Goal: Task Accomplishment & Management: Manage account settings

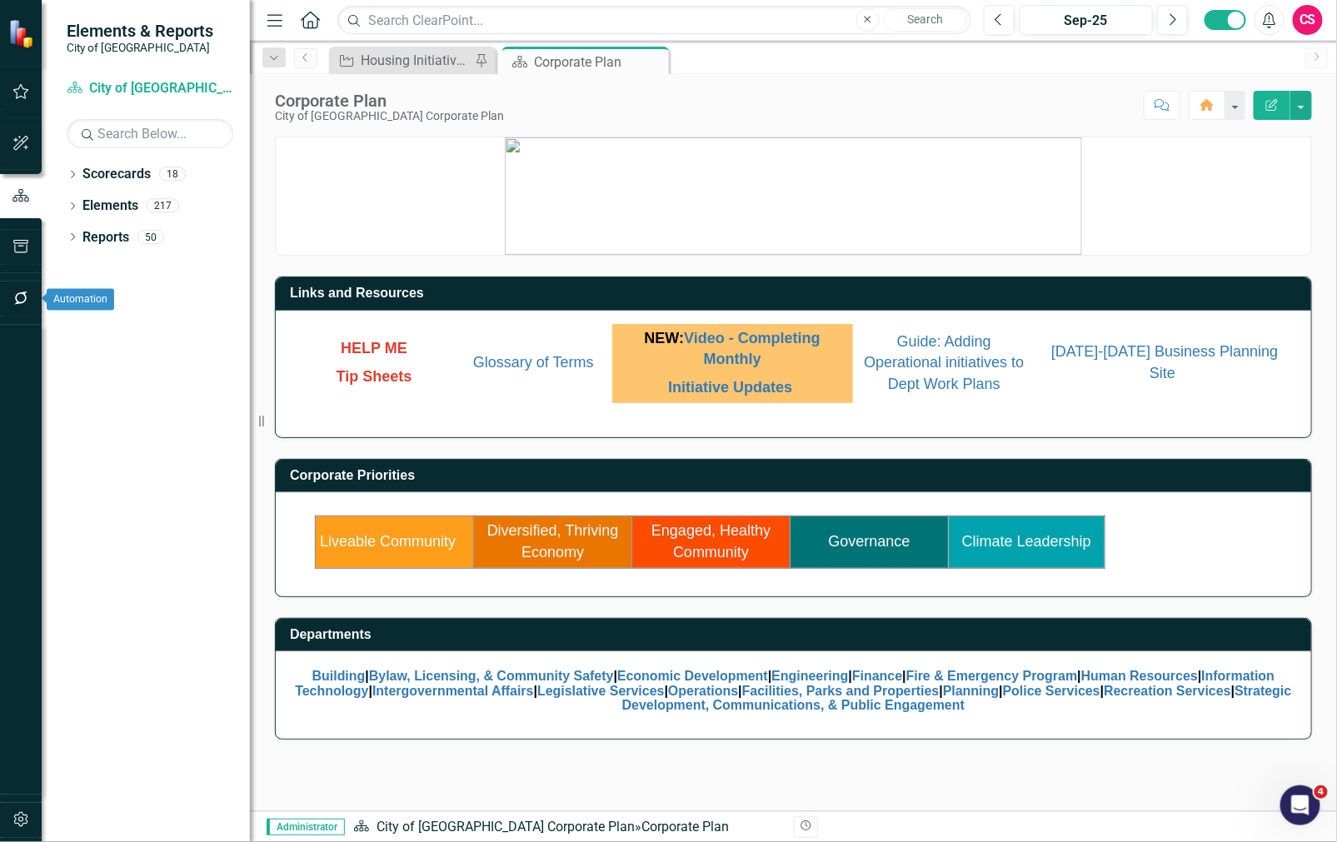
click at [18, 294] on icon "button" at bounding box center [20, 297] width 13 height 13
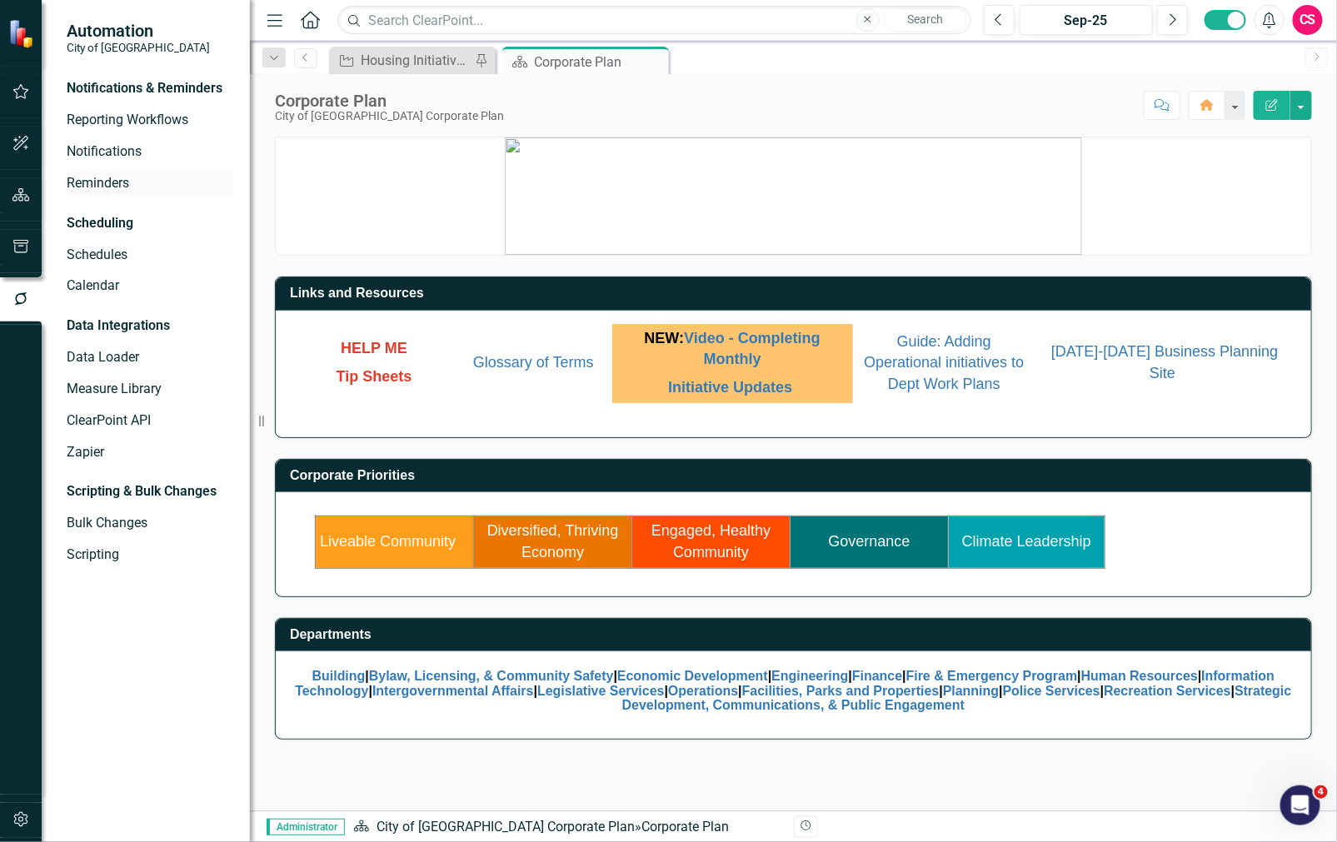
click at [115, 177] on link "Reminders" at bounding box center [150, 183] width 167 height 19
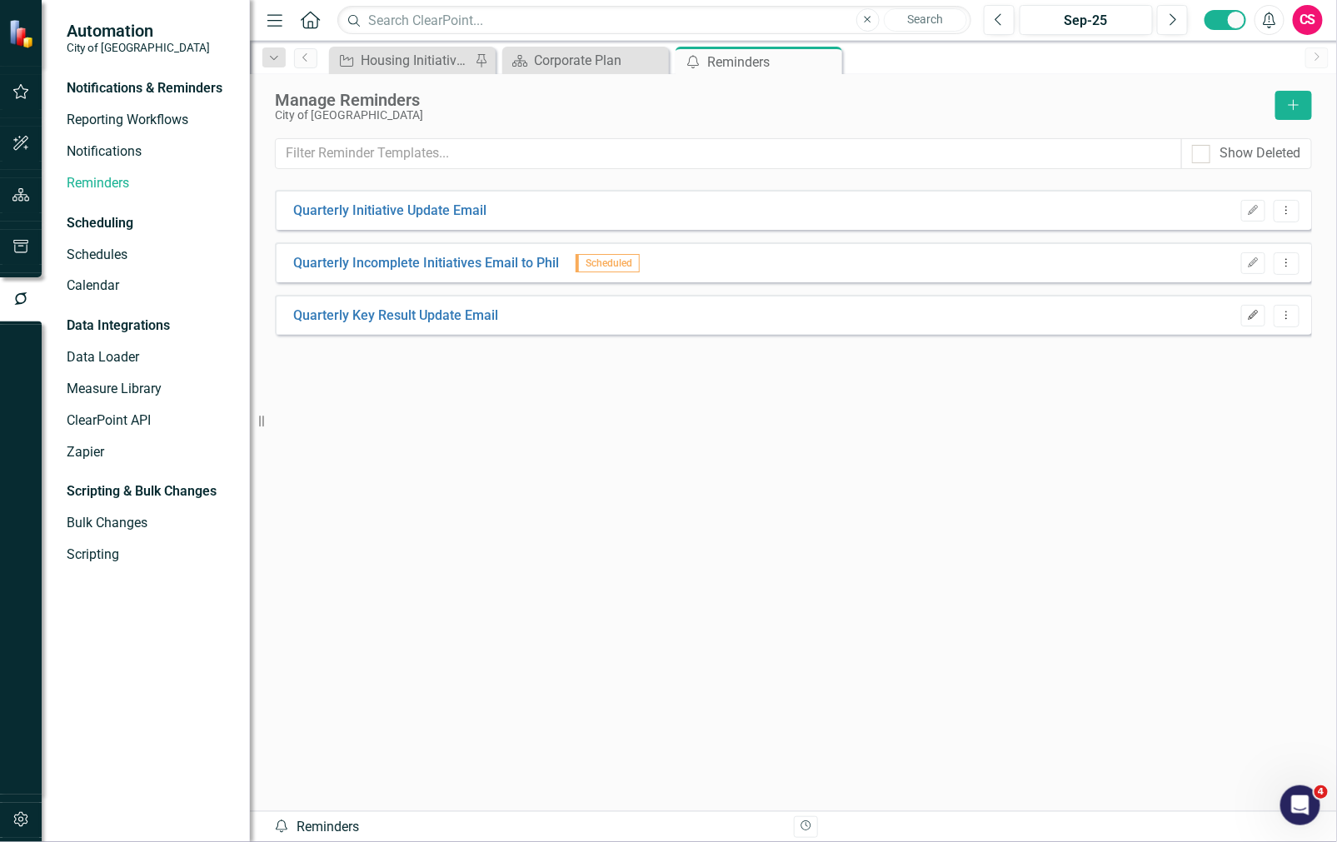
click at [1252, 321] on button "Edit" at bounding box center [1253, 316] width 24 height 22
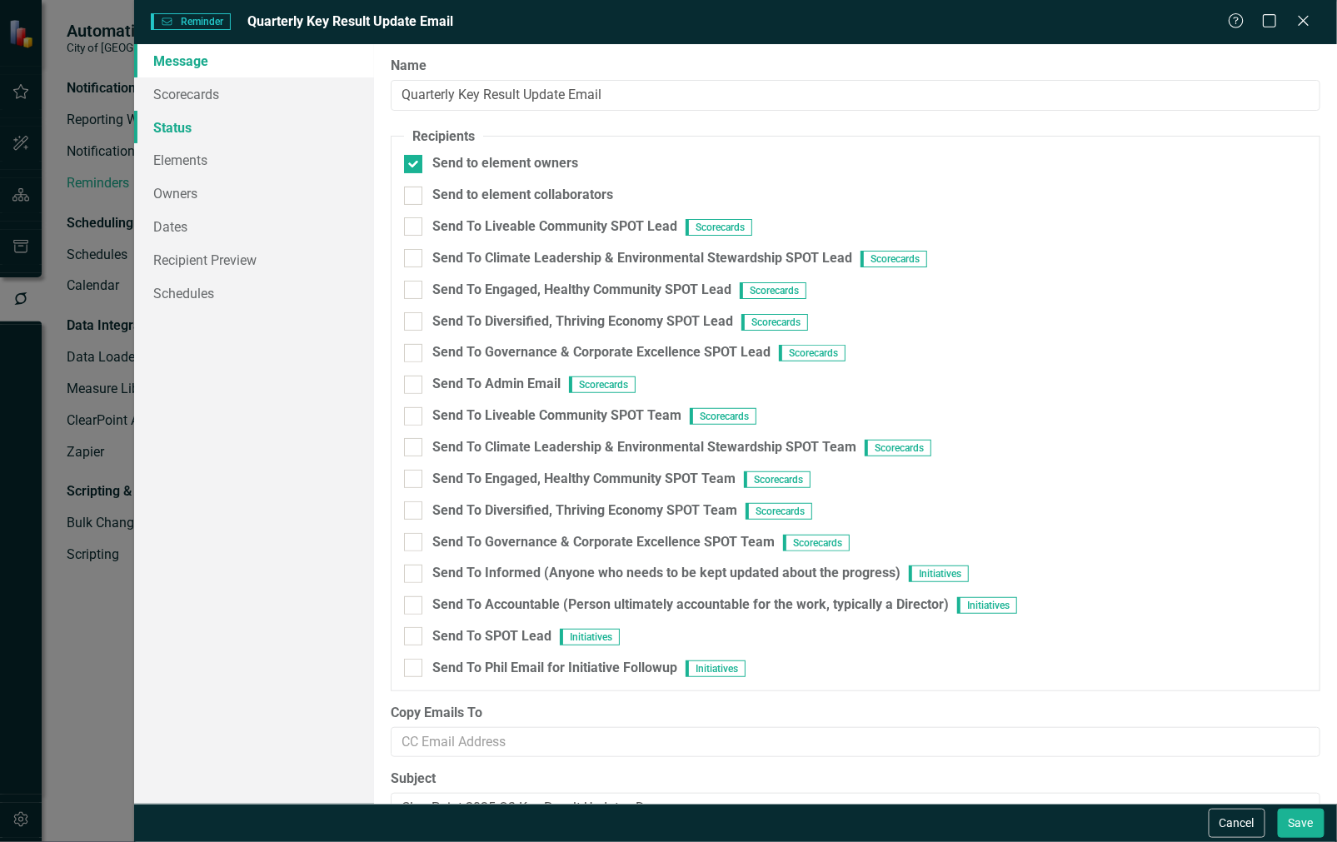
type textarea "<p lang="en-CA">It&rsquo;s time for Q3 Key Result updates within ClearPoint, to…"
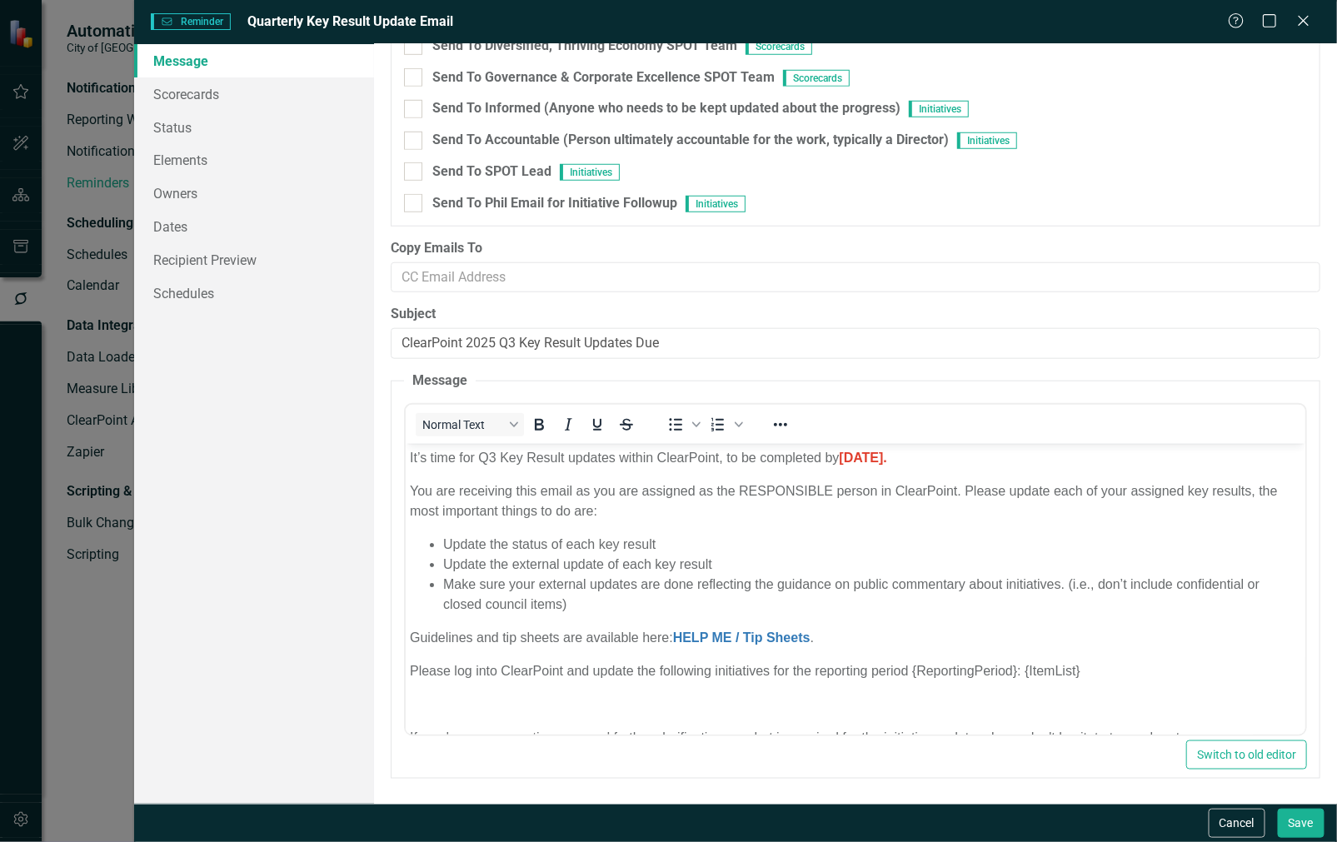
scroll to position [82, 0]
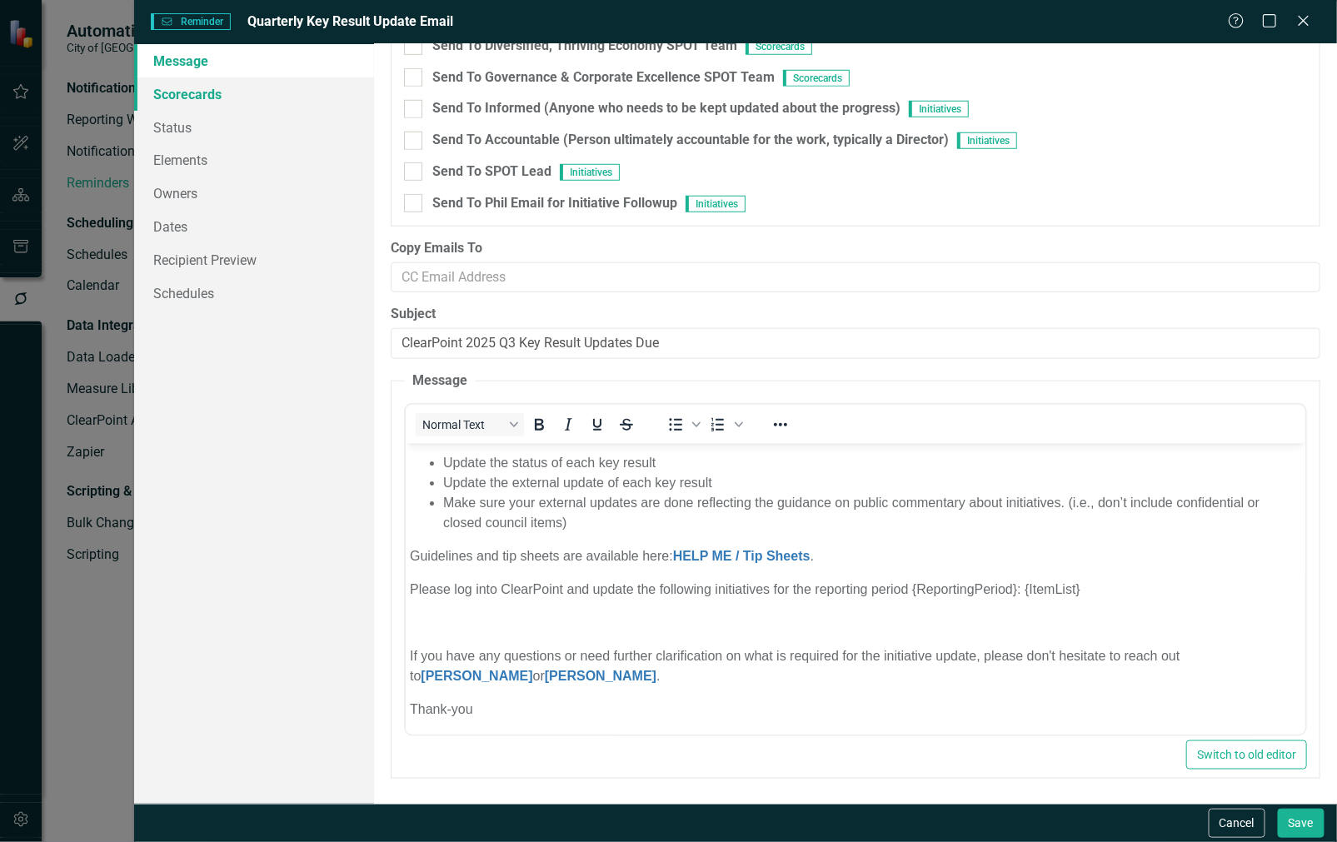
click at [217, 102] on link "Scorecards" at bounding box center [254, 93] width 241 height 33
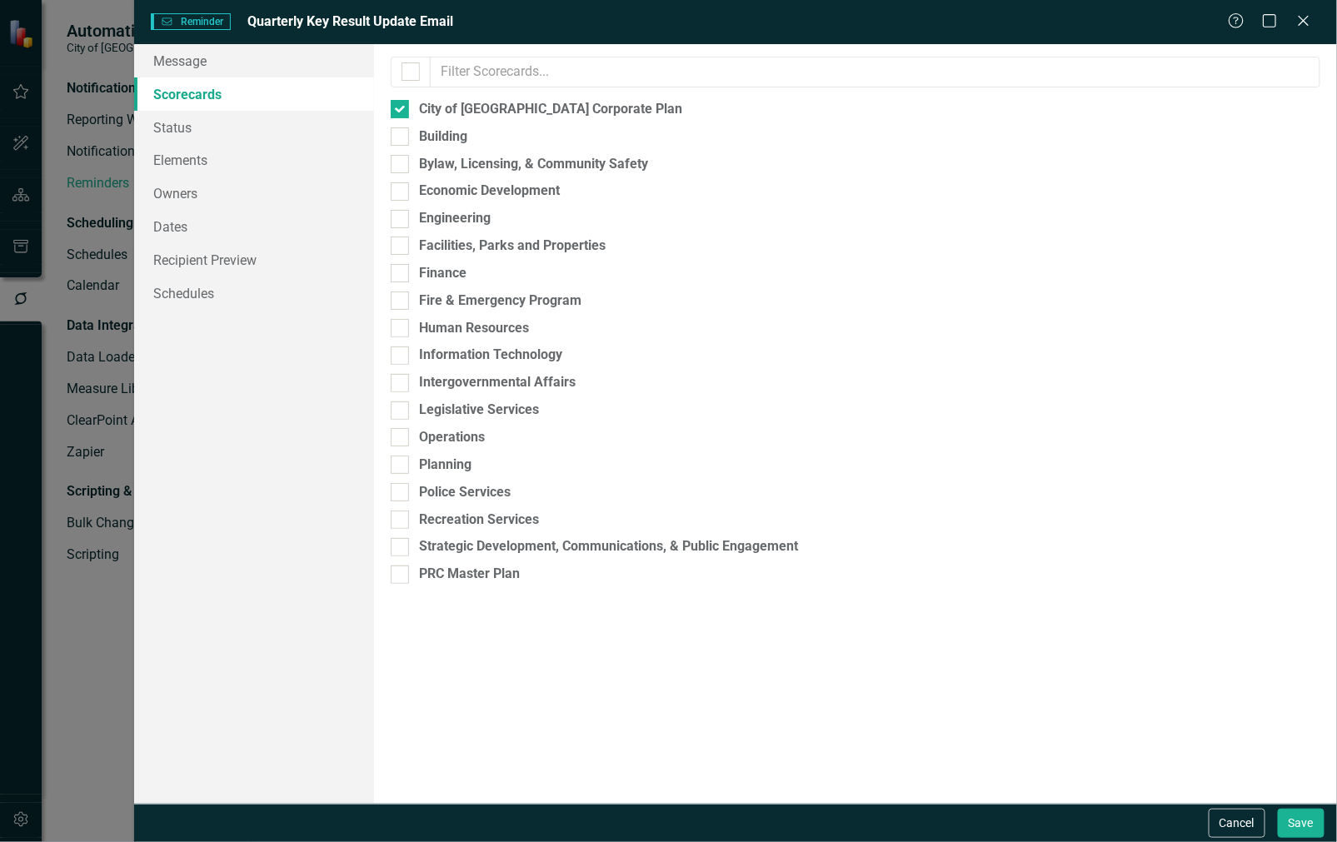
click at [217, 102] on link "Scorecards" at bounding box center [254, 93] width 241 height 33
click at [225, 127] on link "Status" at bounding box center [254, 127] width 241 height 33
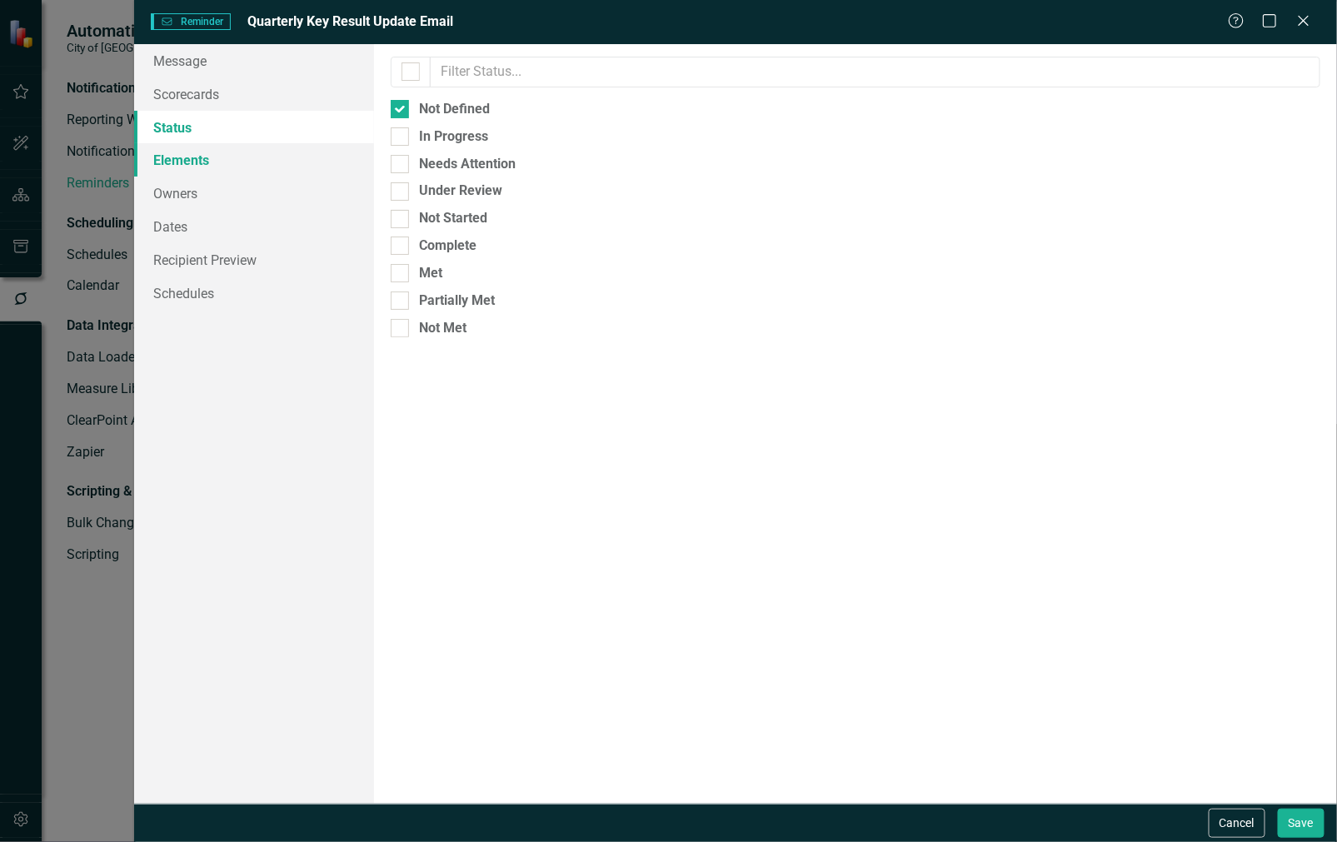
click at [225, 156] on link "Elements" at bounding box center [254, 159] width 241 height 33
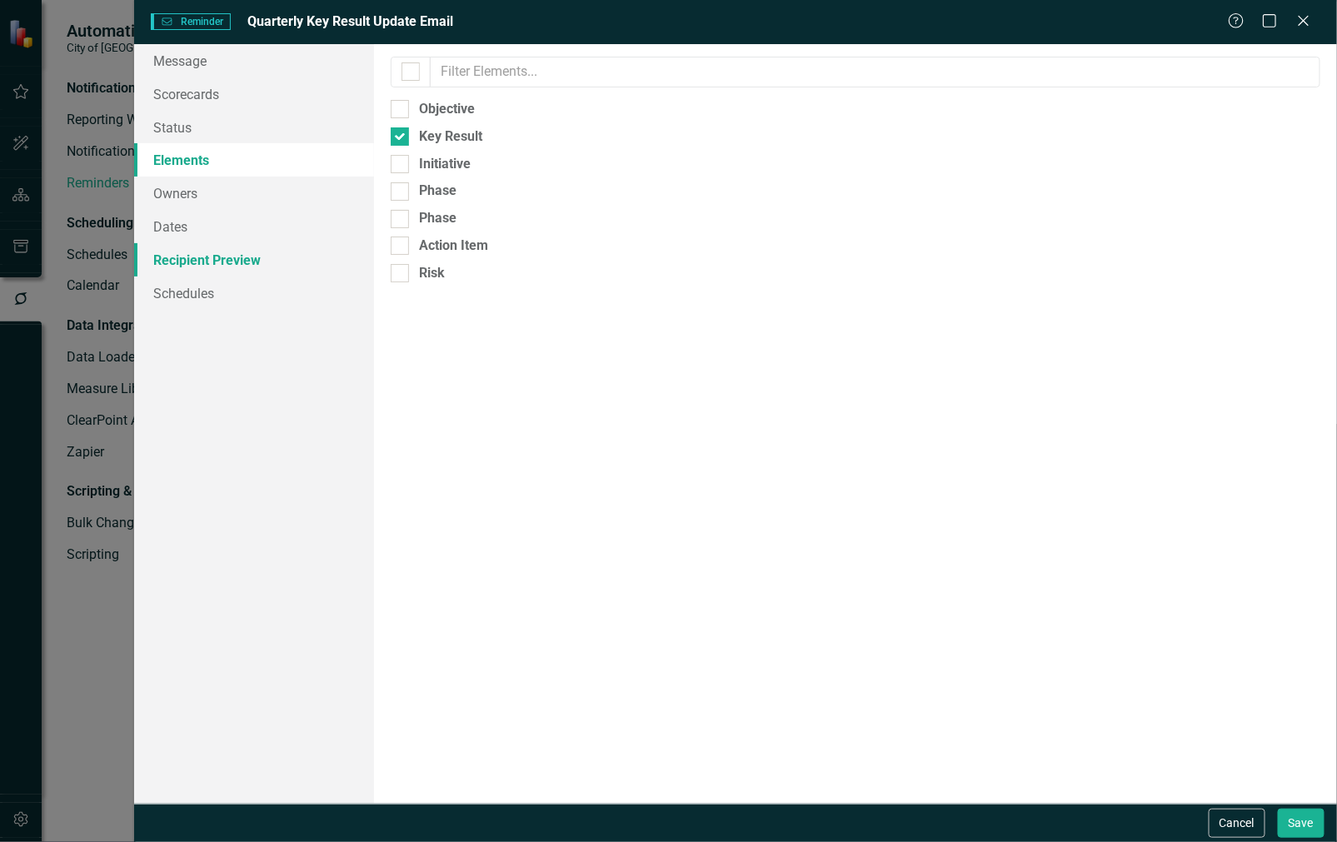
click at [219, 247] on link "Recipient Preview" at bounding box center [254, 259] width 241 height 33
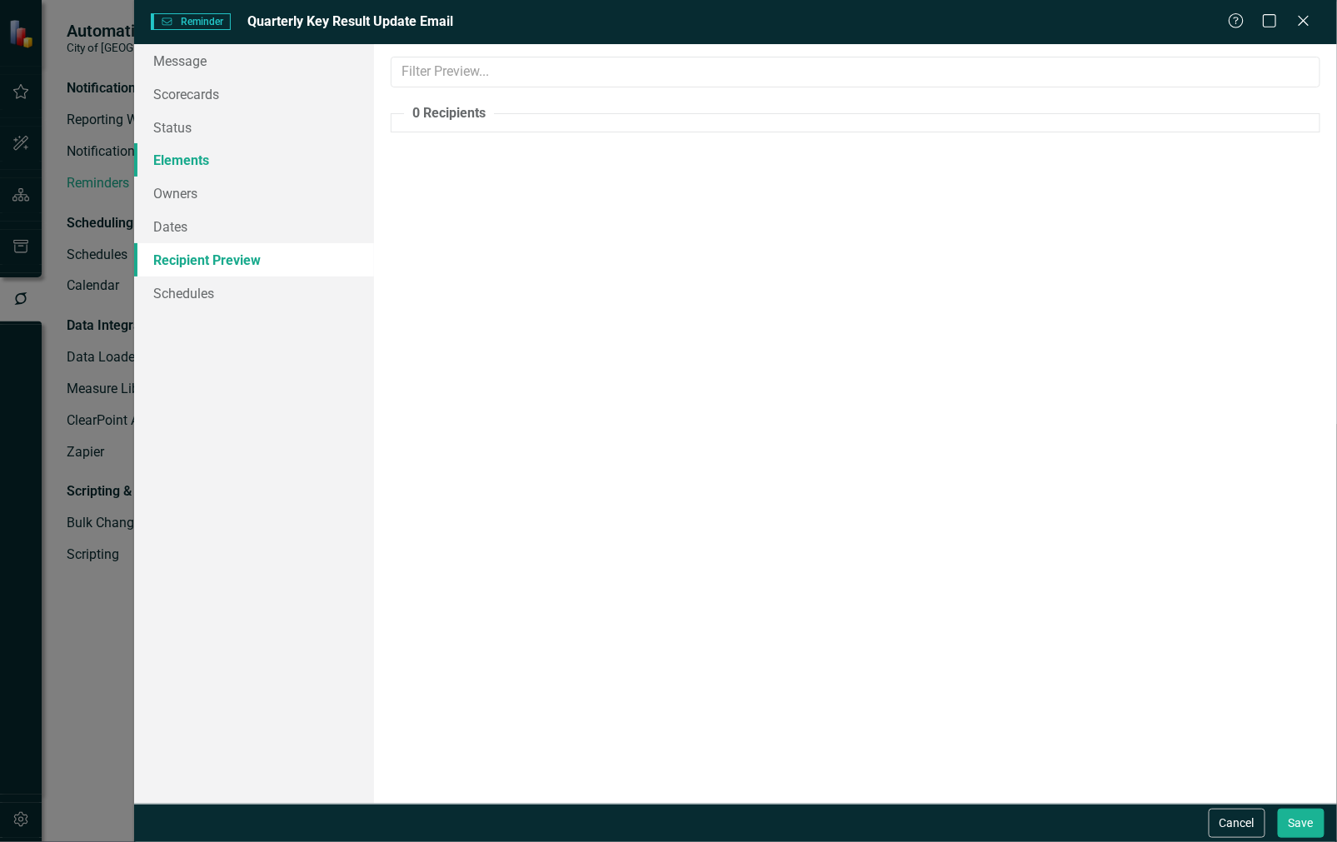
click at [217, 153] on link "Elements" at bounding box center [254, 159] width 241 height 33
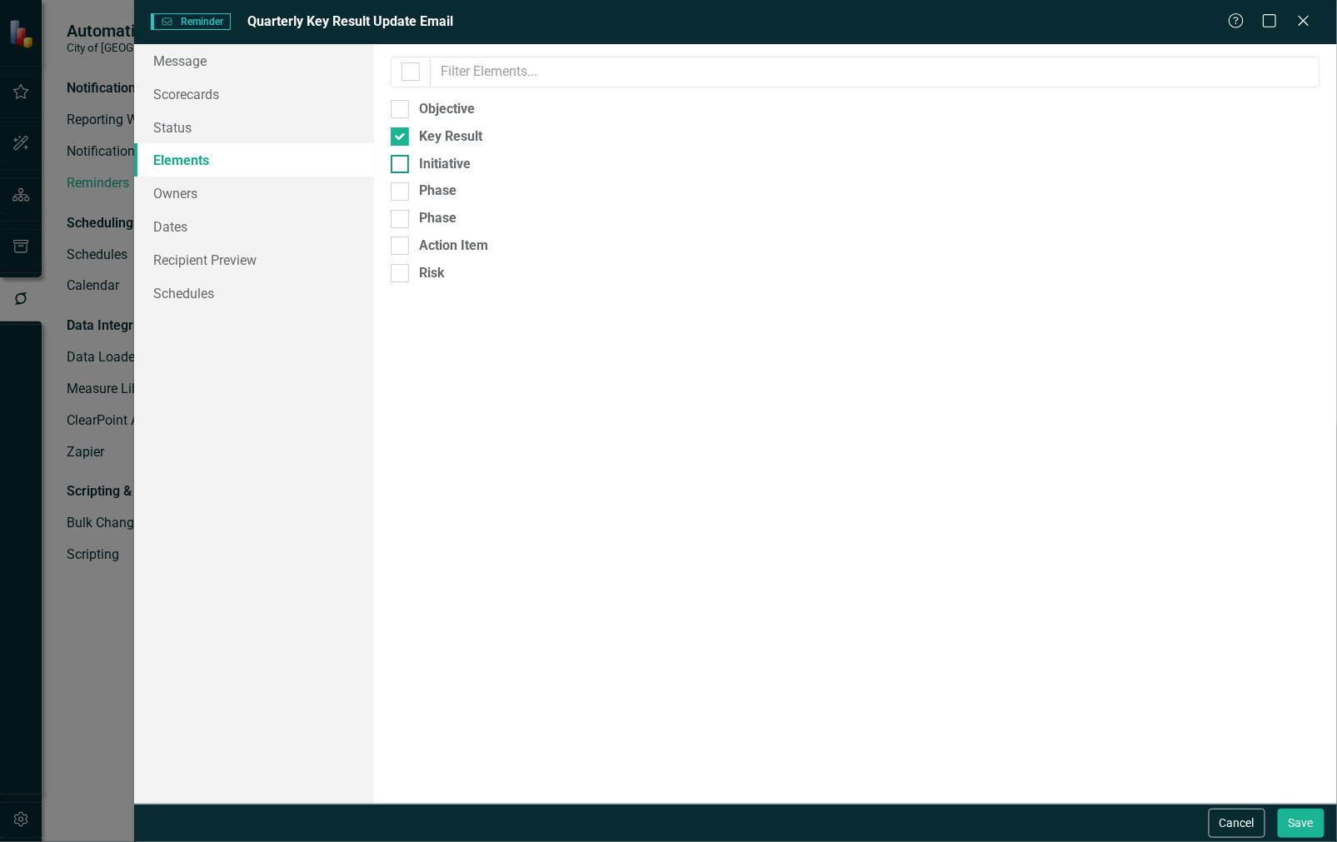
click at [402, 161] on div at bounding box center [400, 164] width 18 height 18
click at [401, 161] on input "Initiative" at bounding box center [396, 160] width 11 height 11
checkbox input "true"
click at [300, 271] on link "Recipient Preview" at bounding box center [254, 259] width 241 height 33
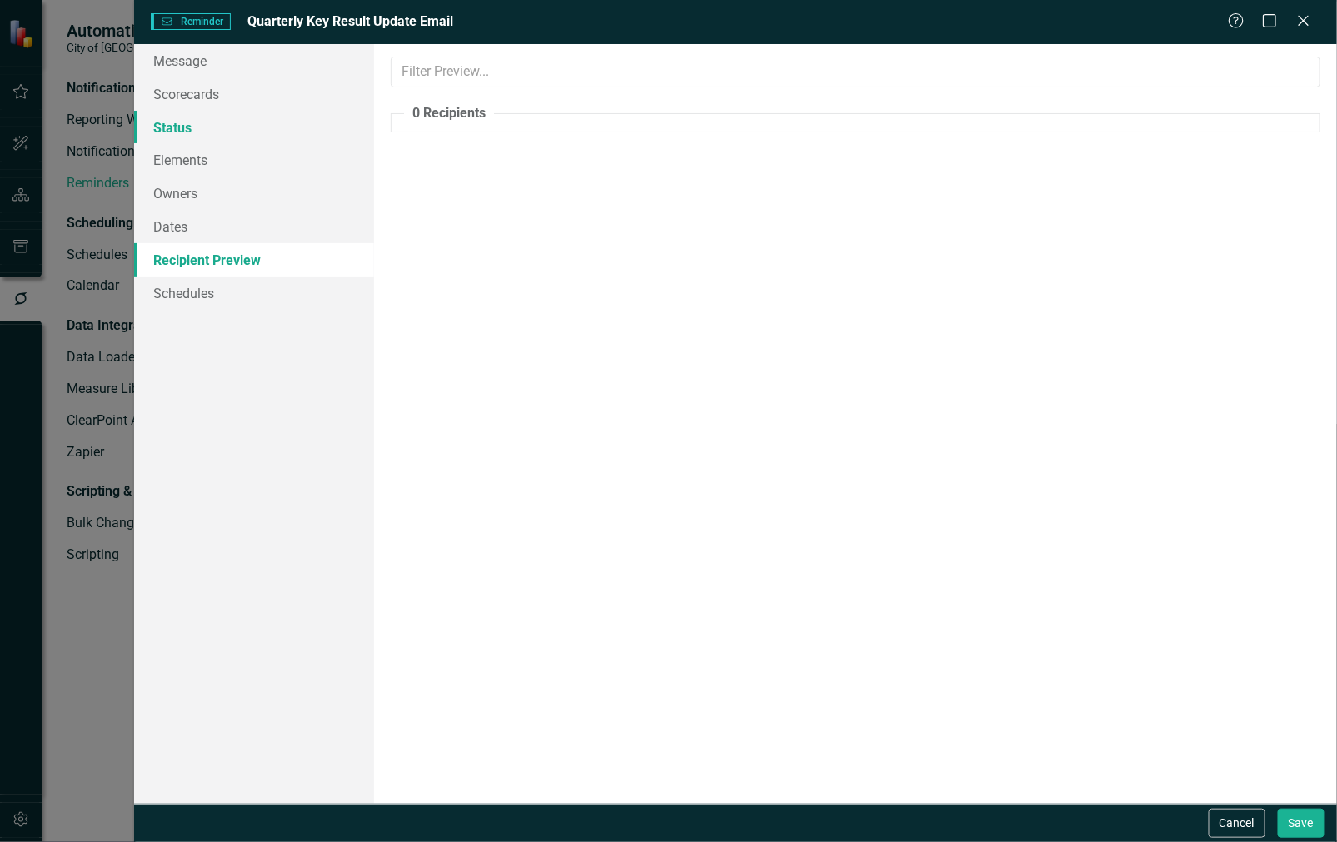
click at [261, 127] on link "Status" at bounding box center [254, 127] width 241 height 33
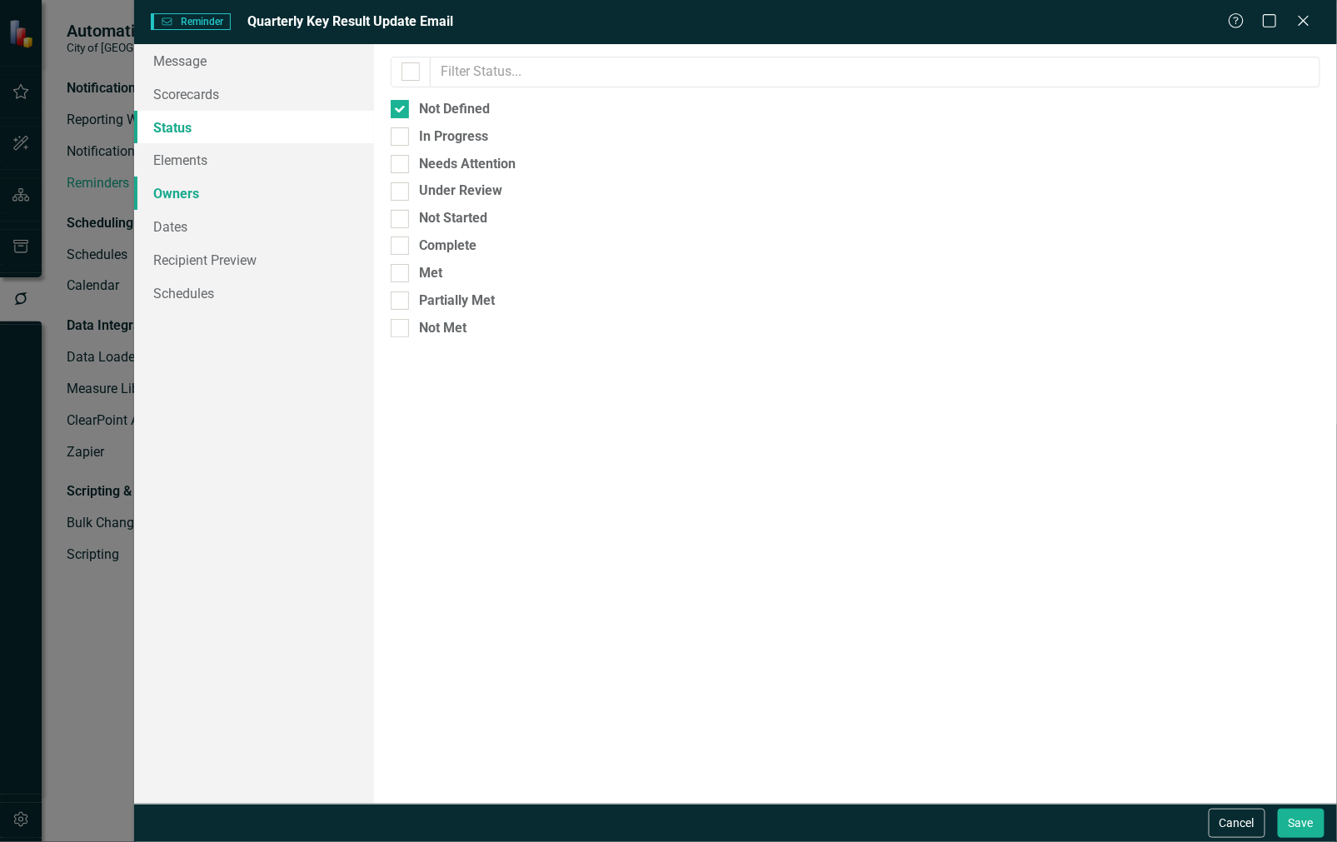
click at [244, 198] on link "Owners" at bounding box center [254, 193] width 241 height 33
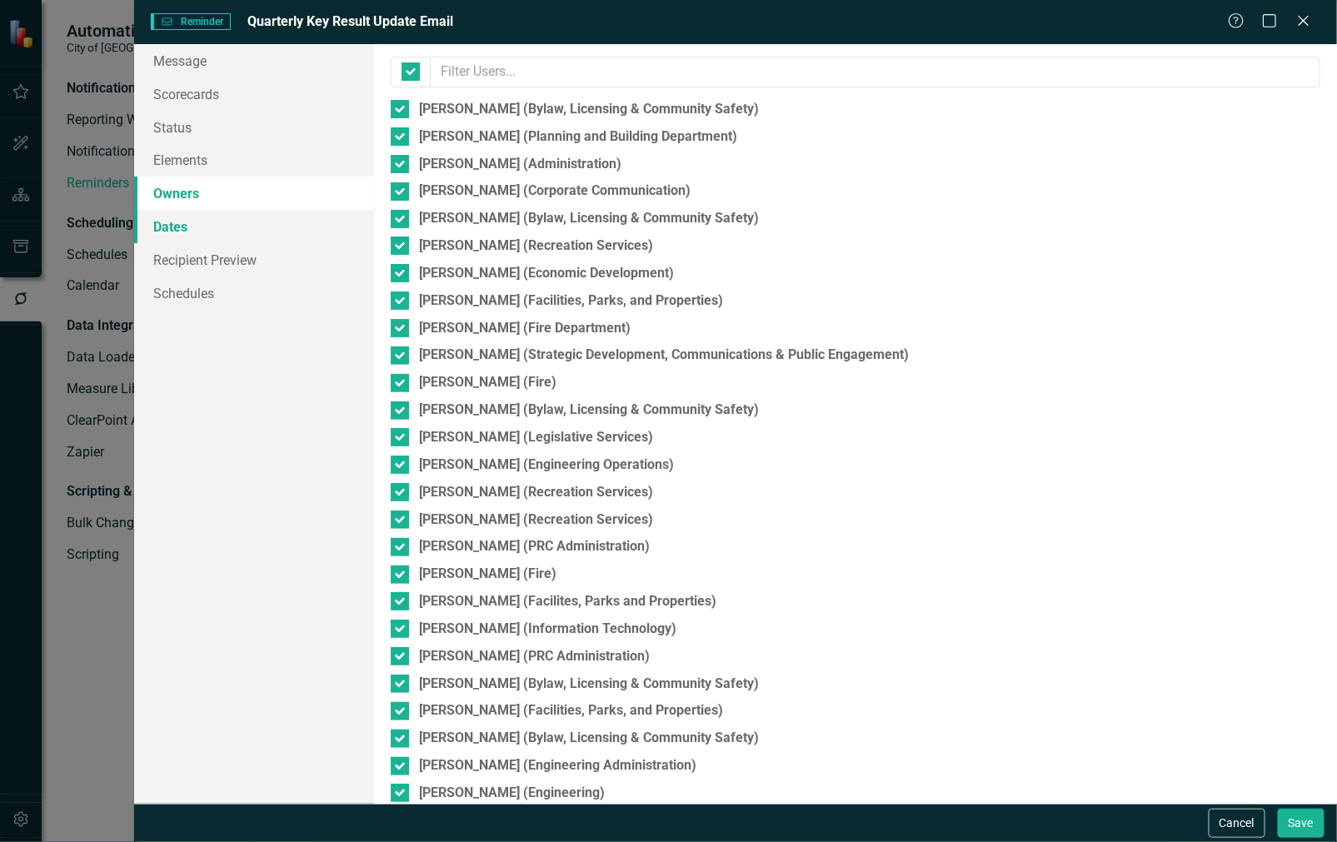
click at [239, 219] on link "Dates" at bounding box center [254, 226] width 241 height 33
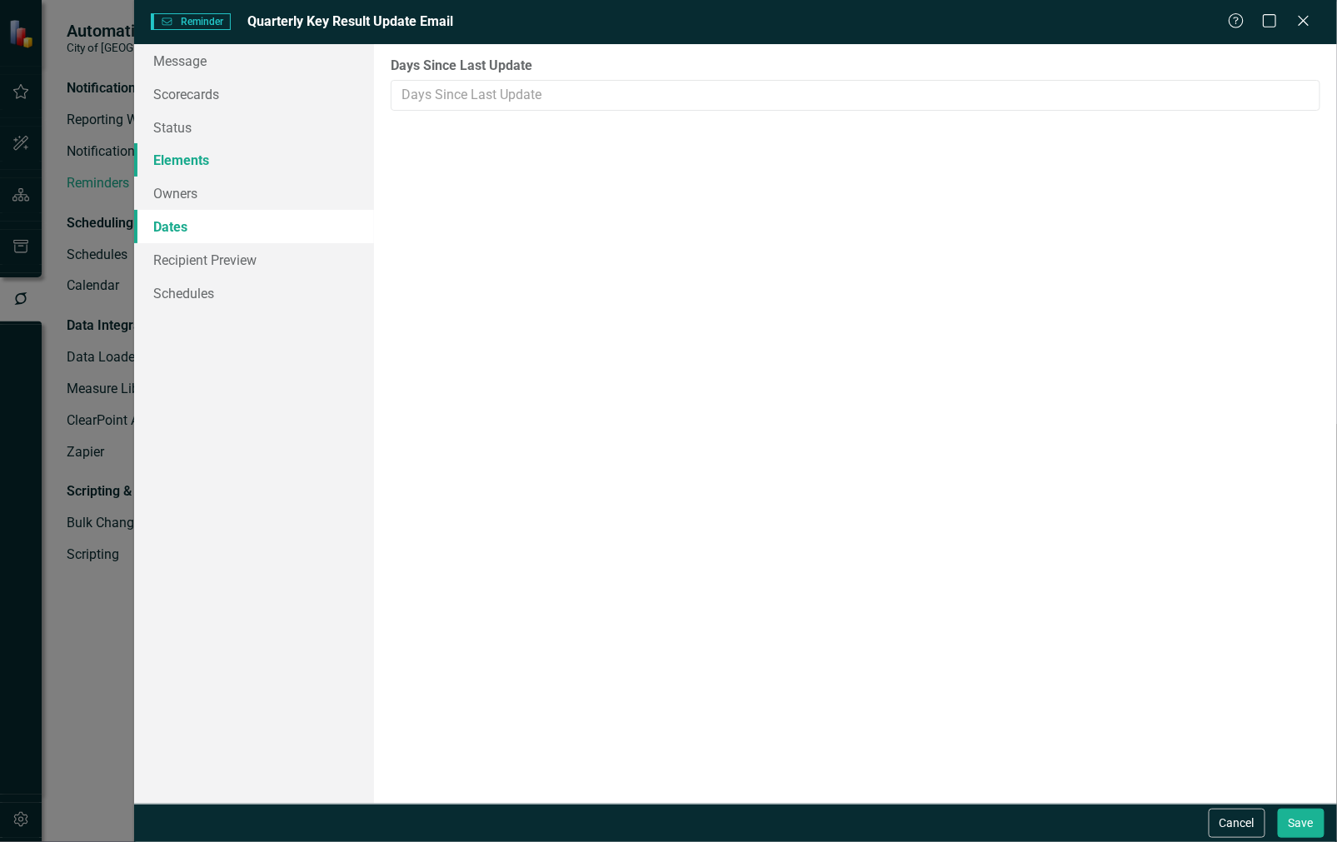
click at [246, 158] on link "Elements" at bounding box center [254, 159] width 241 height 33
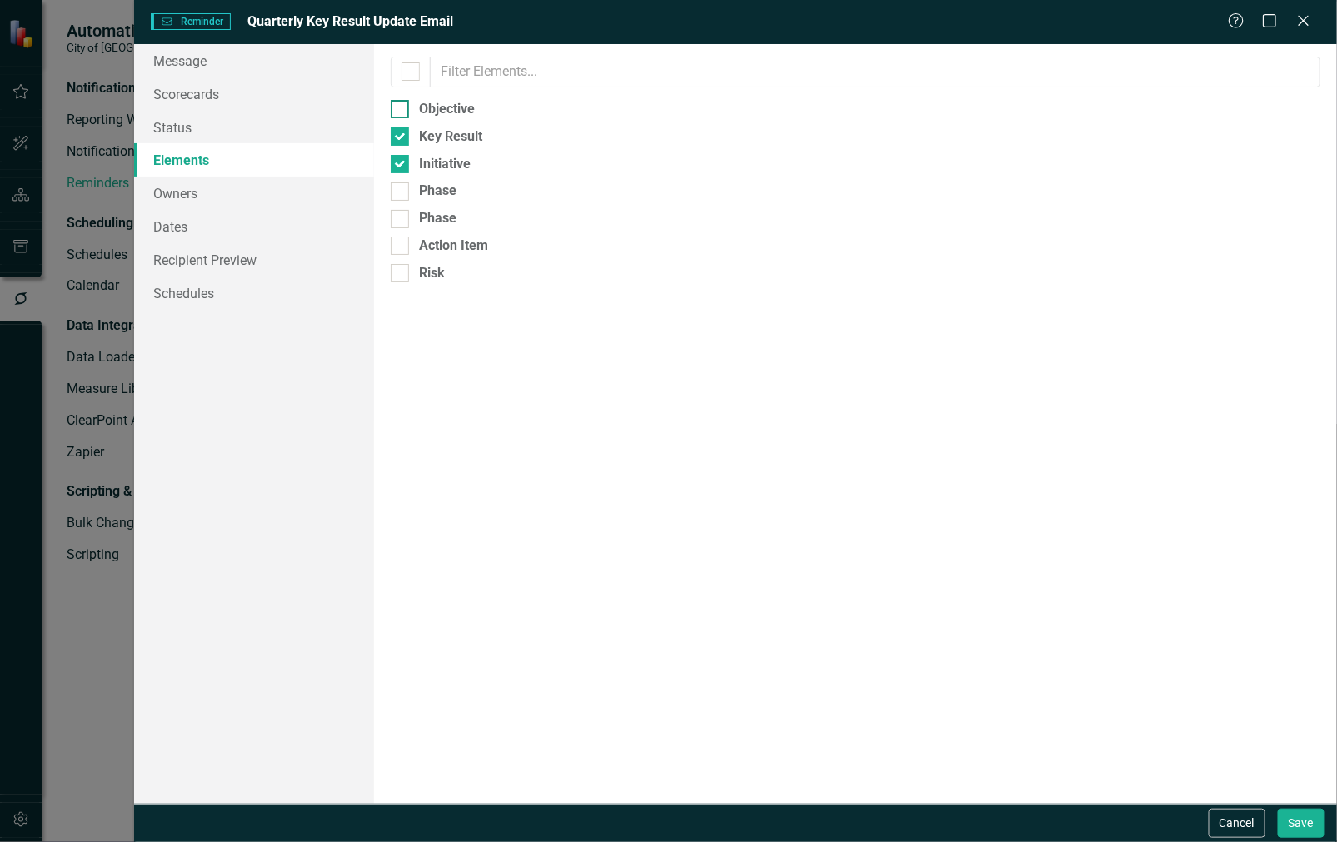
click at [401, 102] on div at bounding box center [400, 109] width 18 height 18
click at [401, 102] on input "Objective" at bounding box center [396, 105] width 11 height 11
checkbox input "true"
click at [276, 272] on link "Recipient Preview" at bounding box center [254, 259] width 241 height 33
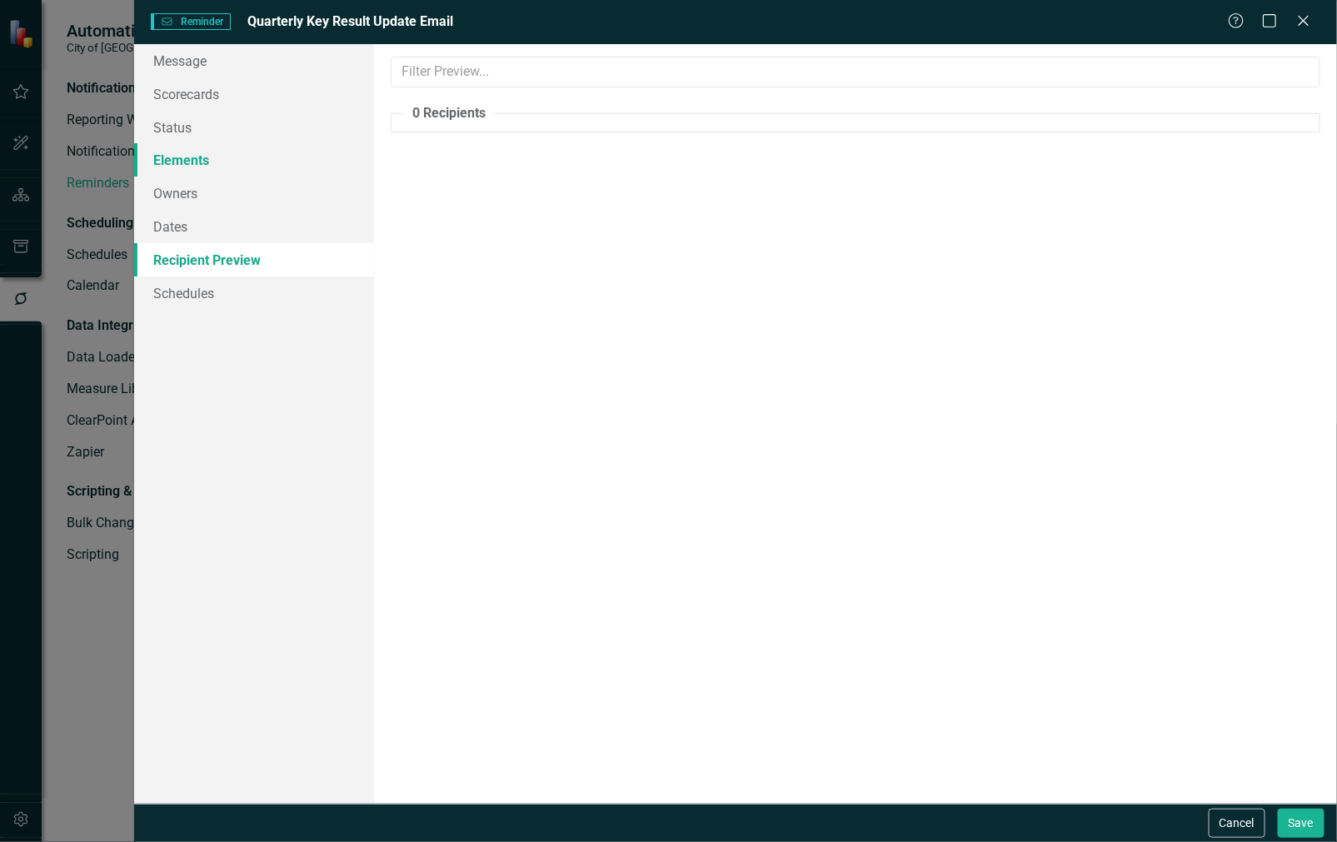
click at [222, 157] on link "Elements" at bounding box center [254, 159] width 241 height 33
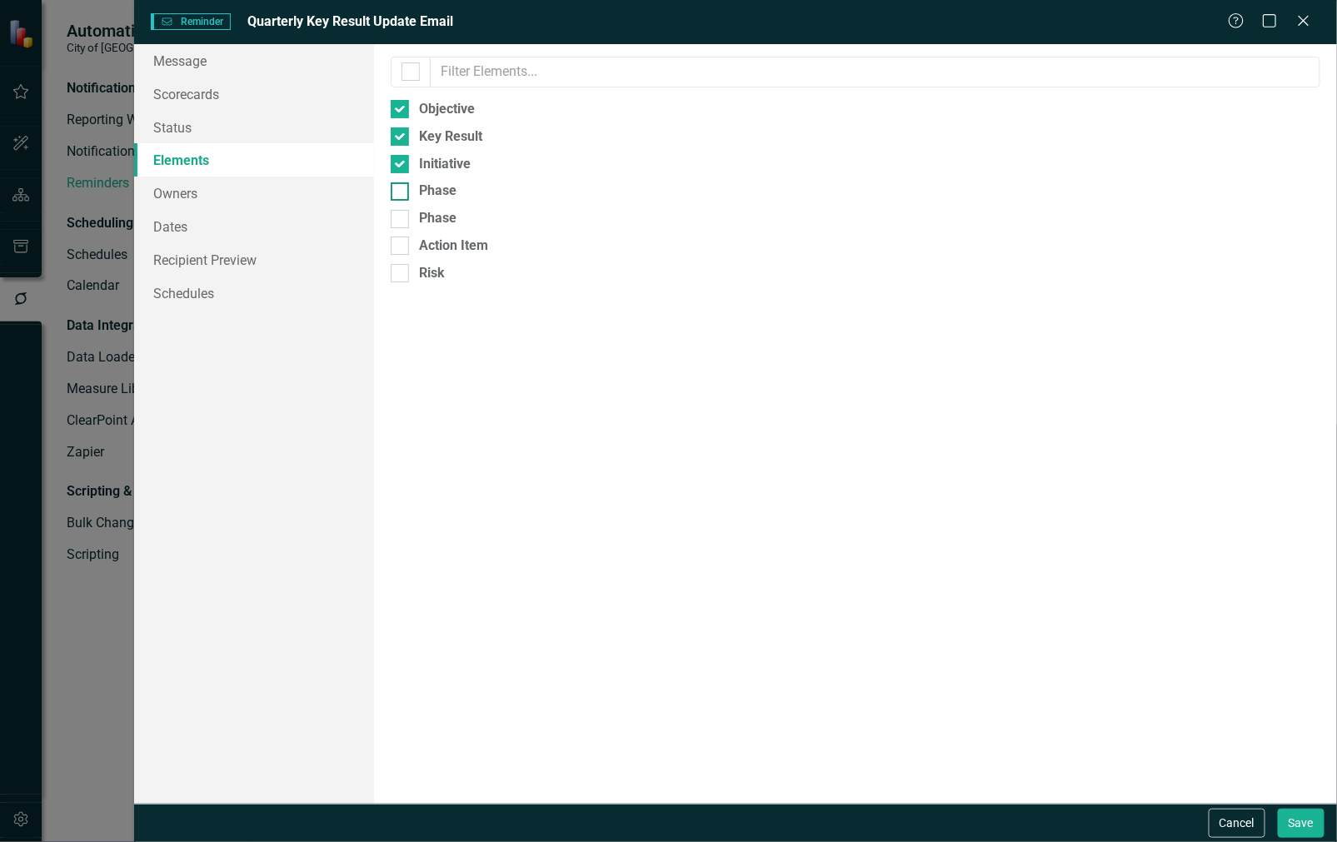
click at [406, 187] on div at bounding box center [400, 191] width 18 height 18
click at [401, 187] on input "Phase" at bounding box center [396, 187] width 11 height 11
click at [278, 270] on link "Recipient Preview" at bounding box center [254, 259] width 241 height 33
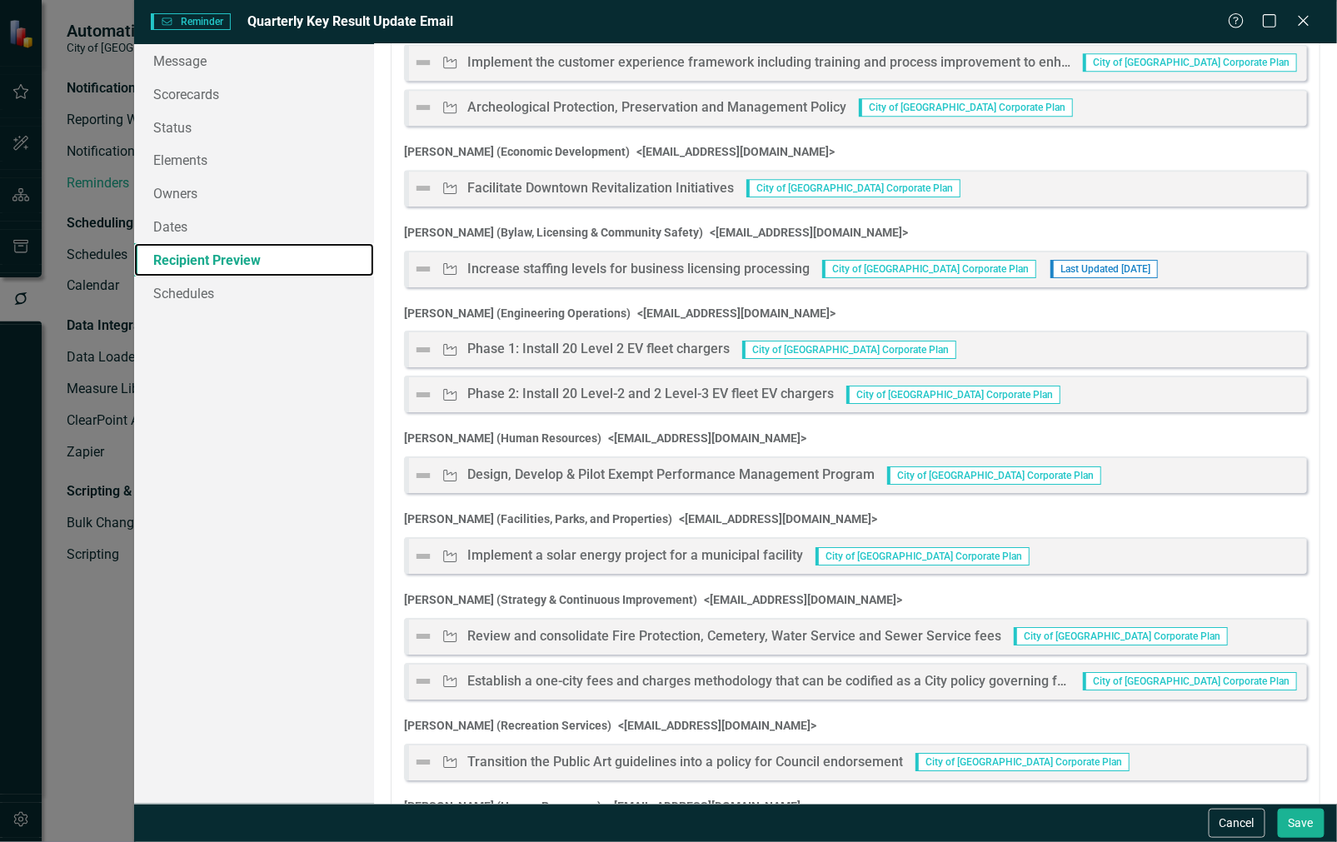
scroll to position [2257, 0]
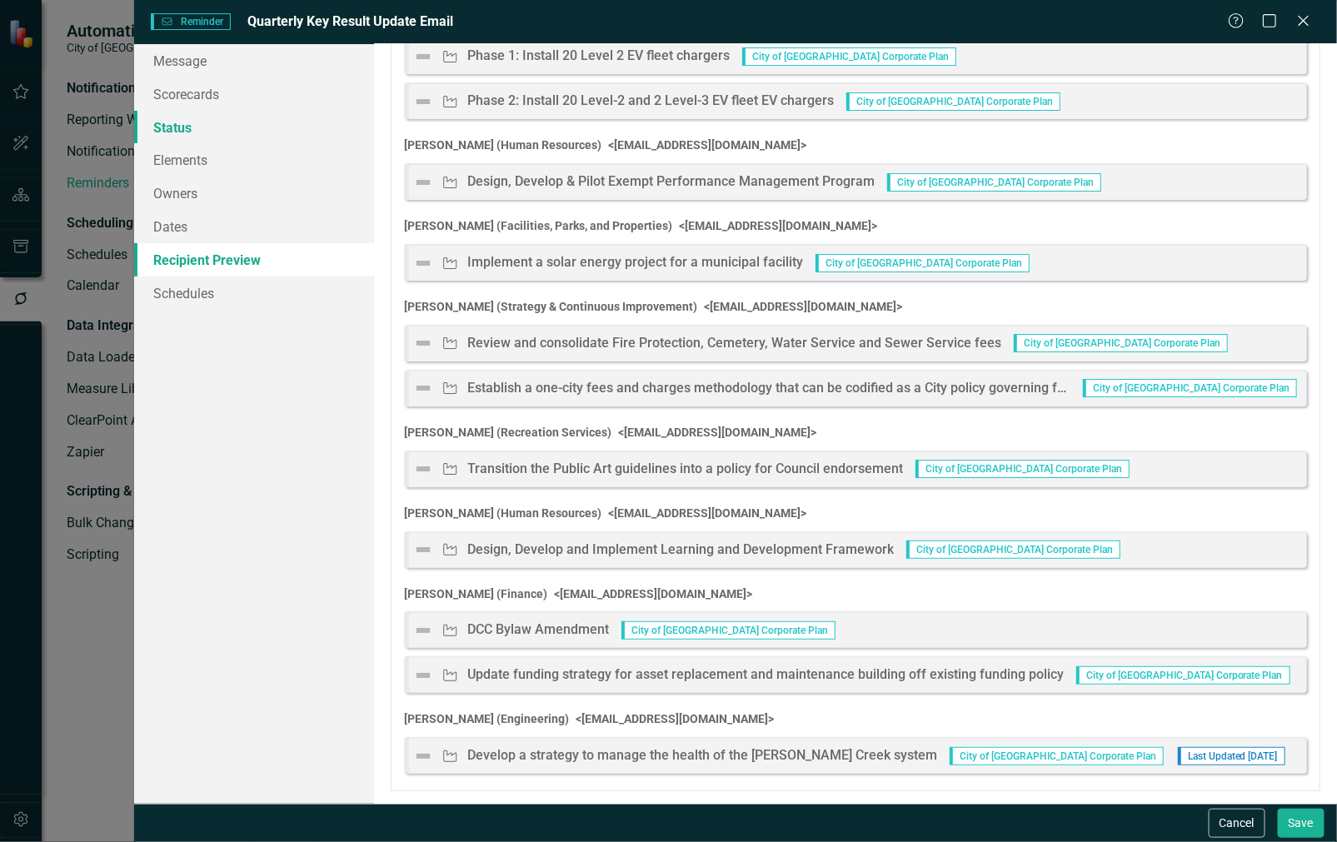
click at [227, 129] on link "Status" at bounding box center [254, 127] width 241 height 33
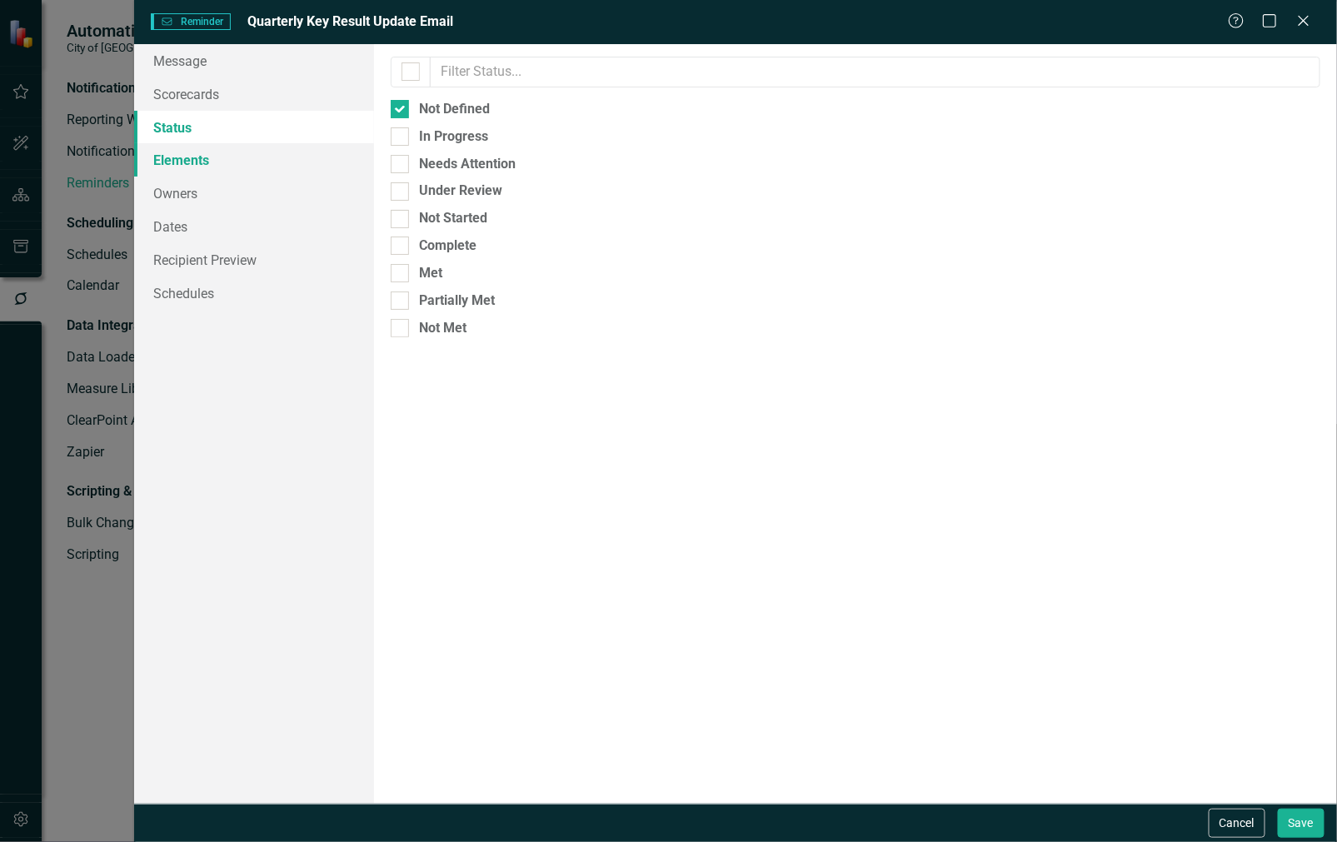
click at [240, 148] on link "Elements" at bounding box center [254, 159] width 241 height 33
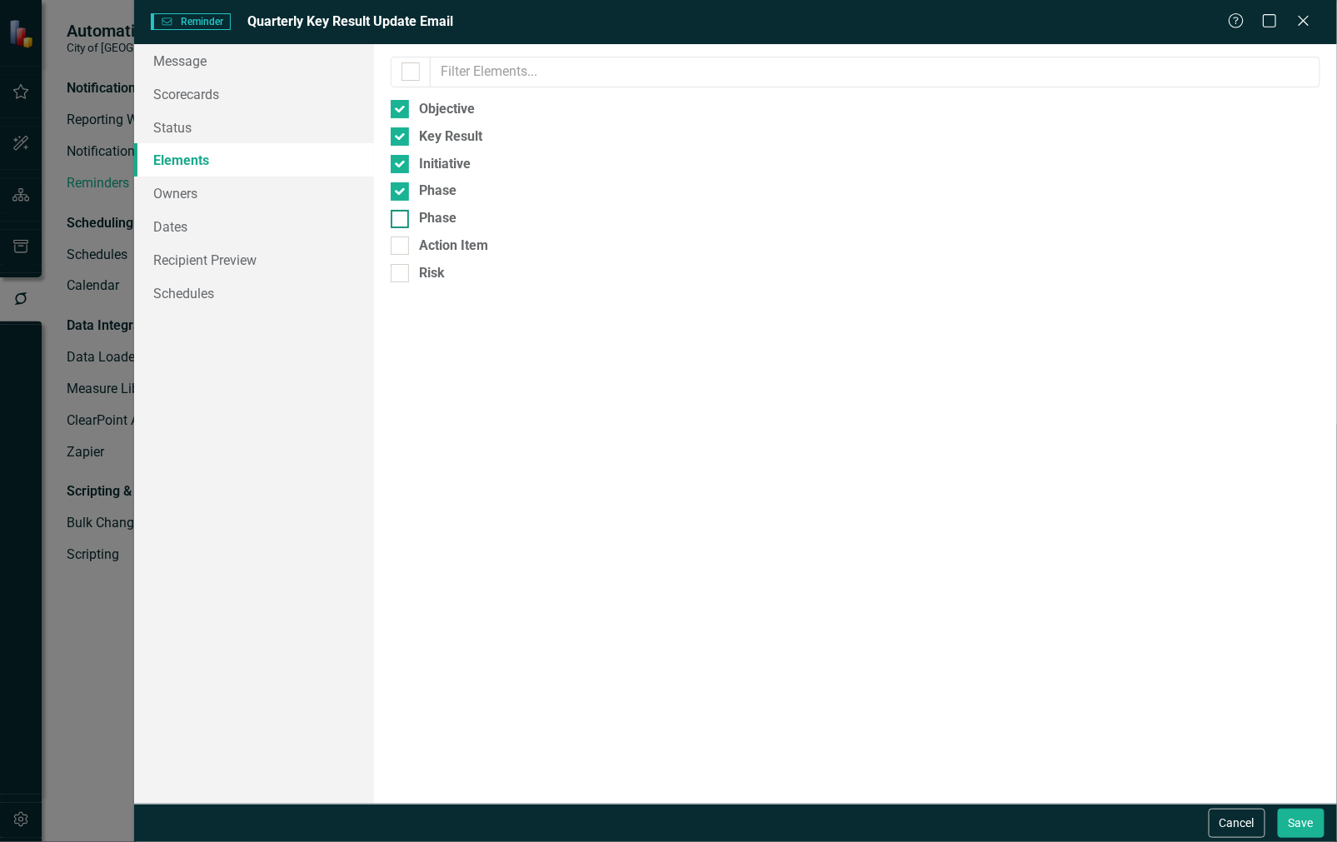
drag, startPoint x: 401, startPoint y: 193, endPoint x: 403, endPoint y: 212, distance: 18.5
click at [401, 195] on div at bounding box center [400, 191] width 18 height 18
click at [401, 193] on input "Phase" at bounding box center [396, 187] width 11 height 11
checkbox input "false"
click at [404, 217] on div at bounding box center [400, 219] width 18 height 18
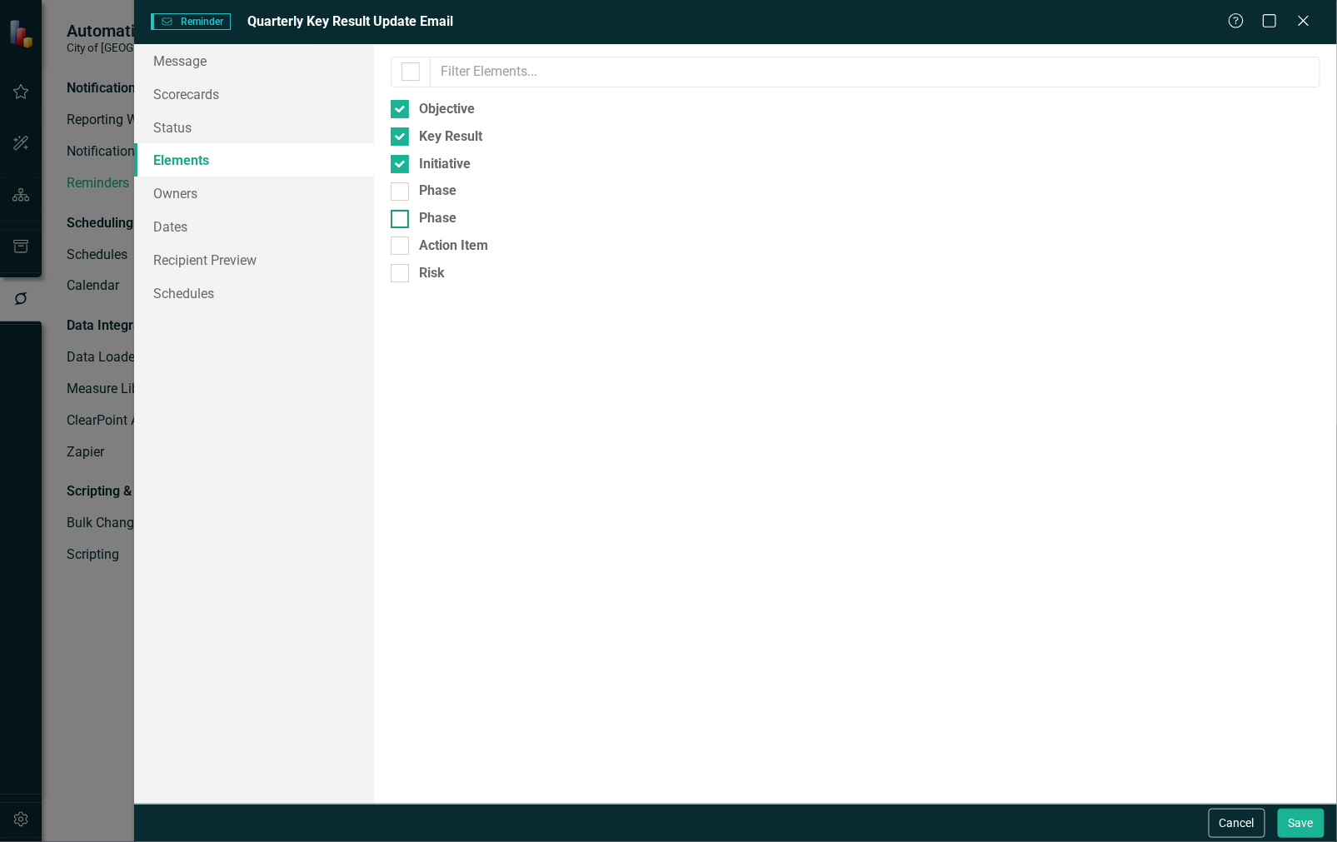
click at [401, 217] on input "Phase" at bounding box center [396, 215] width 11 height 11
click at [271, 270] on link "Recipient Preview" at bounding box center [254, 259] width 241 height 33
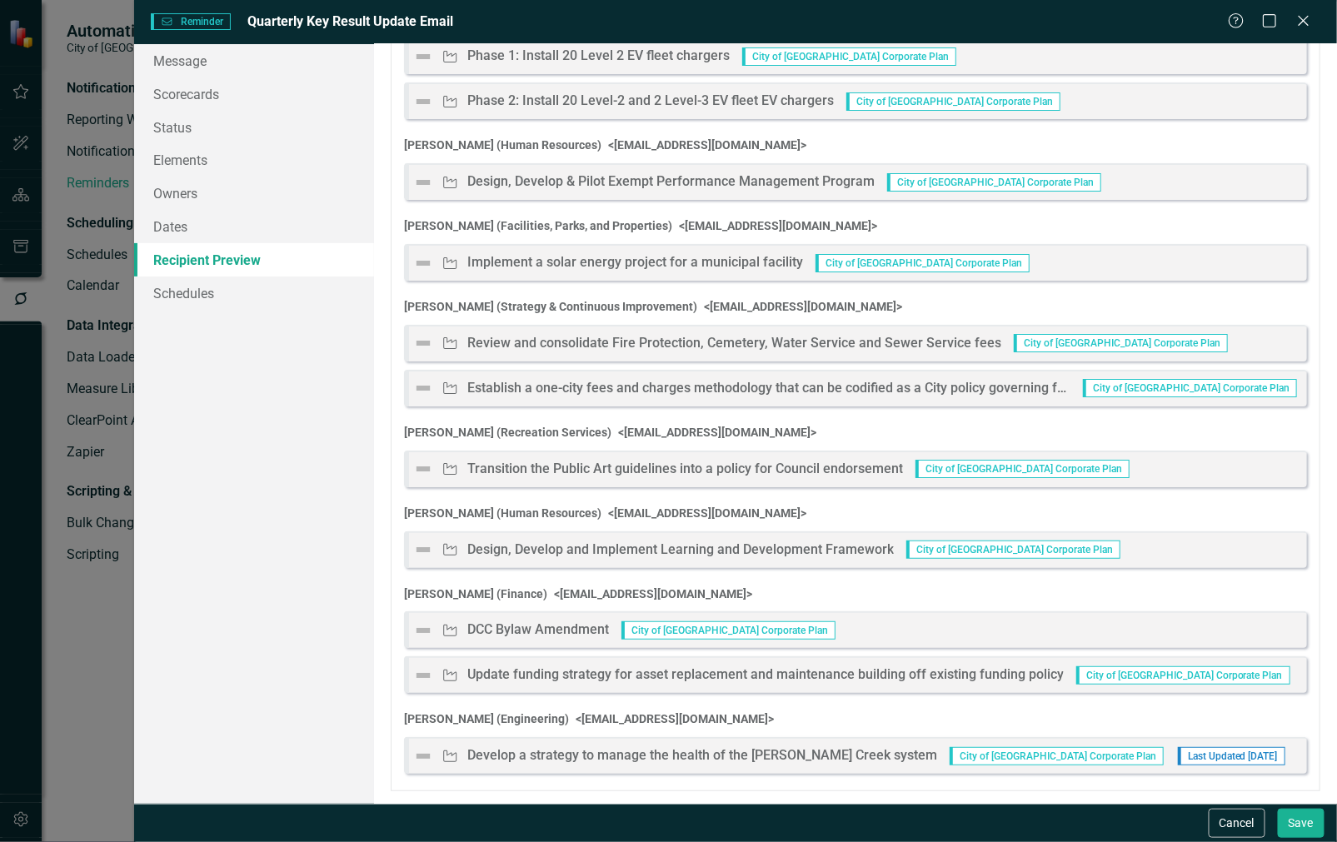
scroll to position [0, 0]
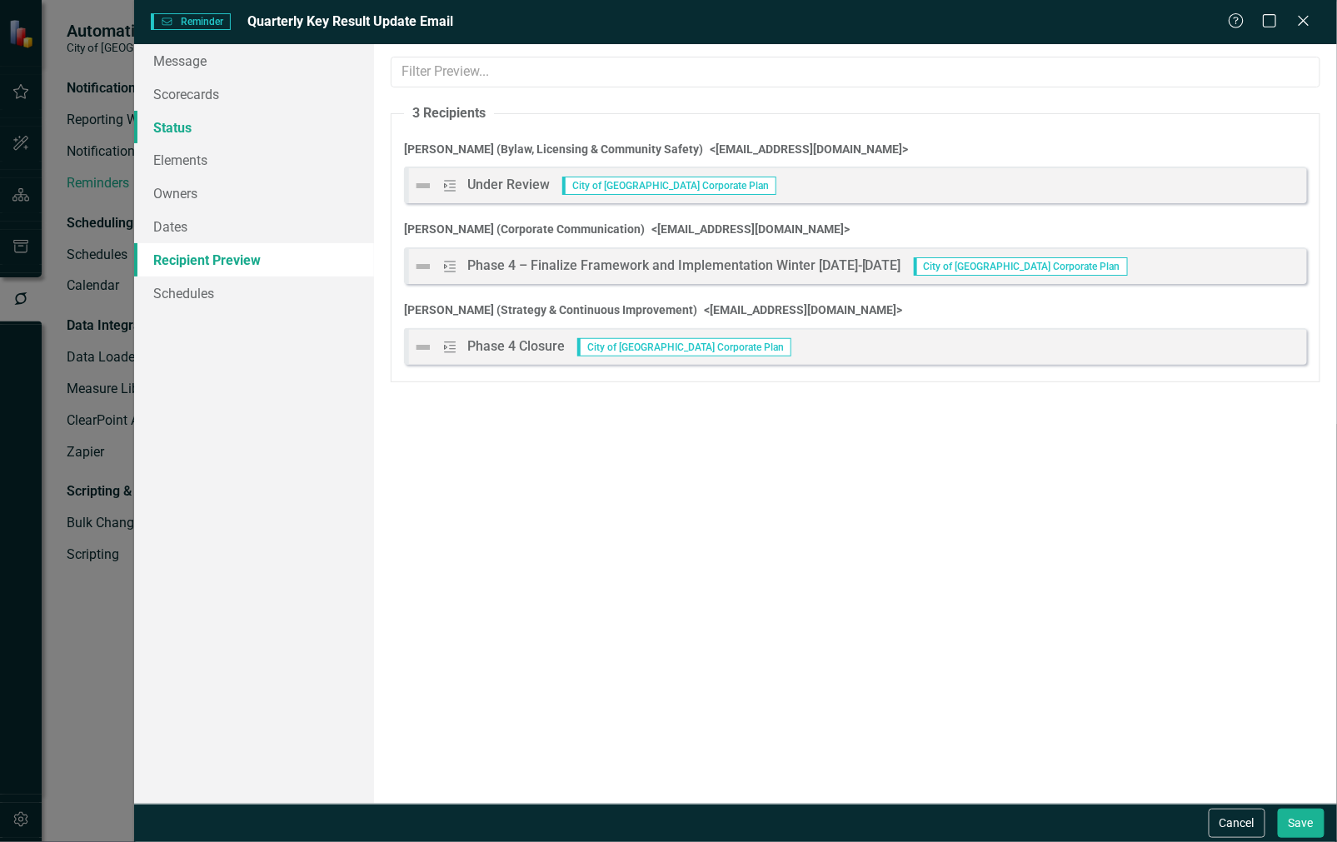
click at [237, 126] on link "Status" at bounding box center [254, 127] width 241 height 33
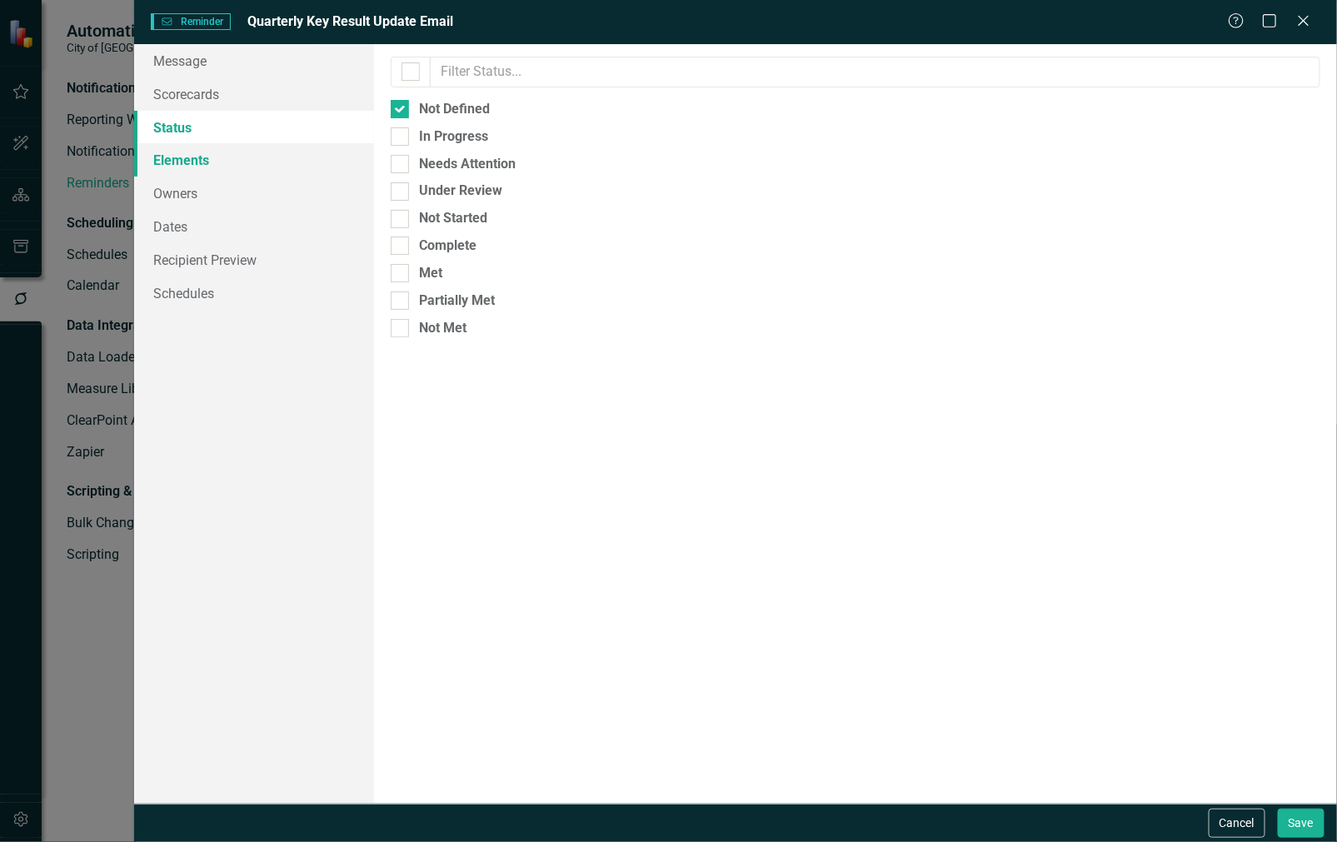
click at [261, 165] on link "Elements" at bounding box center [254, 159] width 241 height 33
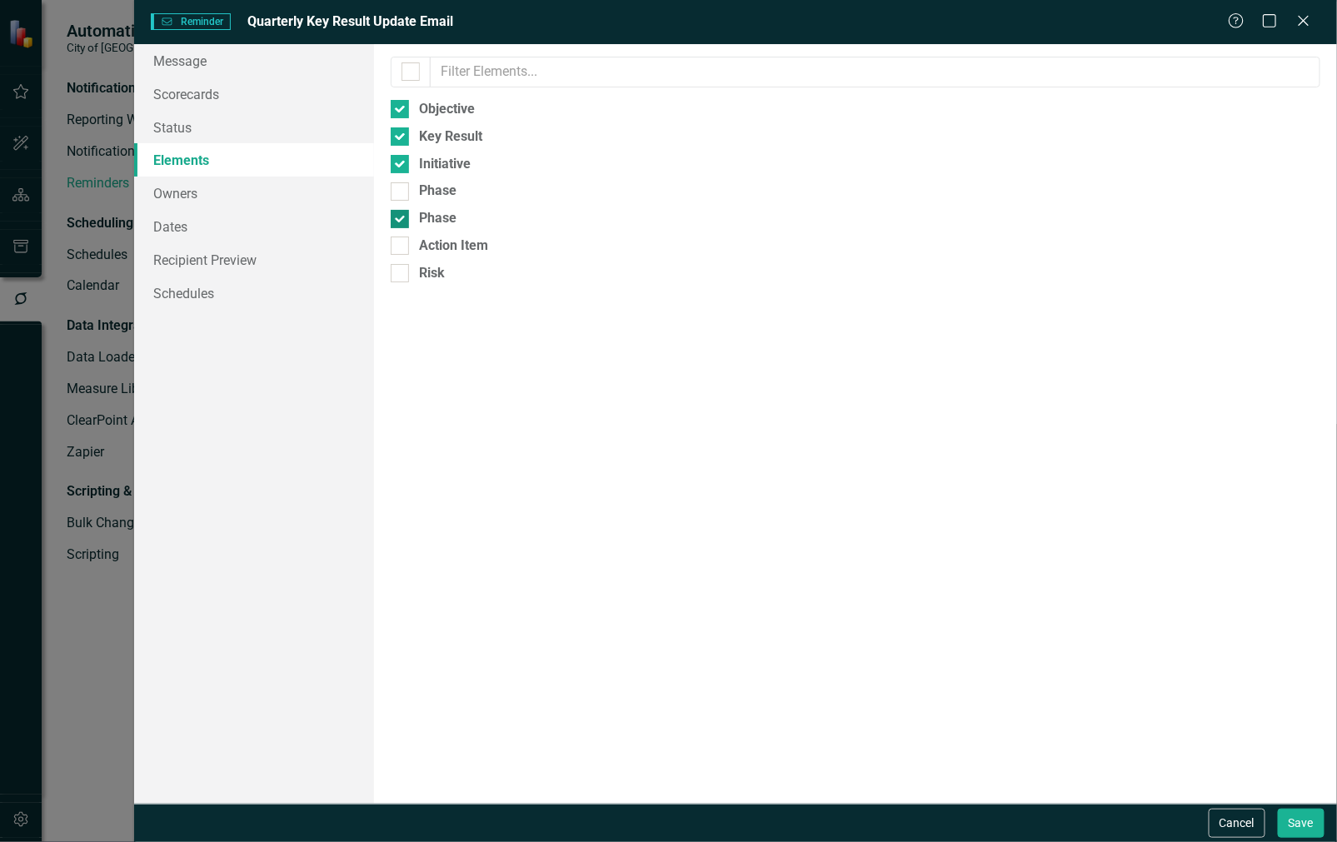
click at [405, 214] on div at bounding box center [400, 219] width 18 height 18
click at [401, 214] on input "Phase" at bounding box center [396, 215] width 11 height 11
checkbox input "false"
click at [404, 235] on div "Select which element types to include in the reminders. Leave blank to include …" at bounding box center [855, 423] width 963 height 759
click at [402, 235] on div "Select which element types to include in the reminders. Leave blank to include …" at bounding box center [855, 423] width 963 height 759
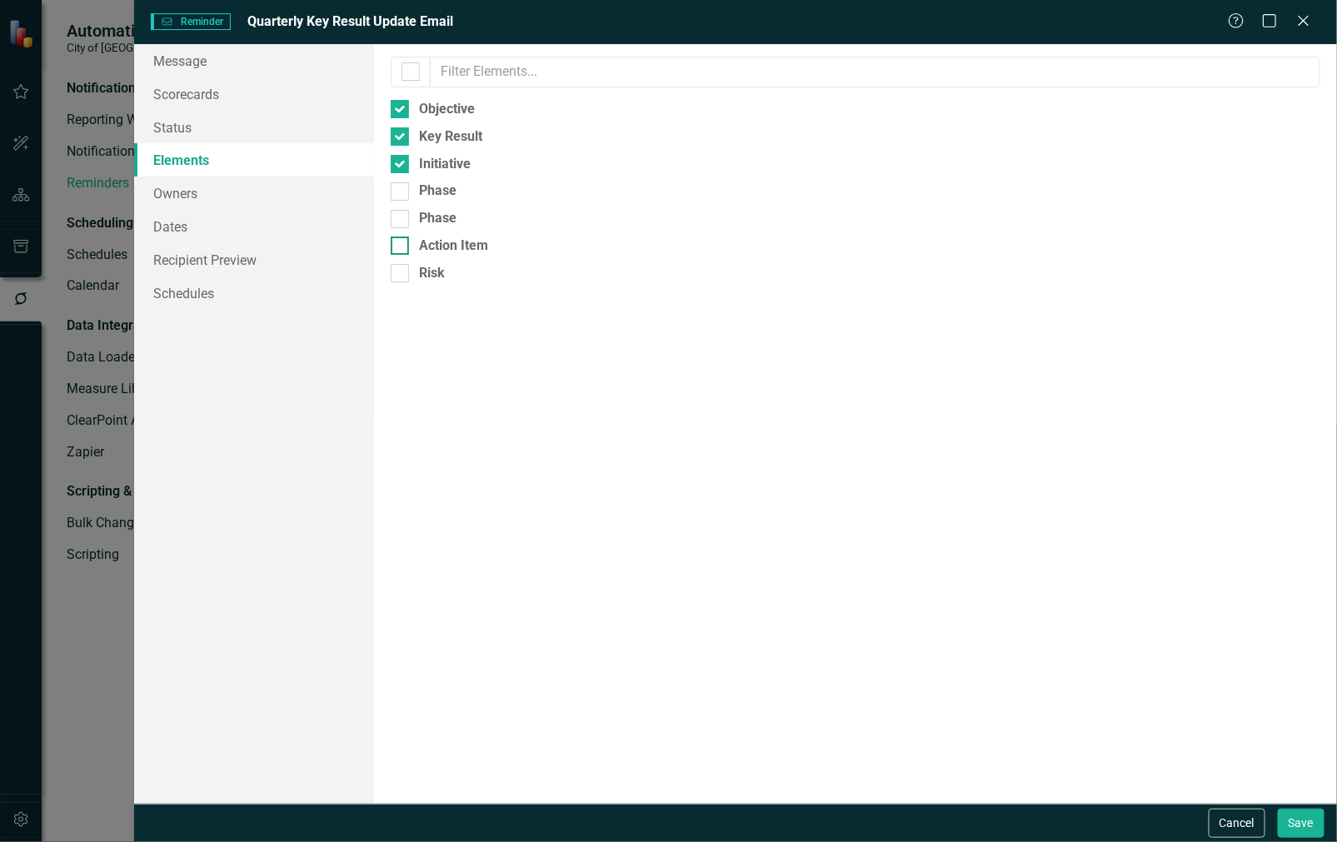
click at [398, 246] on input "Action Item" at bounding box center [396, 242] width 11 height 11
checkbox input "true"
click at [268, 263] on link "Recipient Preview" at bounding box center [254, 259] width 241 height 33
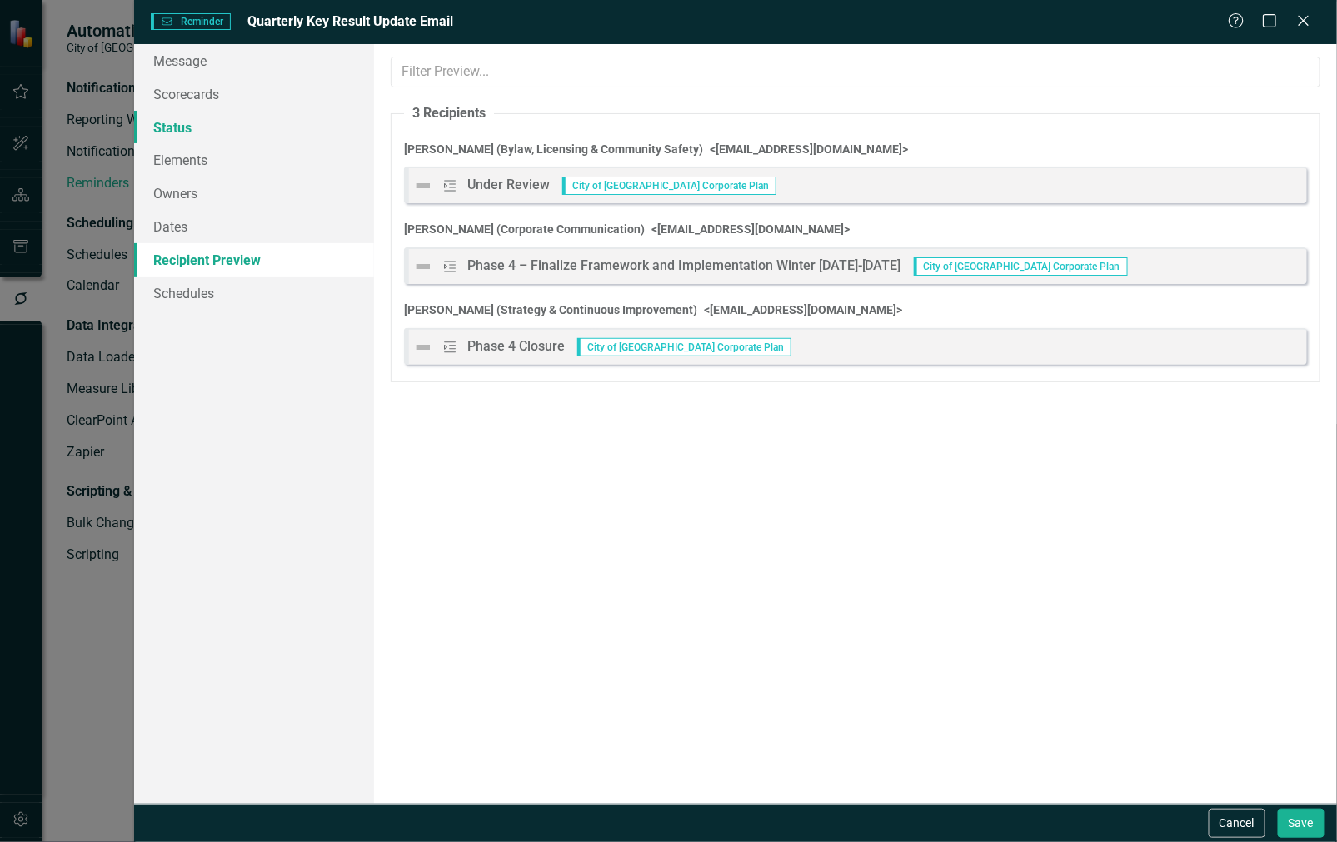
click at [241, 133] on link "Status" at bounding box center [254, 127] width 241 height 33
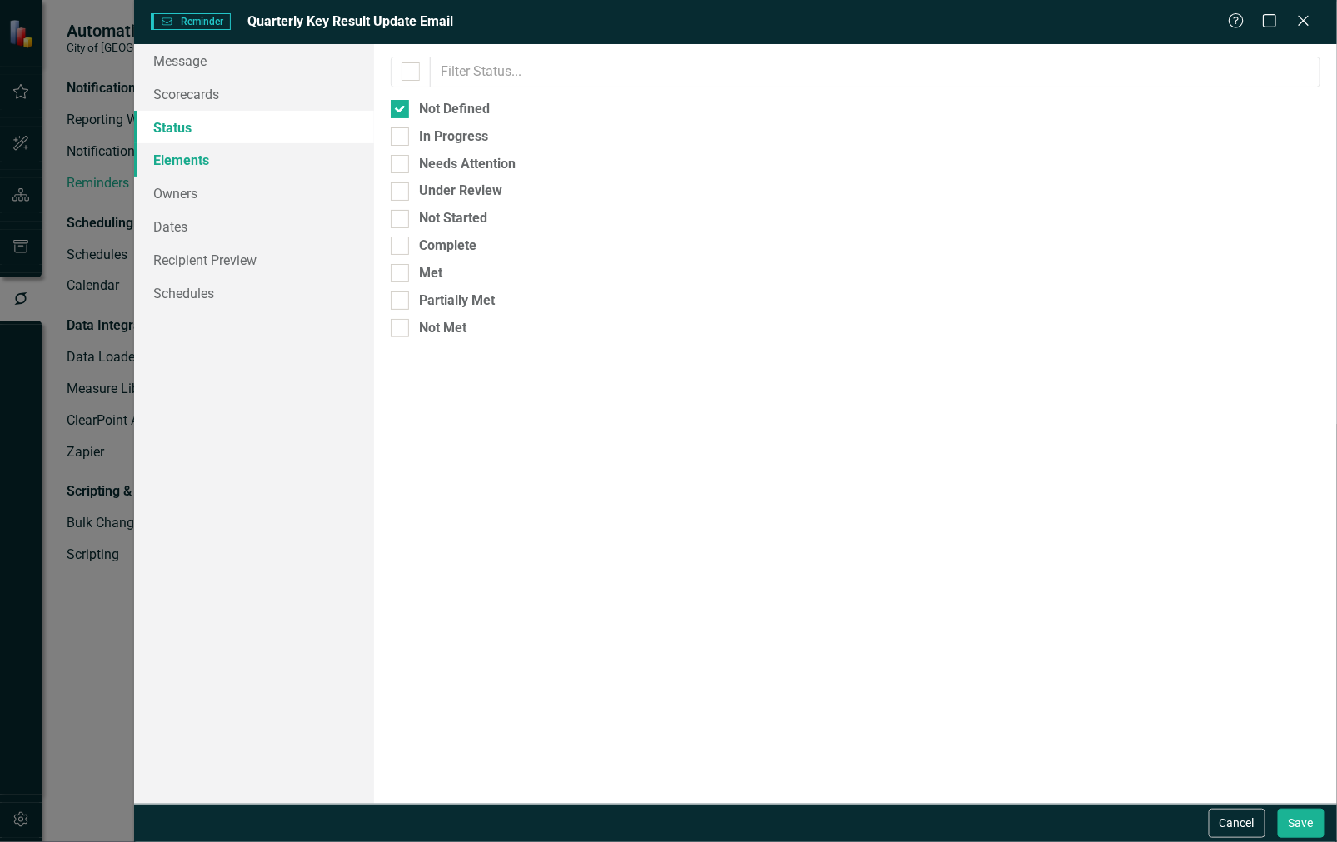
click at [248, 153] on link "Elements" at bounding box center [254, 159] width 241 height 33
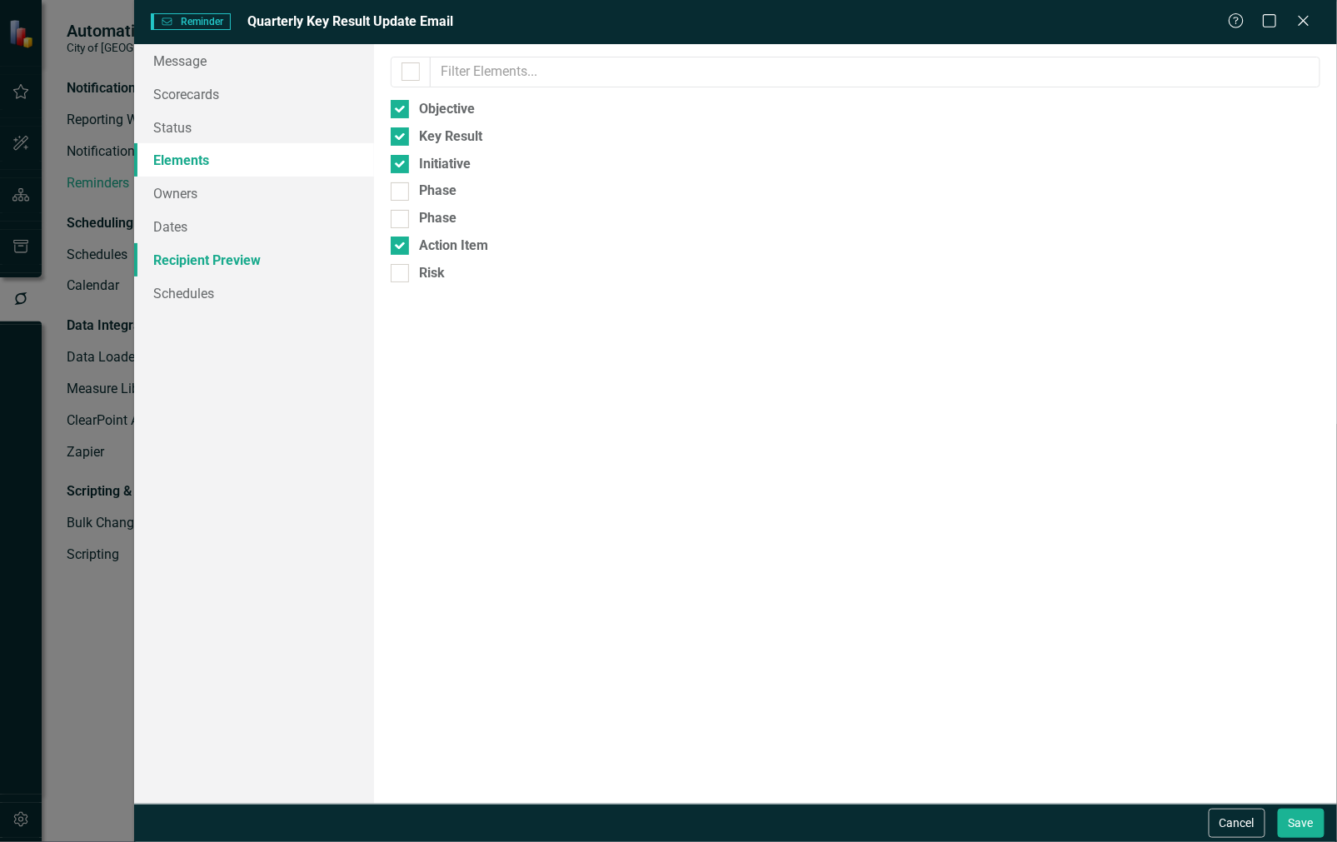
click at [258, 268] on link "Recipient Preview" at bounding box center [254, 259] width 241 height 33
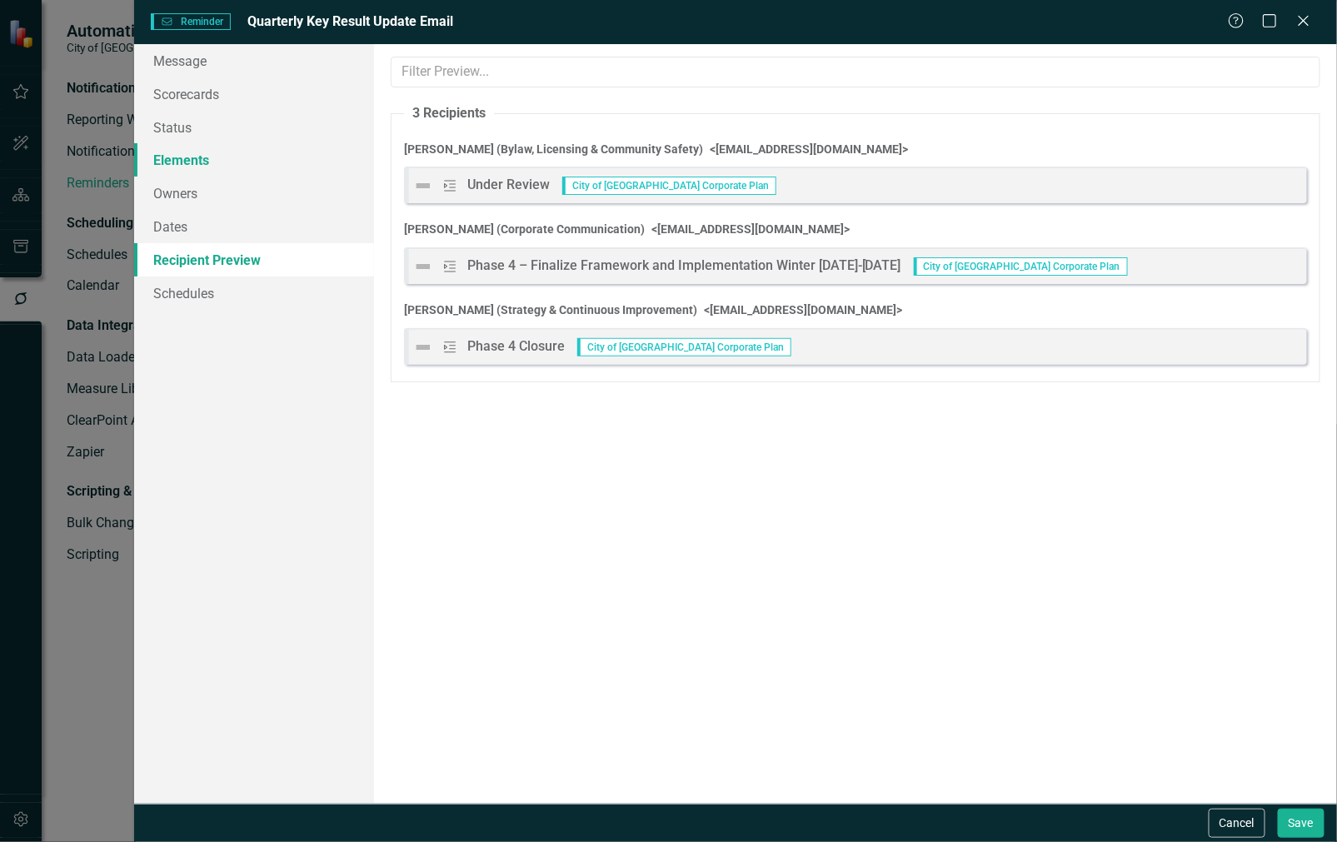
click at [208, 152] on link "Elements" at bounding box center [254, 159] width 241 height 33
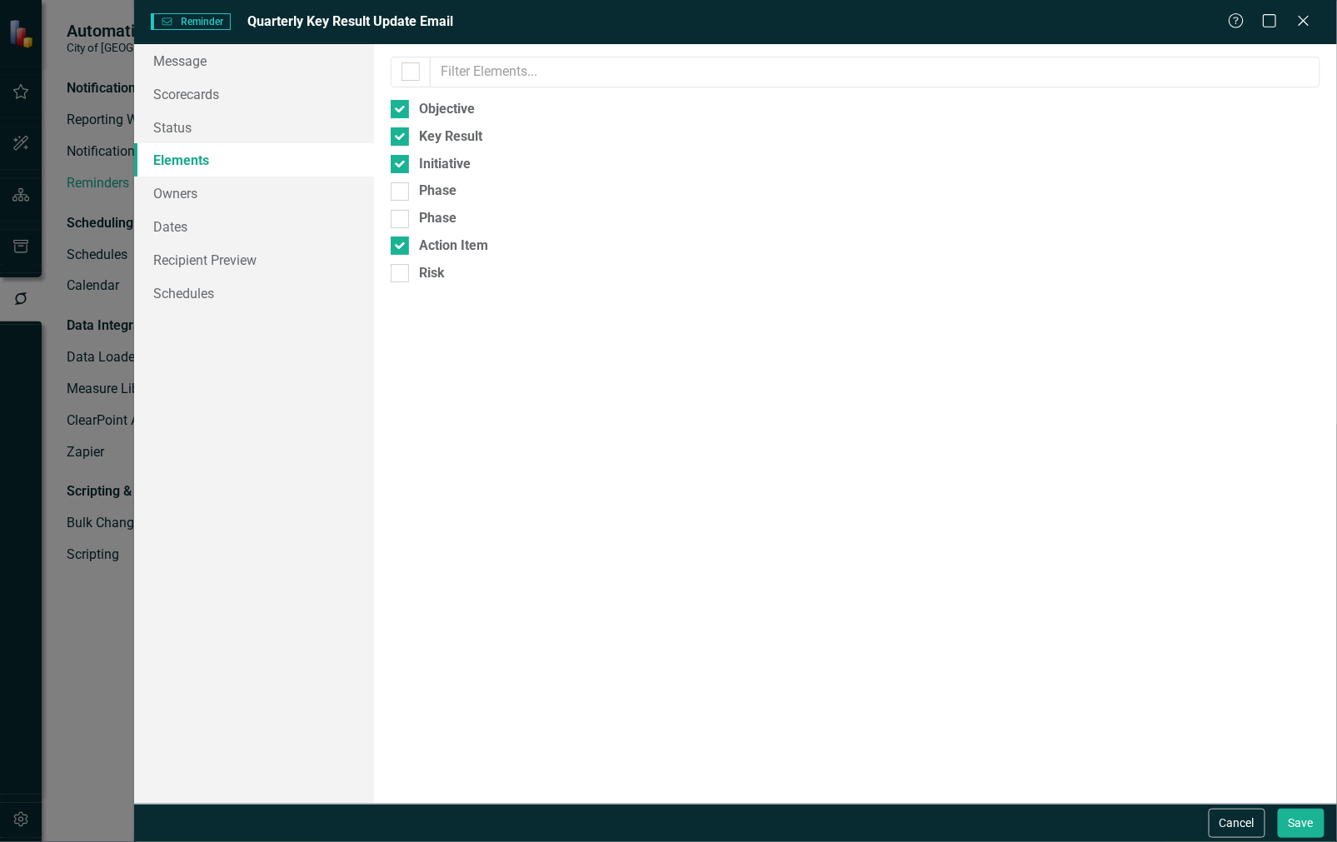
click at [398, 118] on div at bounding box center [400, 109] width 18 height 18
click at [398, 111] on input "Objective" at bounding box center [396, 105] width 11 height 11
checkbox input "false"
click at [398, 136] on input "Key Result" at bounding box center [396, 132] width 11 height 11
checkbox input "false"
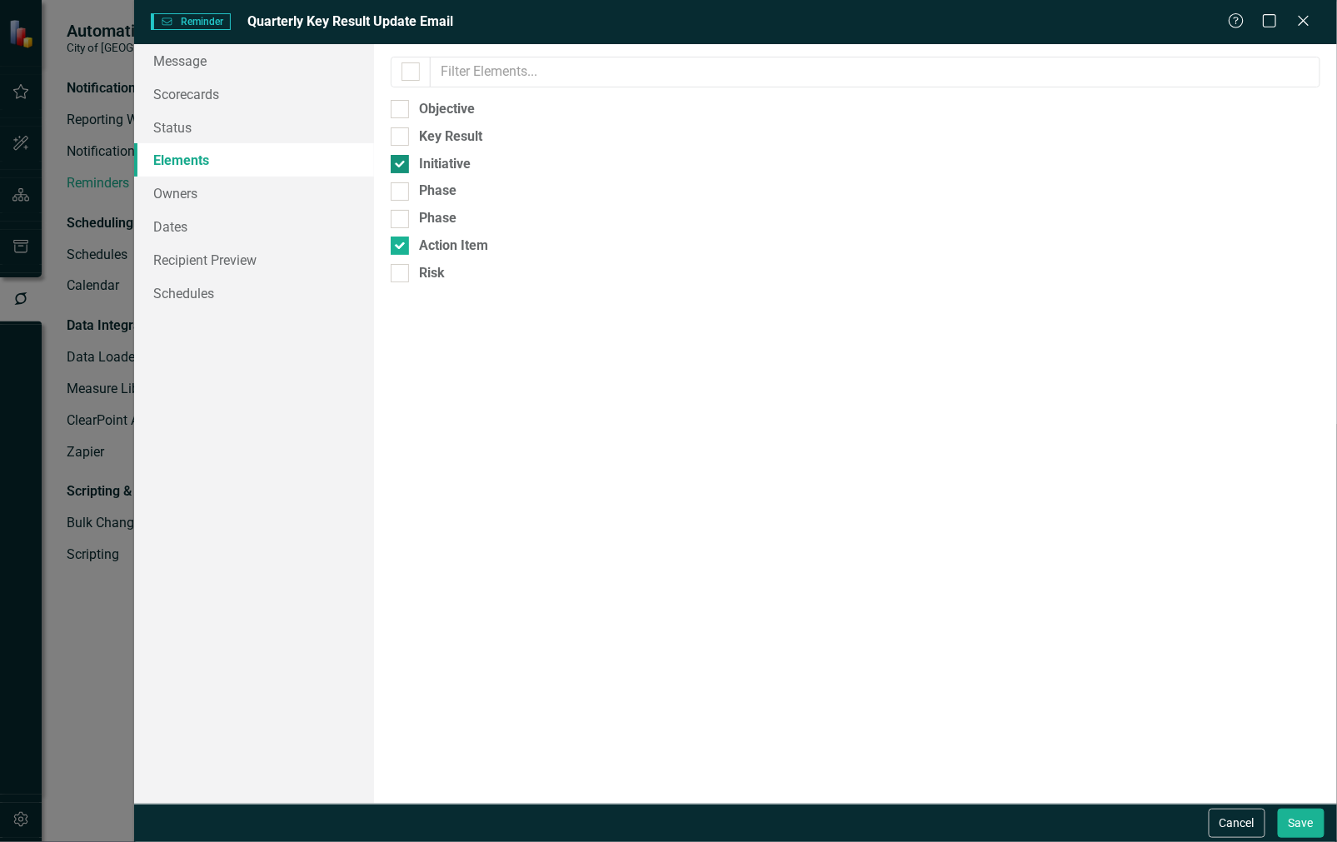
click at [401, 162] on input "Initiative" at bounding box center [396, 160] width 11 height 11
checkbox input "false"
click at [242, 260] on link "Recipient Preview" at bounding box center [254, 259] width 241 height 33
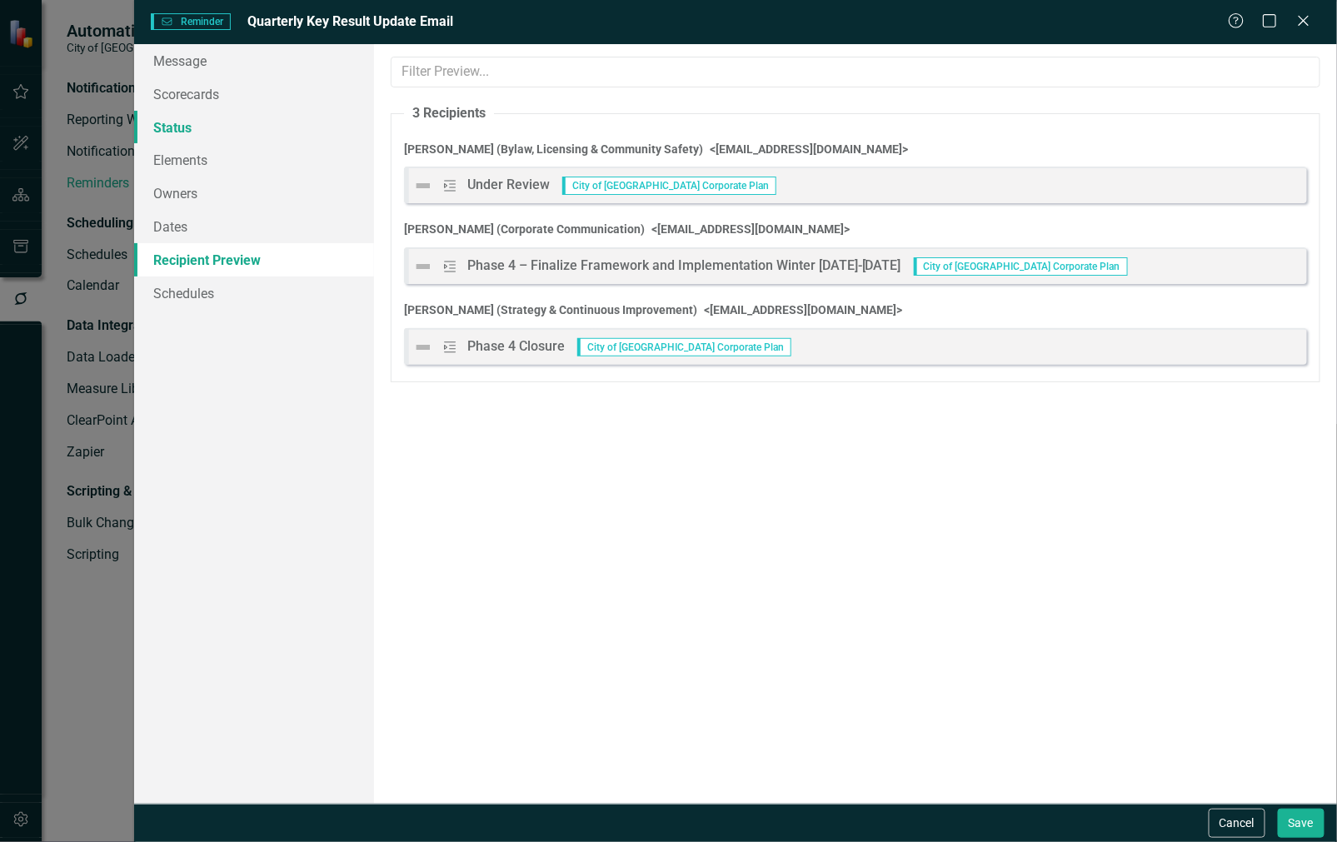
click at [232, 129] on link "Status" at bounding box center [254, 127] width 241 height 33
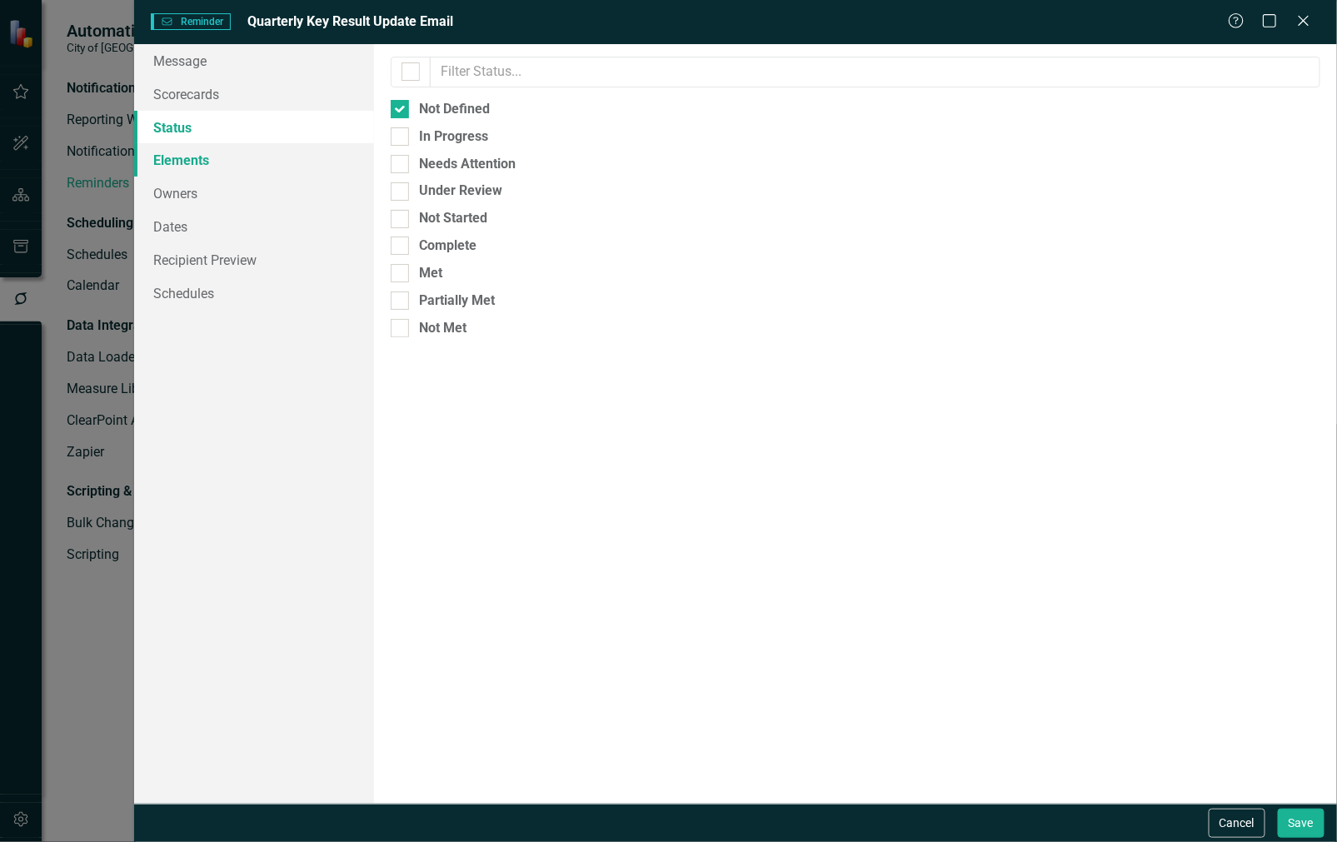
click at [267, 156] on link "Elements" at bounding box center [254, 159] width 241 height 33
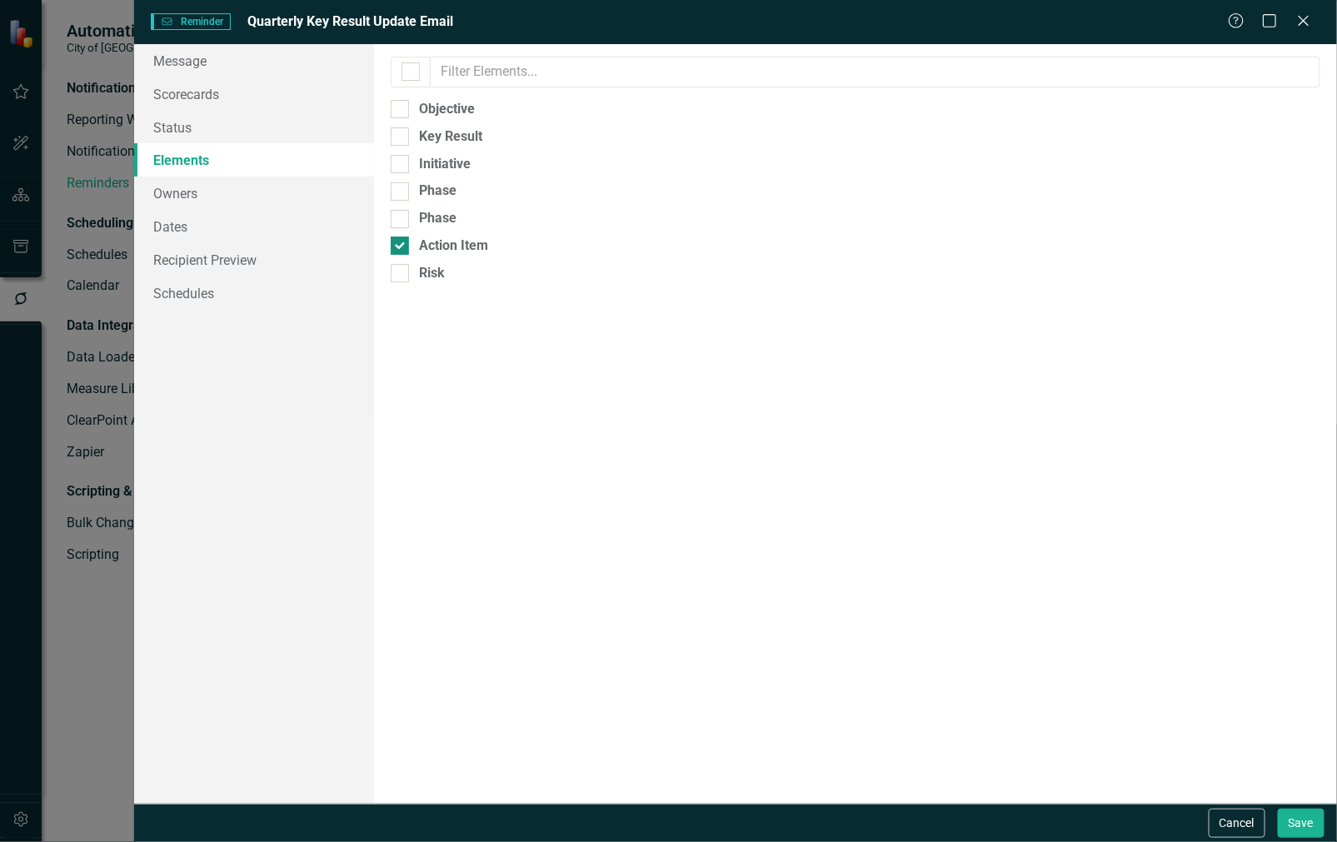
drag, startPoint x: 403, startPoint y: 271, endPoint x: 398, endPoint y: 255, distance: 17.4
click at [403, 271] on div at bounding box center [400, 273] width 18 height 18
click at [401, 271] on input "Risk" at bounding box center [396, 269] width 11 height 11
checkbox input "true"
click at [398, 252] on div at bounding box center [400, 246] width 18 height 18
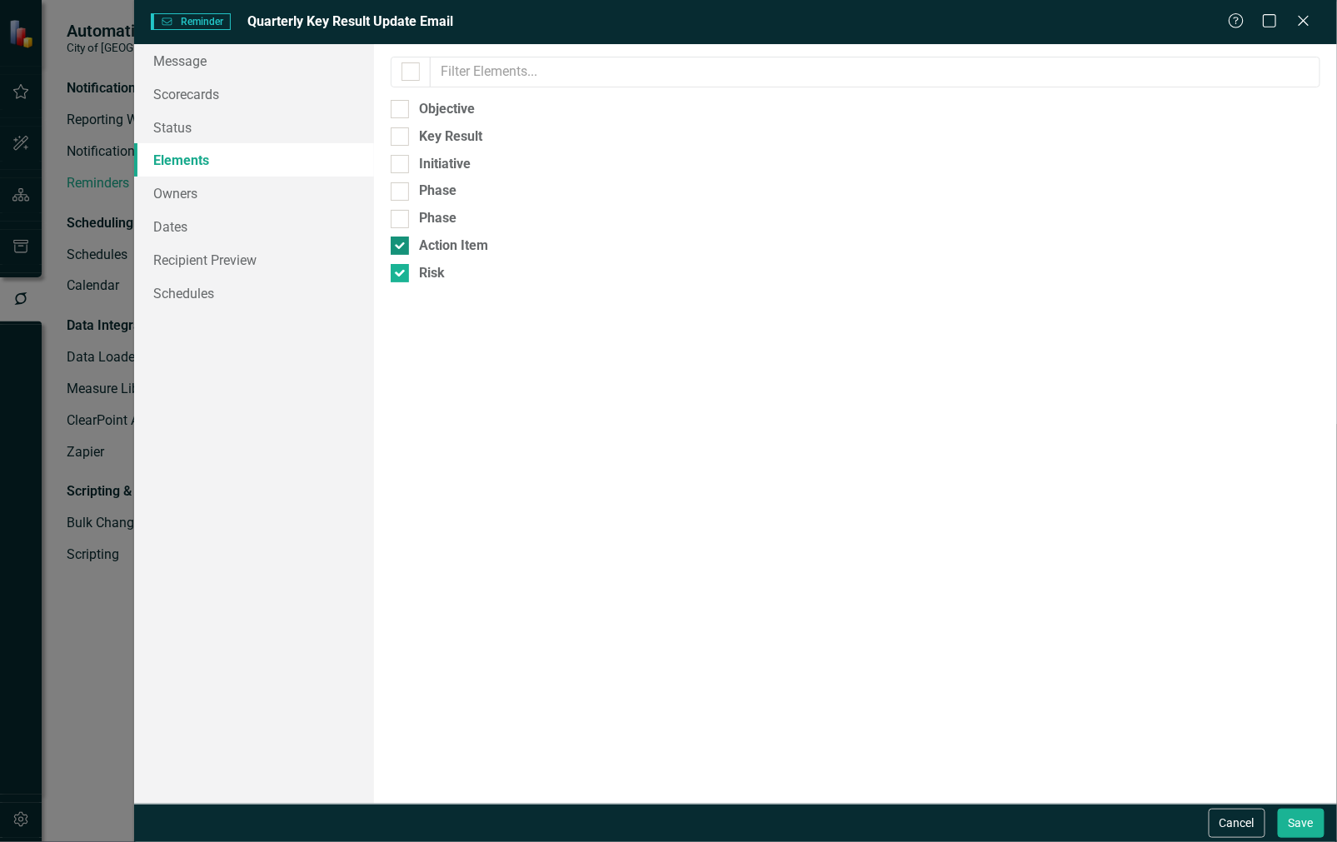
click at [398, 247] on input "Action Item" at bounding box center [396, 242] width 11 height 11
checkbox input "false"
click at [305, 265] on link "Recipient Preview" at bounding box center [254, 259] width 241 height 33
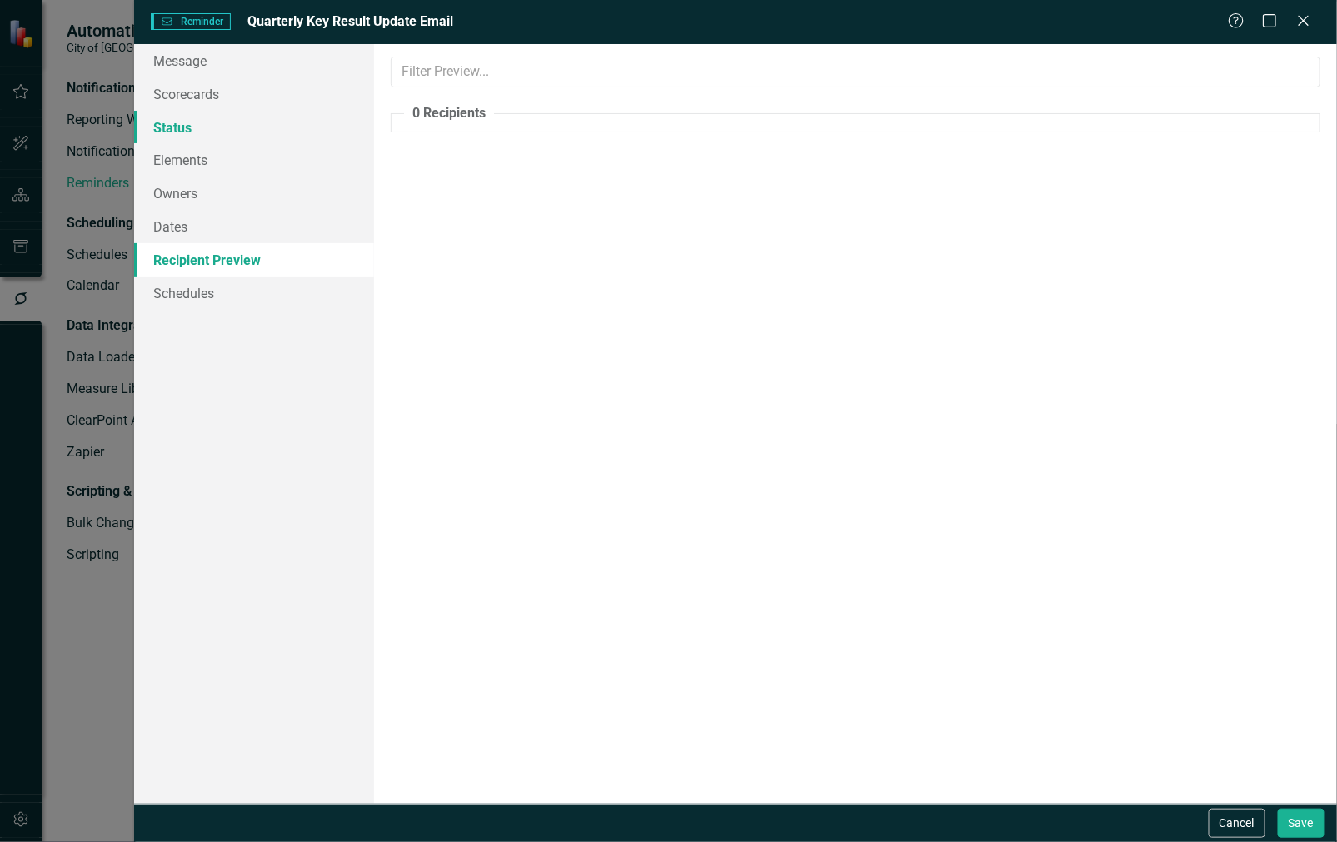
click at [230, 130] on link "Status" at bounding box center [254, 127] width 241 height 33
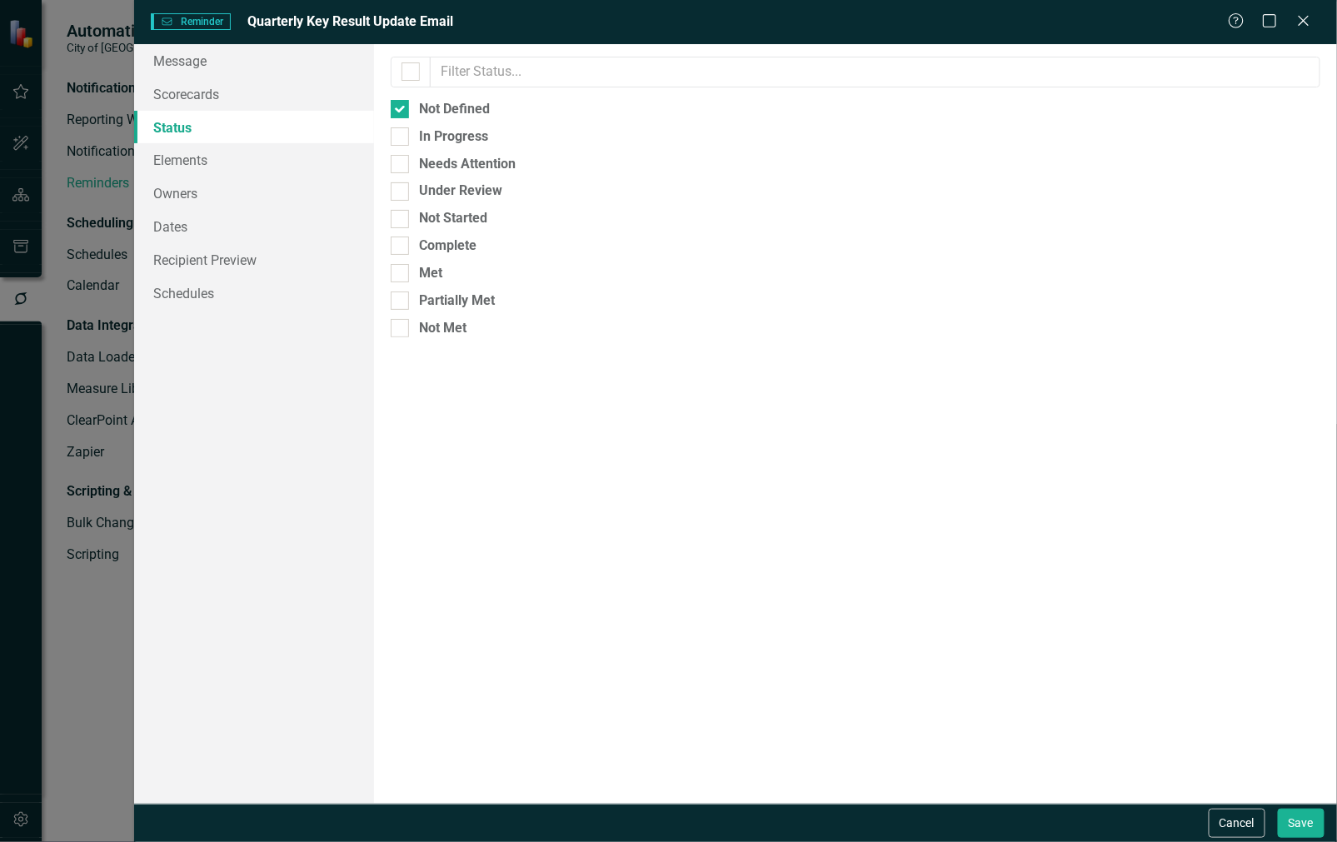
click at [1236, 805] on div "Cancel Save" at bounding box center [735, 823] width 1203 height 38
click at [1230, 816] on button "Cancel" at bounding box center [1236, 823] width 57 height 29
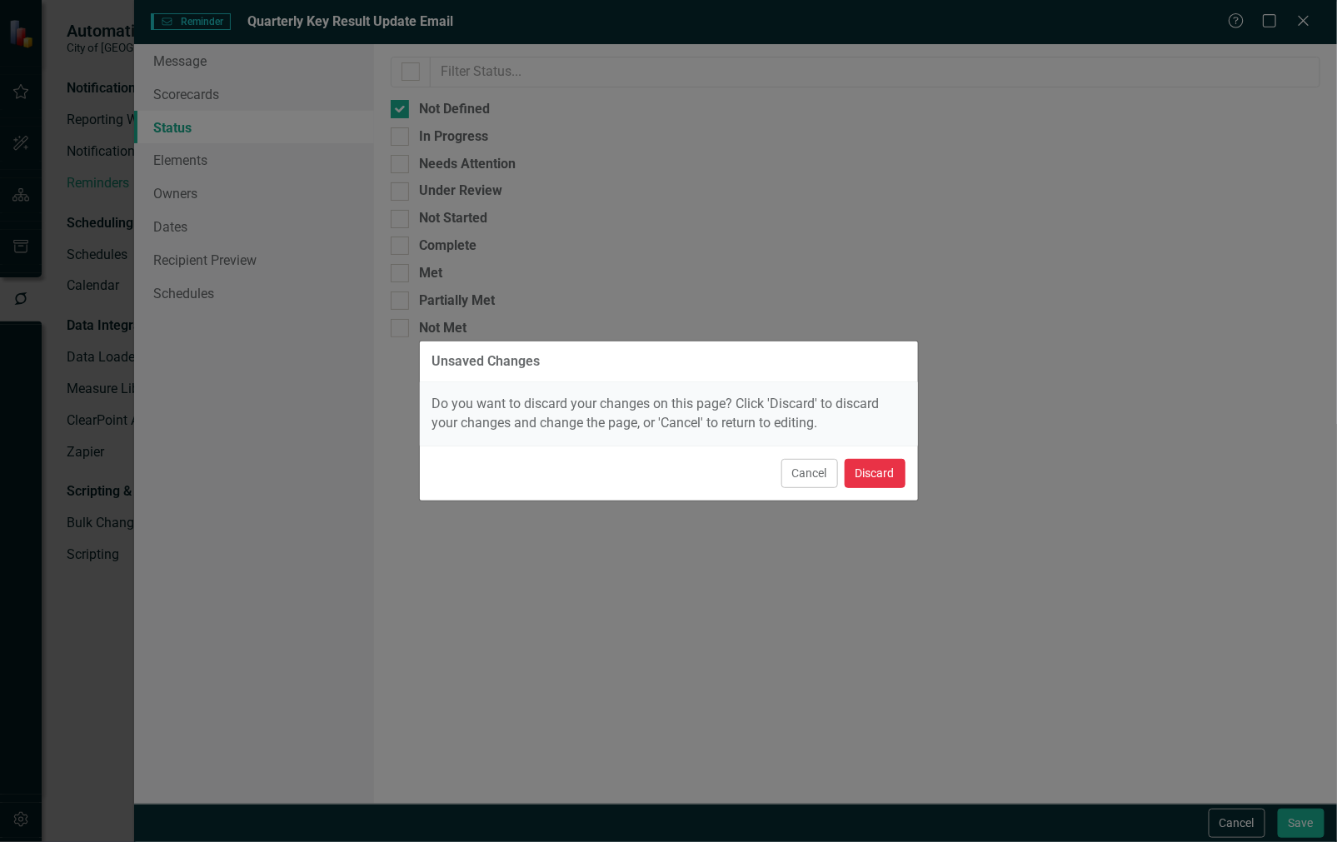
click at [878, 473] on button "Discard" at bounding box center [874, 473] width 61 height 29
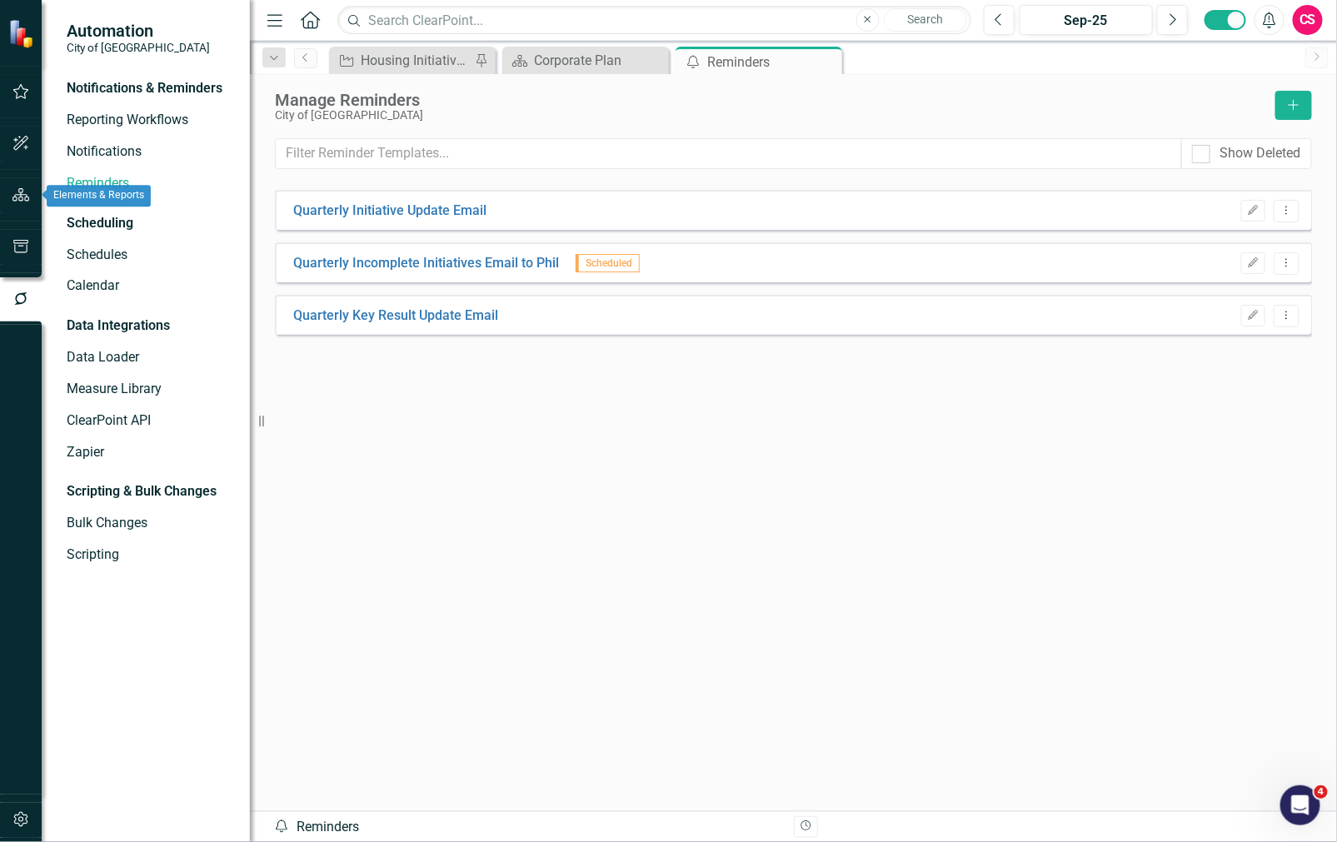
click at [23, 194] on icon "button" at bounding box center [20, 194] width 17 height 13
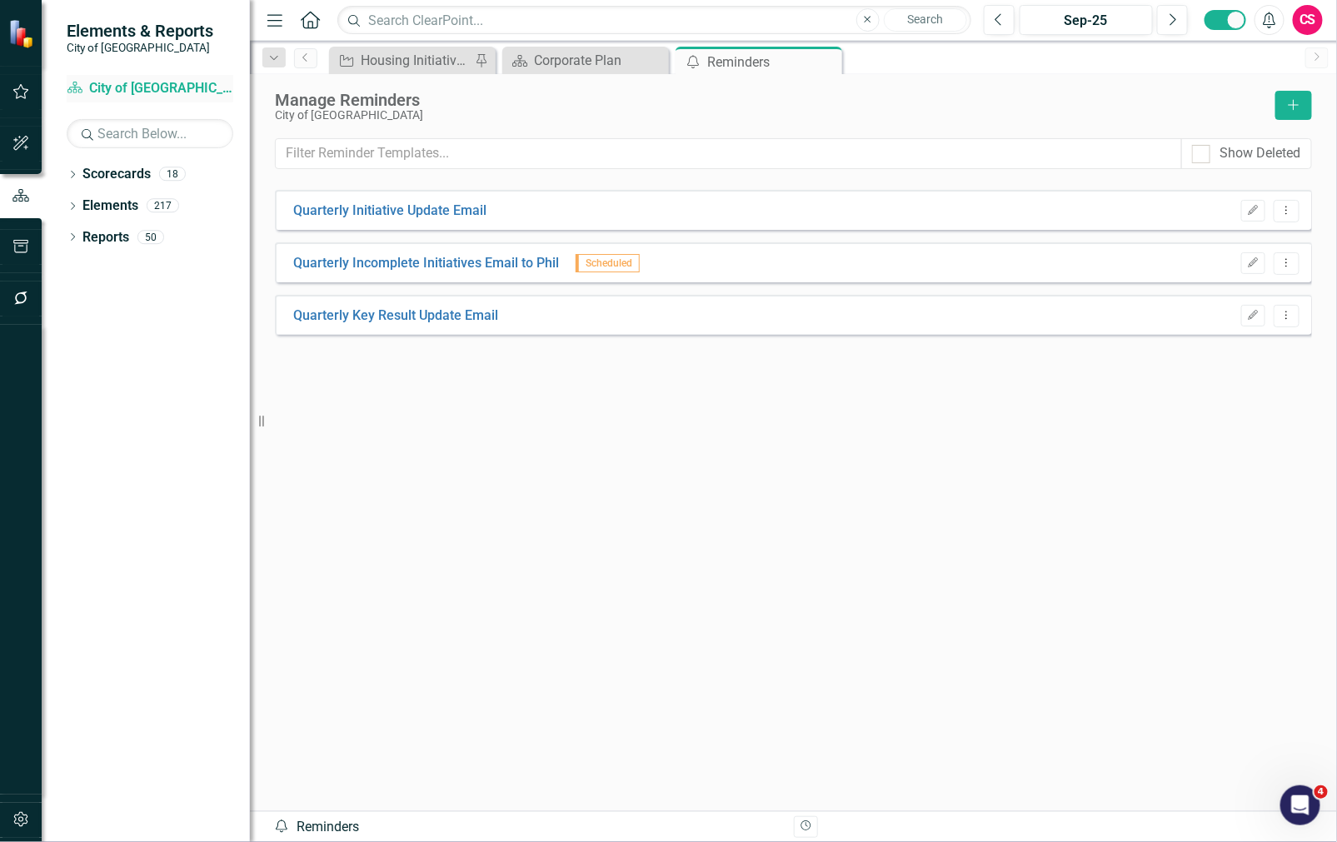
click at [147, 90] on link "Scorecard City of Maple Ridge Corporate Plan" at bounding box center [150, 88] width 167 height 19
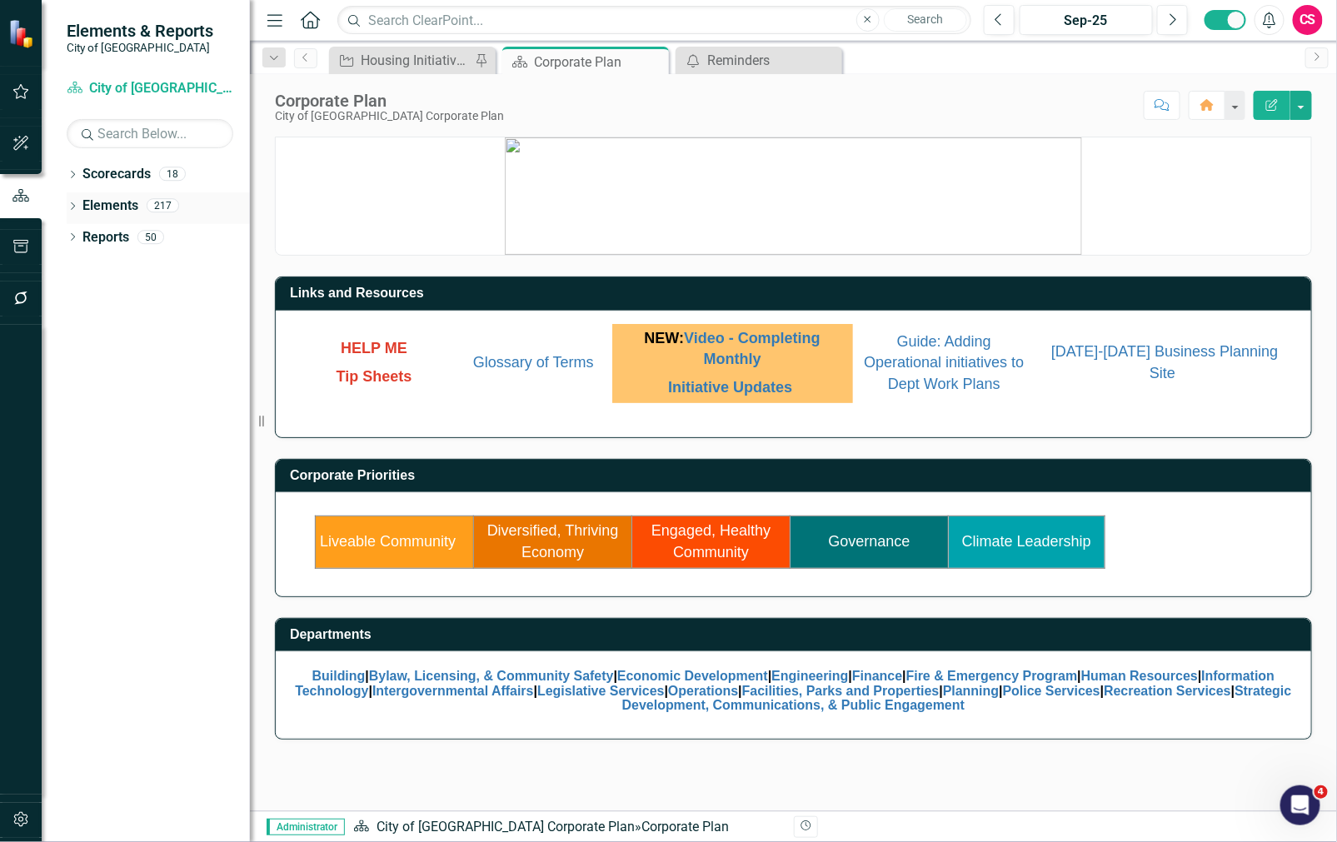
click at [125, 202] on link "Elements" at bounding box center [110, 206] width 56 height 19
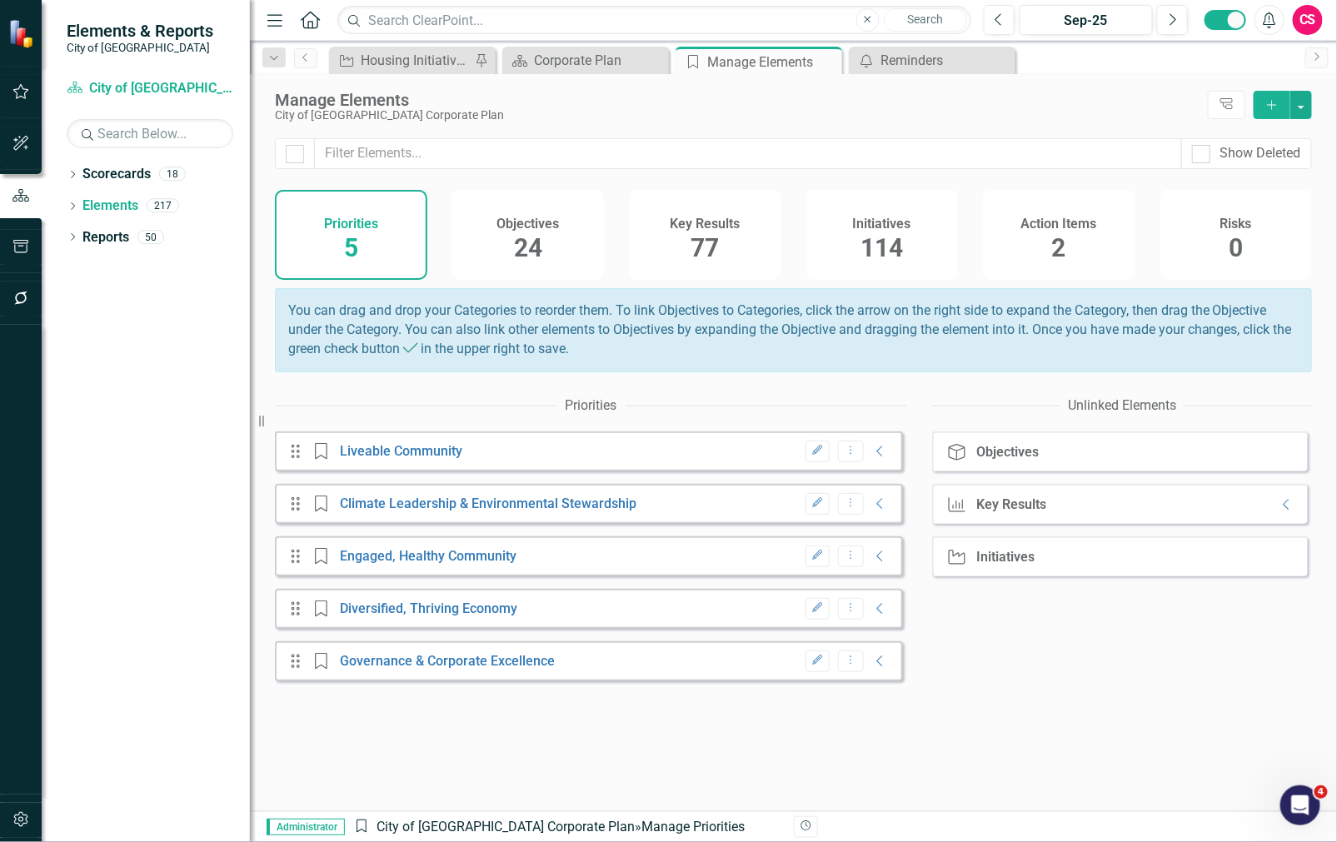
click at [677, 237] on div "Key Results 77" at bounding box center [705, 235] width 152 height 90
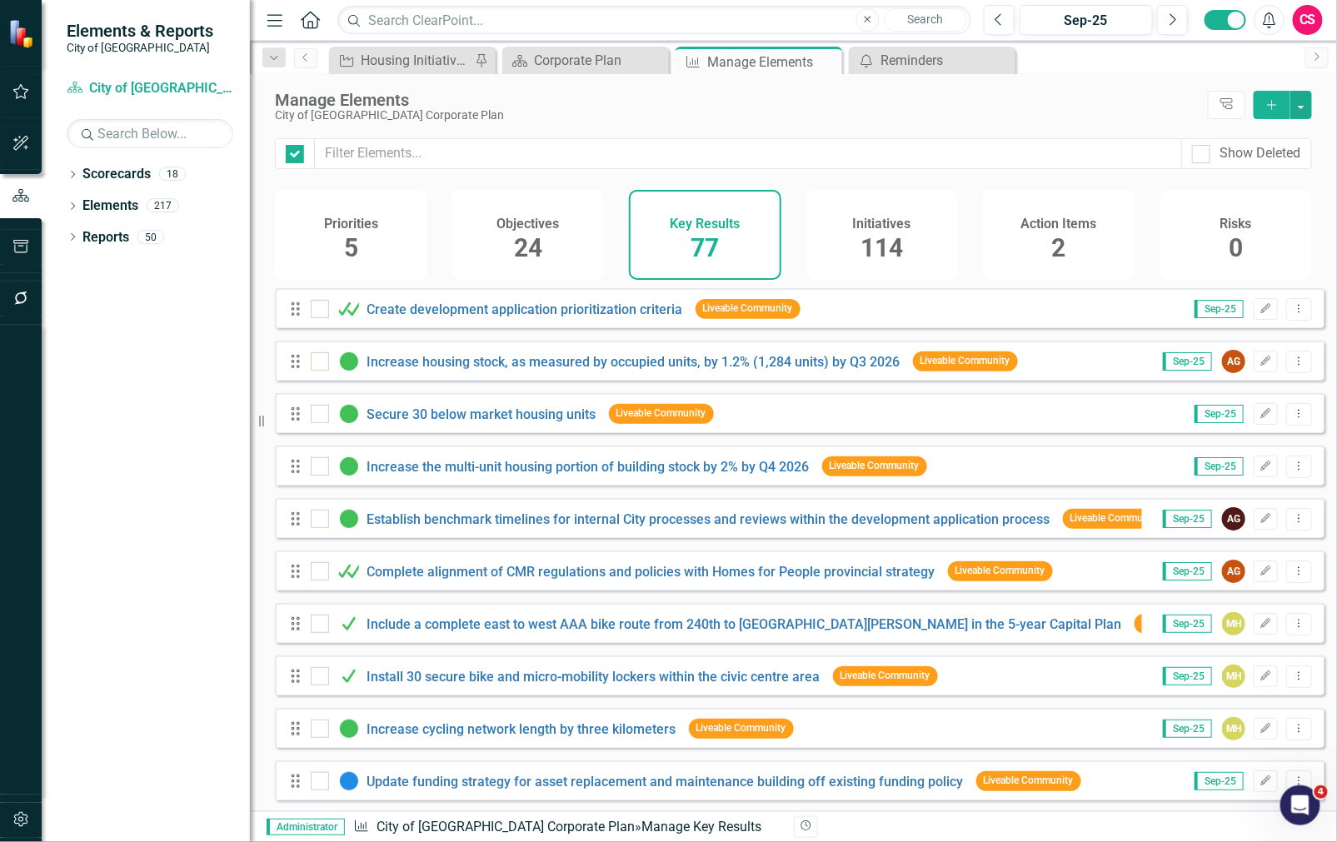
checkbox input "false"
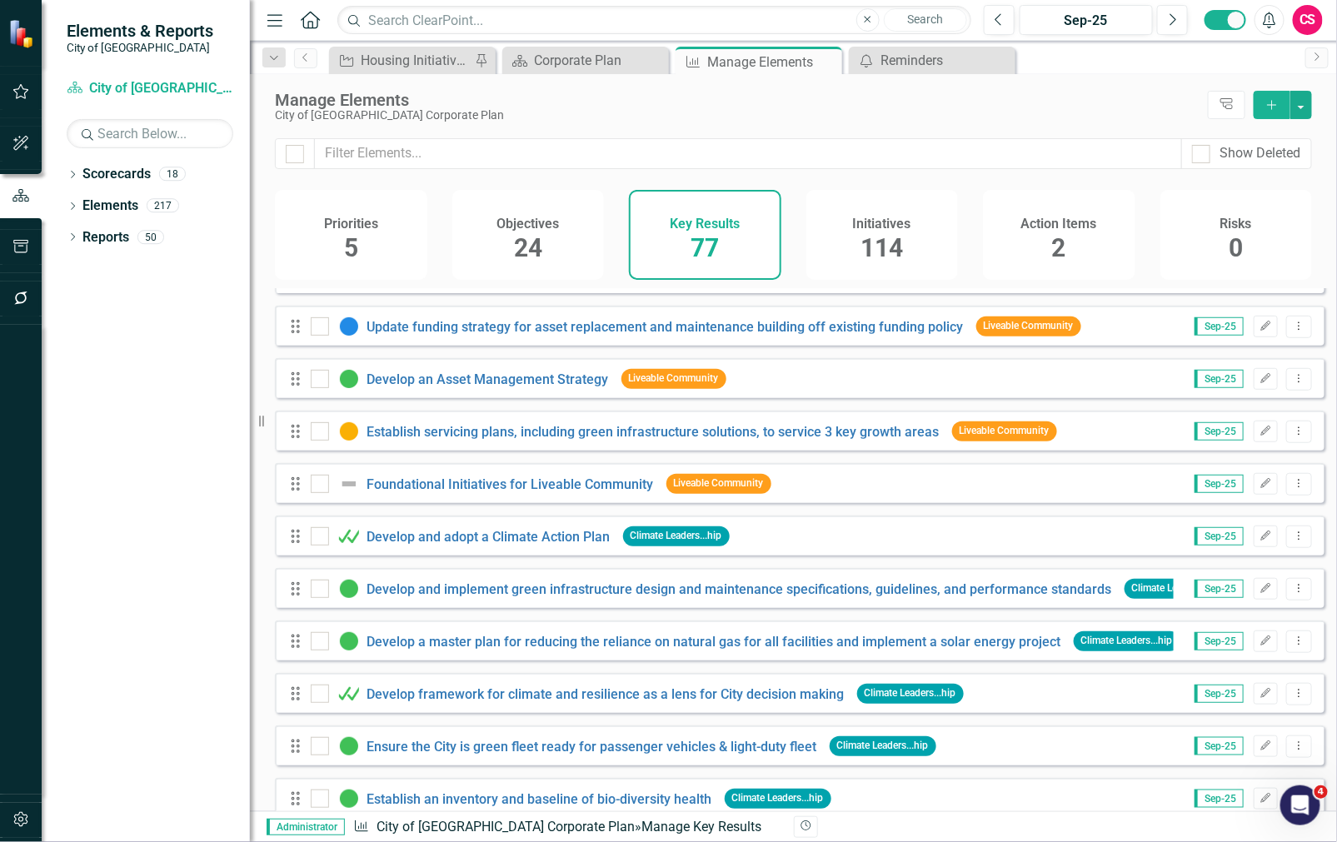
scroll to position [455, 0]
click at [20, 301] on icon "button" at bounding box center [20, 297] width 17 height 13
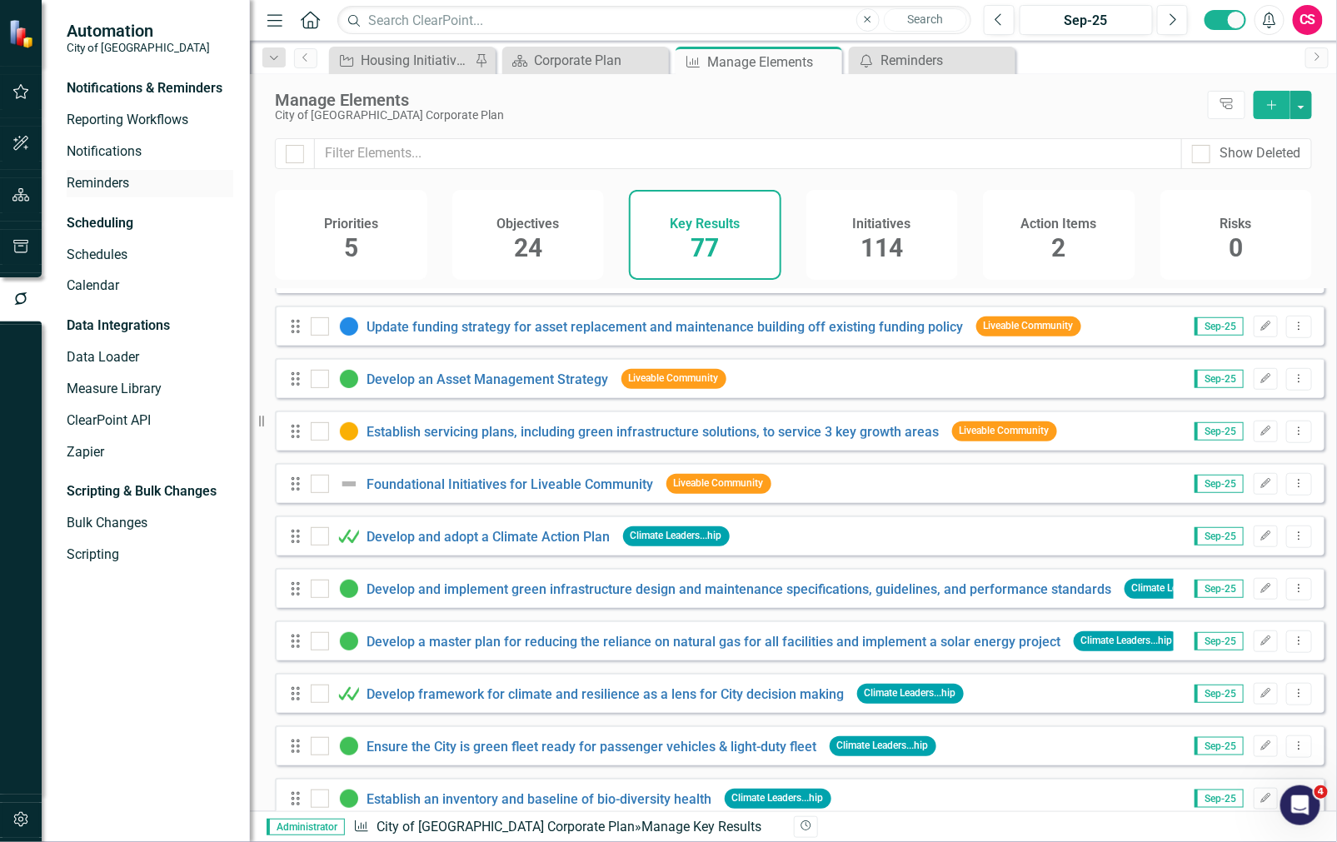
click at [101, 178] on link "Reminders" at bounding box center [150, 183] width 167 height 19
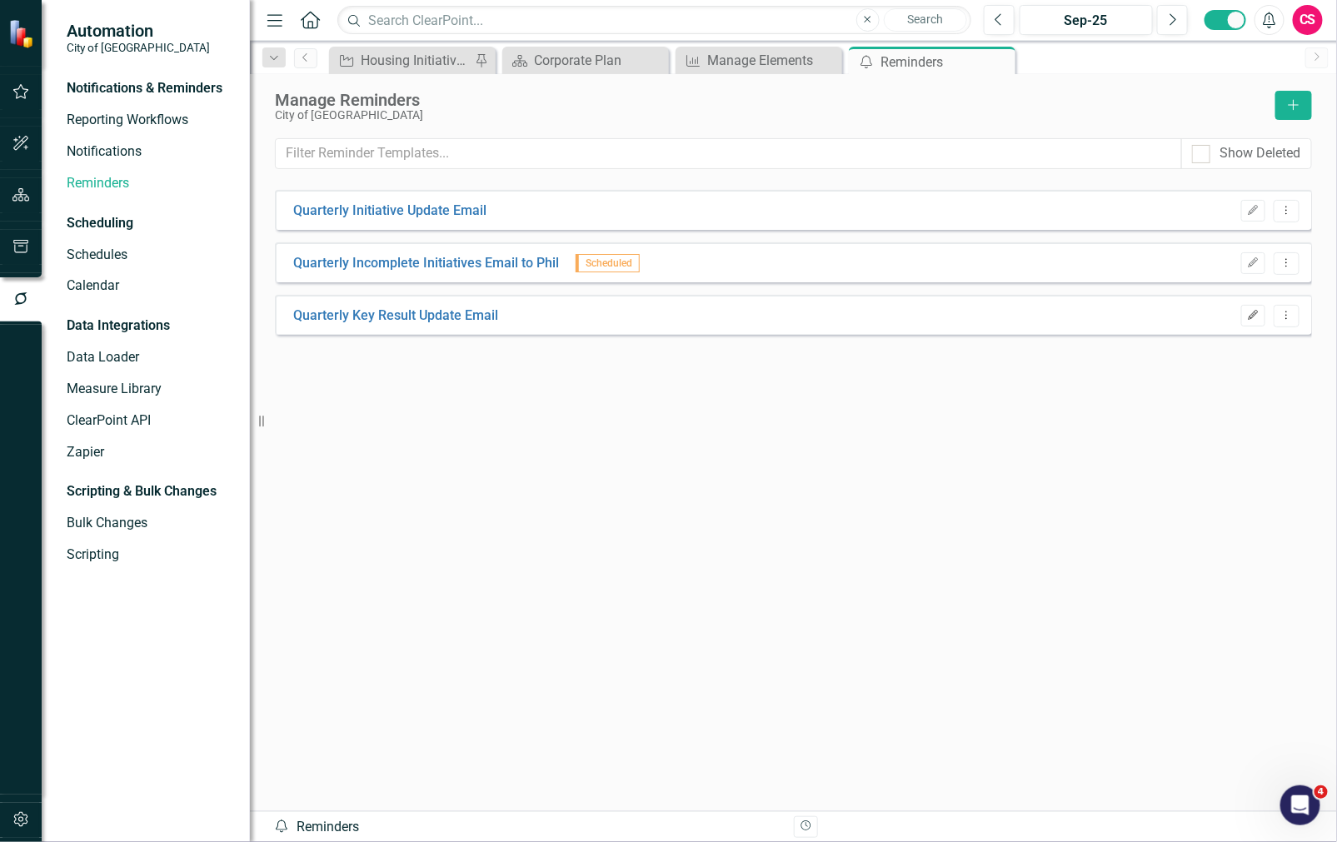
click at [1256, 315] on icon "Edit" at bounding box center [1253, 316] width 12 height 10
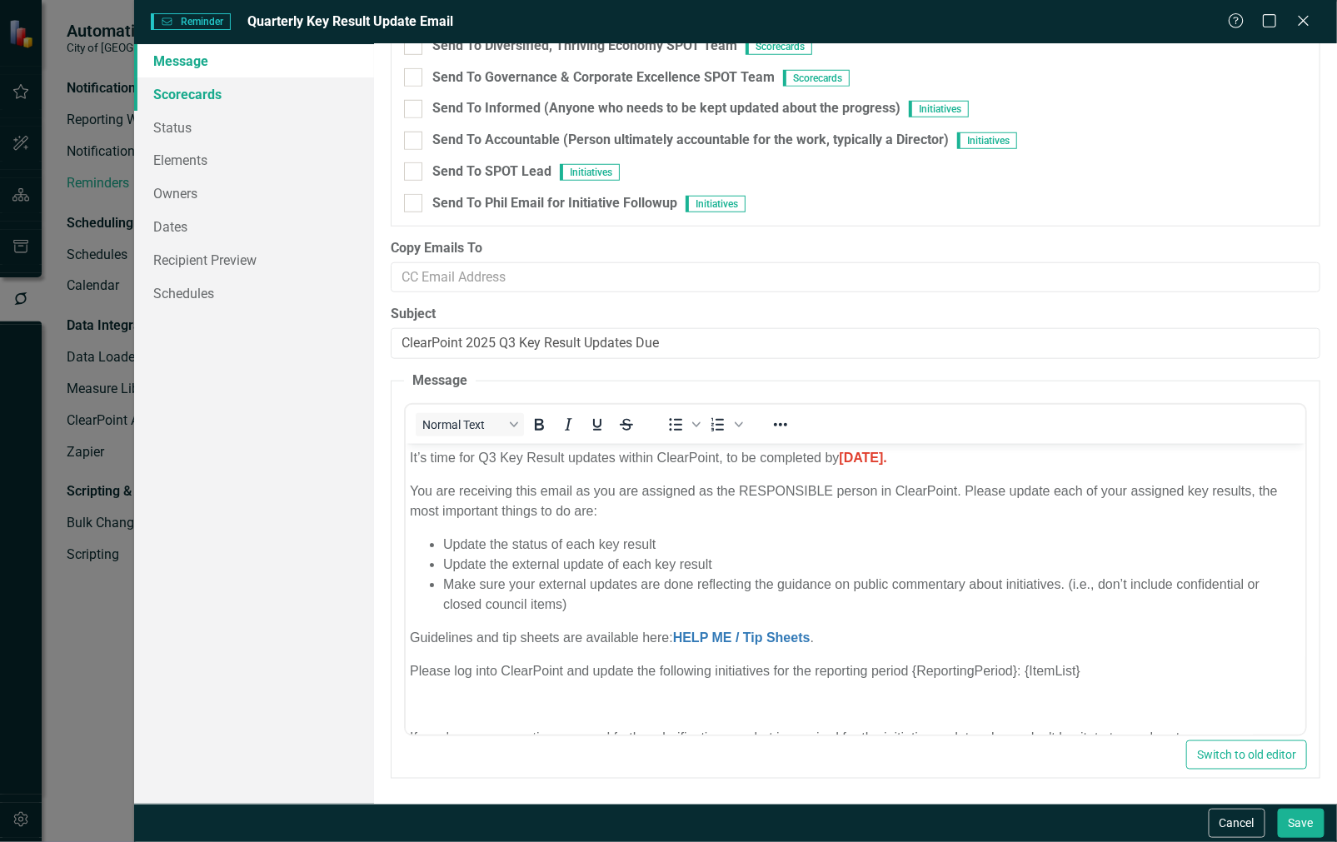
click at [276, 92] on link "Scorecards" at bounding box center [254, 93] width 241 height 33
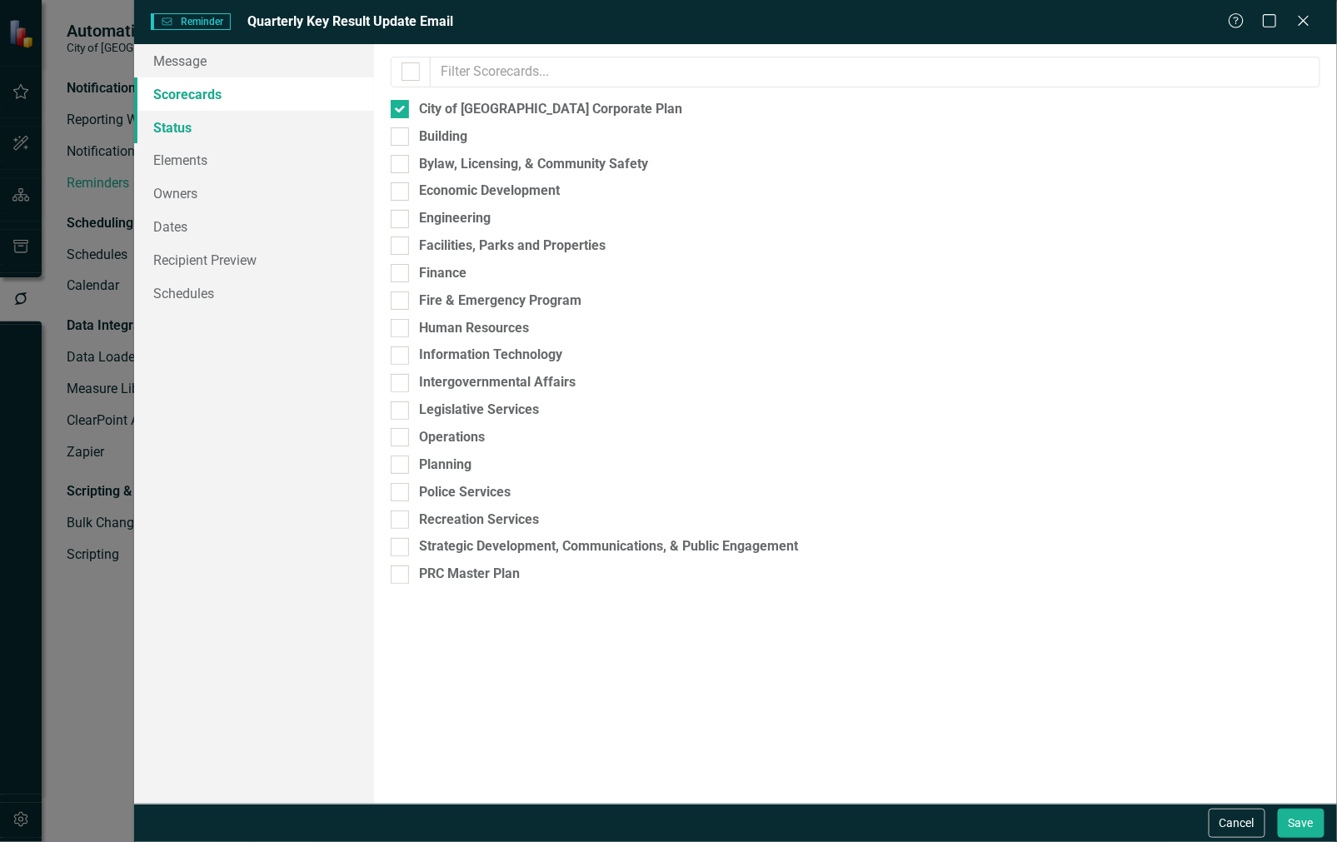
click at [248, 115] on link "Status" at bounding box center [254, 127] width 241 height 33
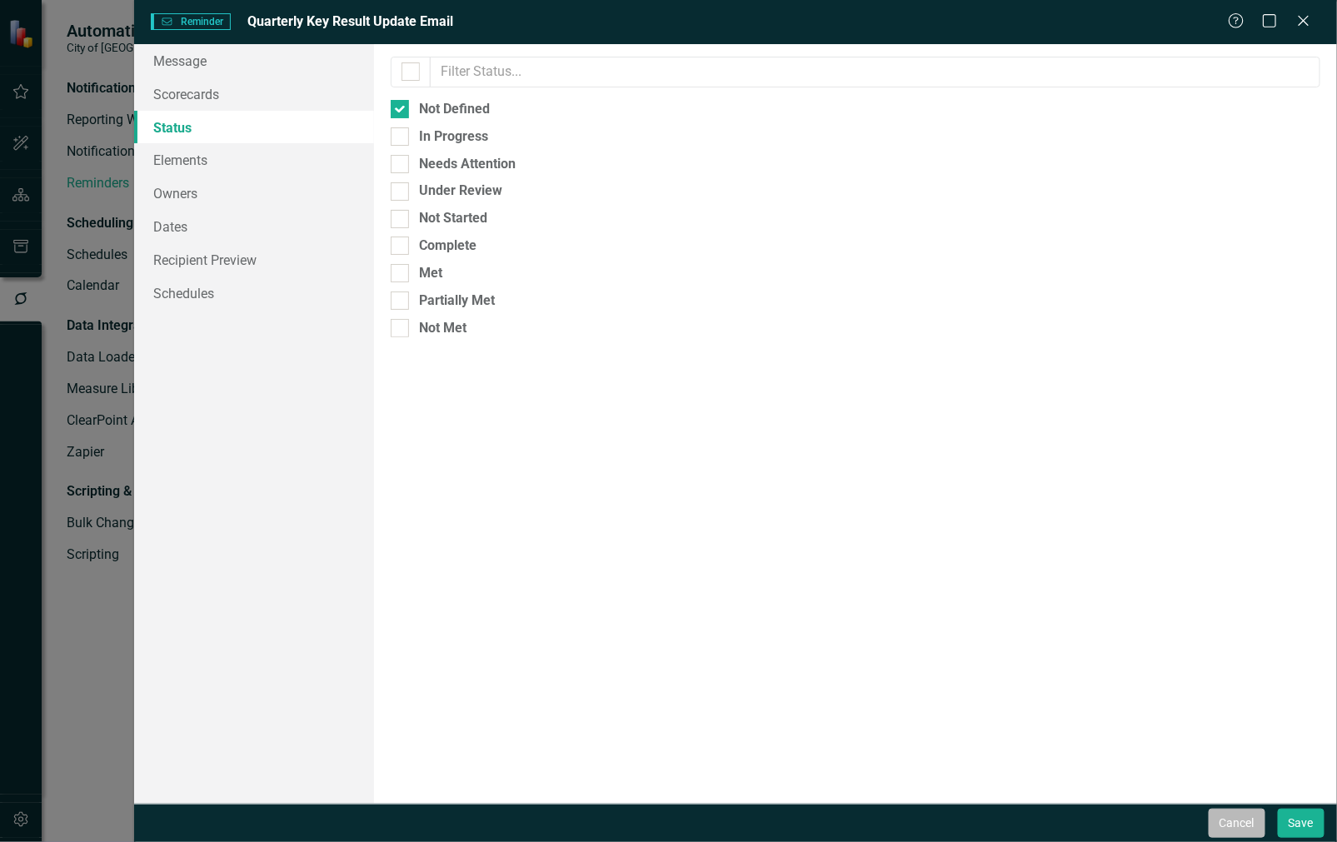
click at [1229, 821] on button "Cancel" at bounding box center [1236, 823] width 57 height 29
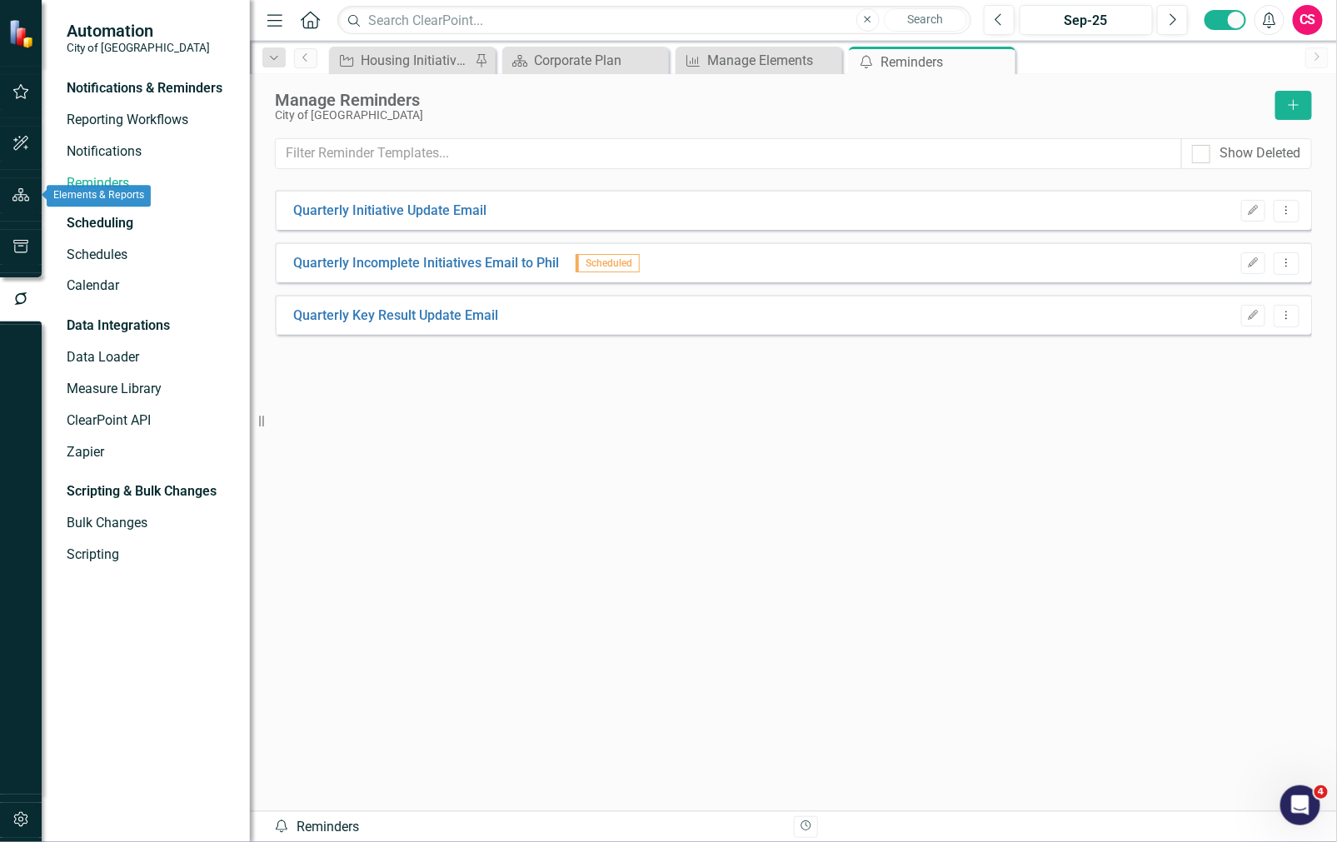
click at [22, 188] on icon "button" at bounding box center [20, 194] width 17 height 13
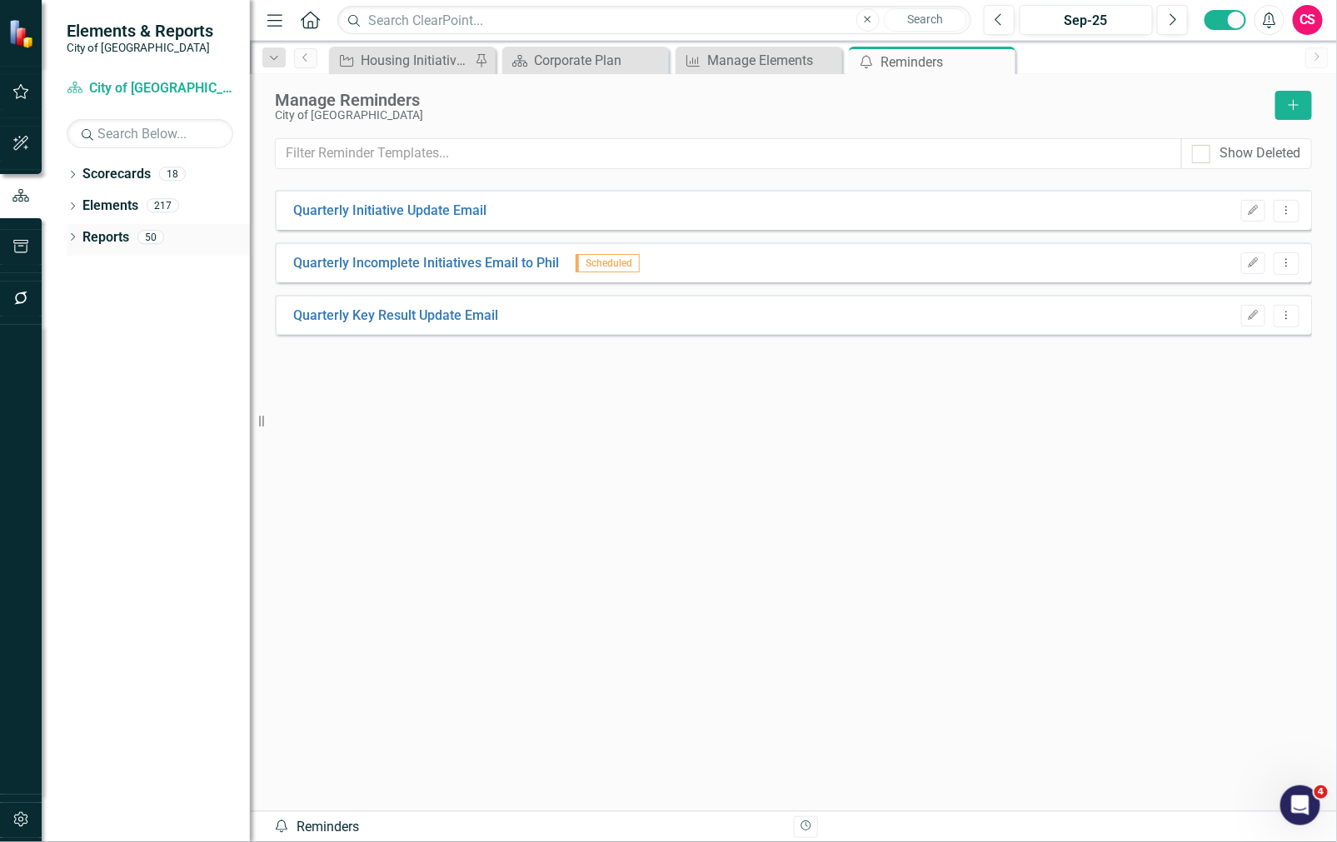
click at [98, 228] on link "Reports" at bounding box center [105, 237] width 47 height 19
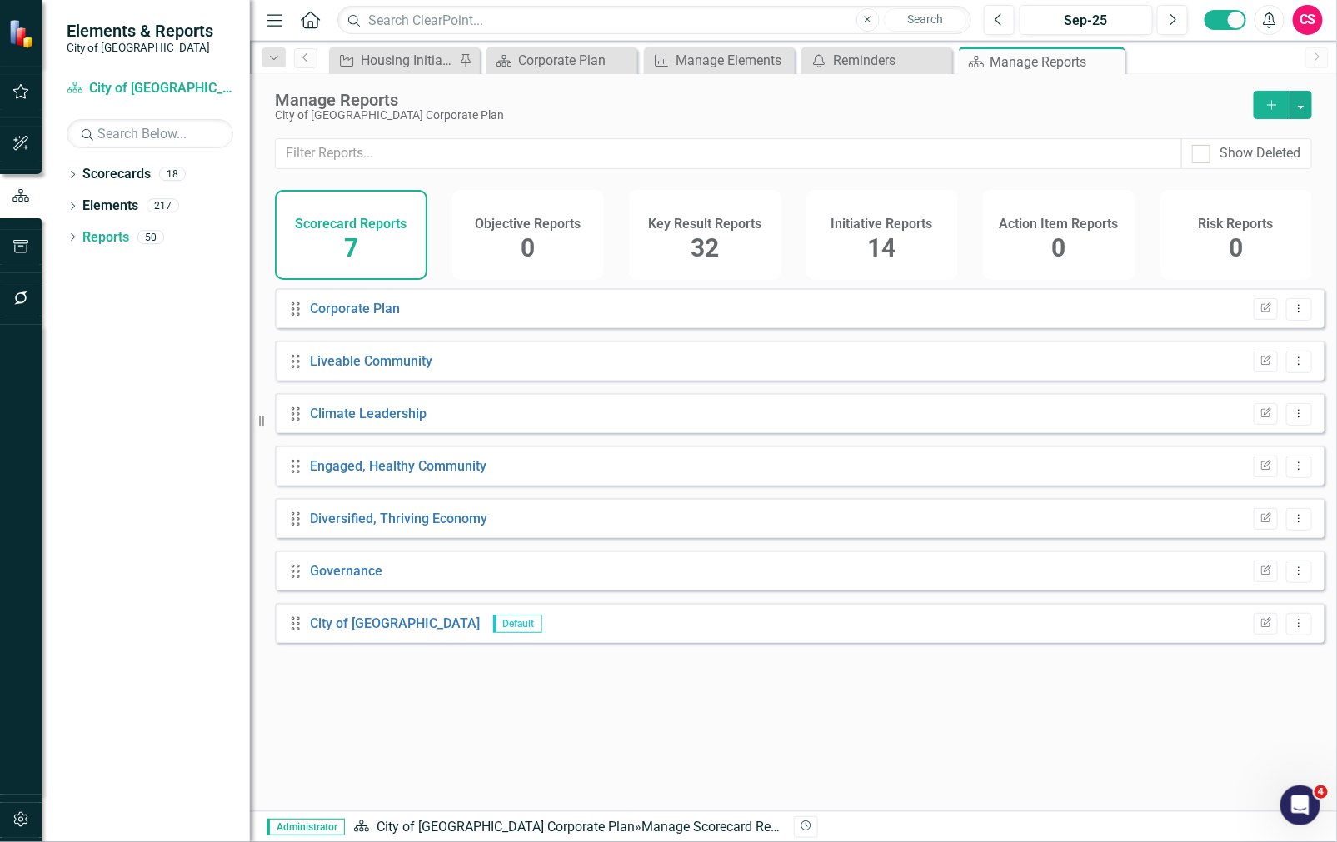
click at [680, 258] on div "Key Result Reports 32" at bounding box center [705, 235] width 152 height 90
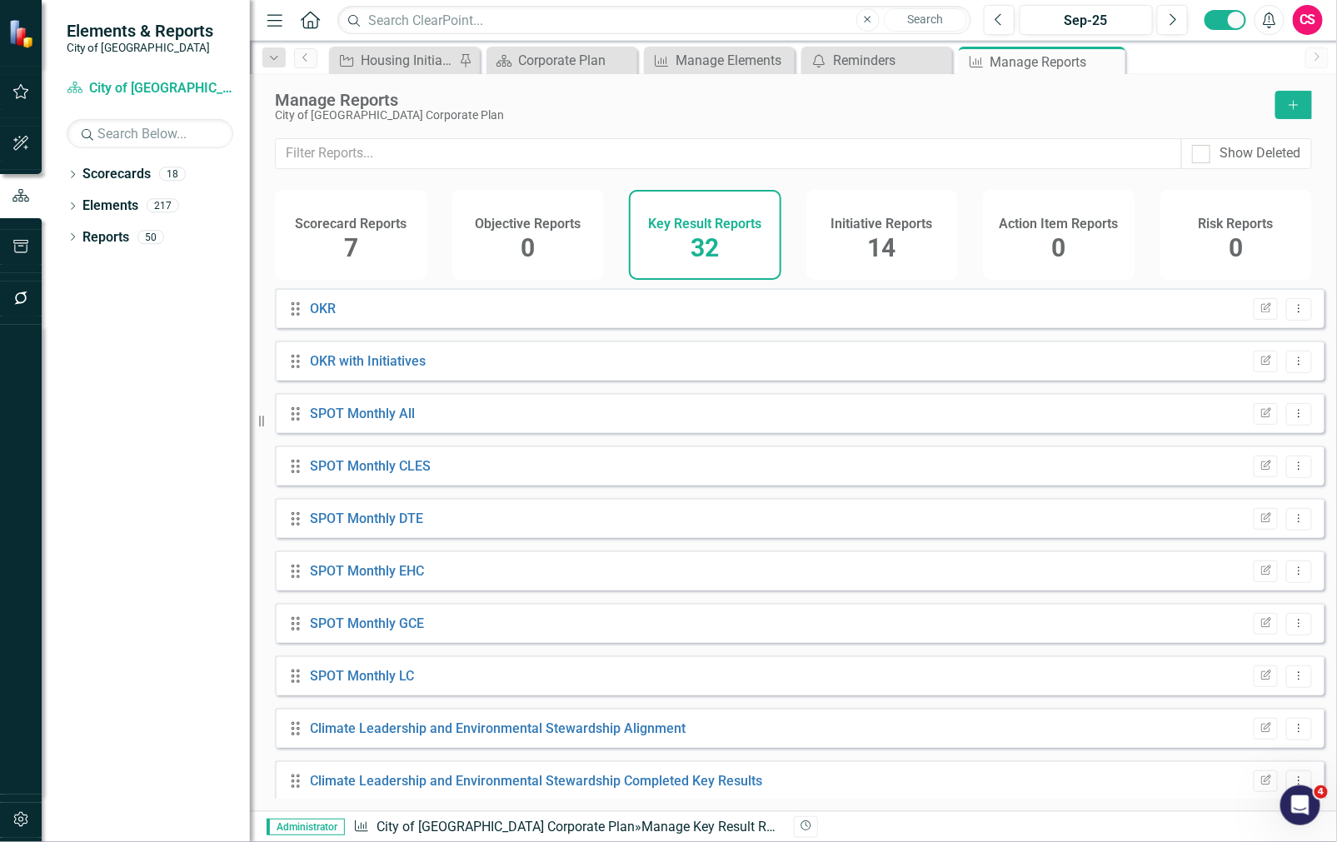
click at [1285, 120] on div "Manage Reports City of Maple Ridge Corporate Plan Add" at bounding box center [793, 106] width 1087 height 64
click at [1288, 97] on button "Add" at bounding box center [1293, 105] width 37 height 28
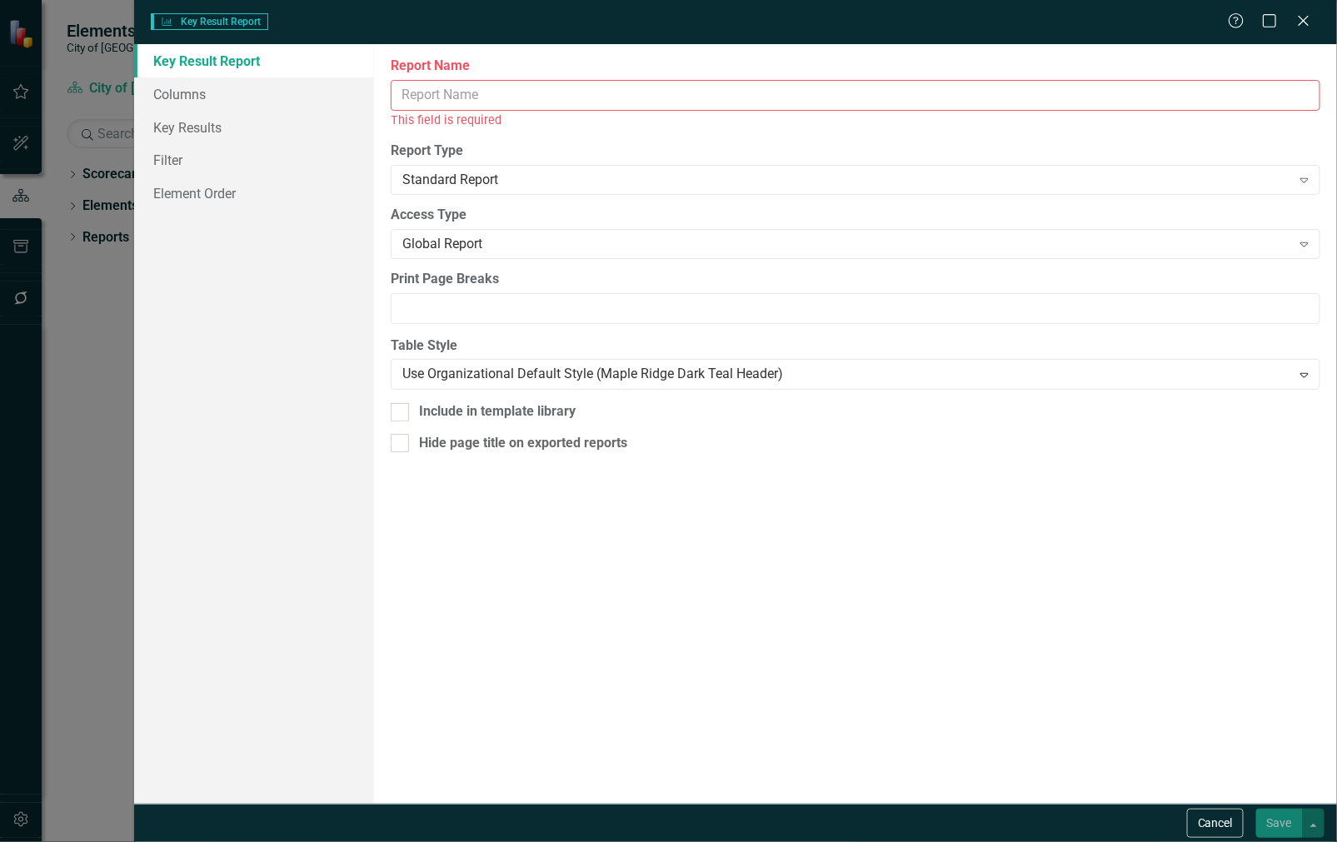
drag, startPoint x: 537, startPoint y: 112, endPoint x: 495, endPoint y: 103, distance: 42.6
click at [495, 103] on div "Report Name This field is required" at bounding box center [855, 93] width 929 height 72
click at [495, 103] on input "Report Name" at bounding box center [855, 95] width 929 height 31
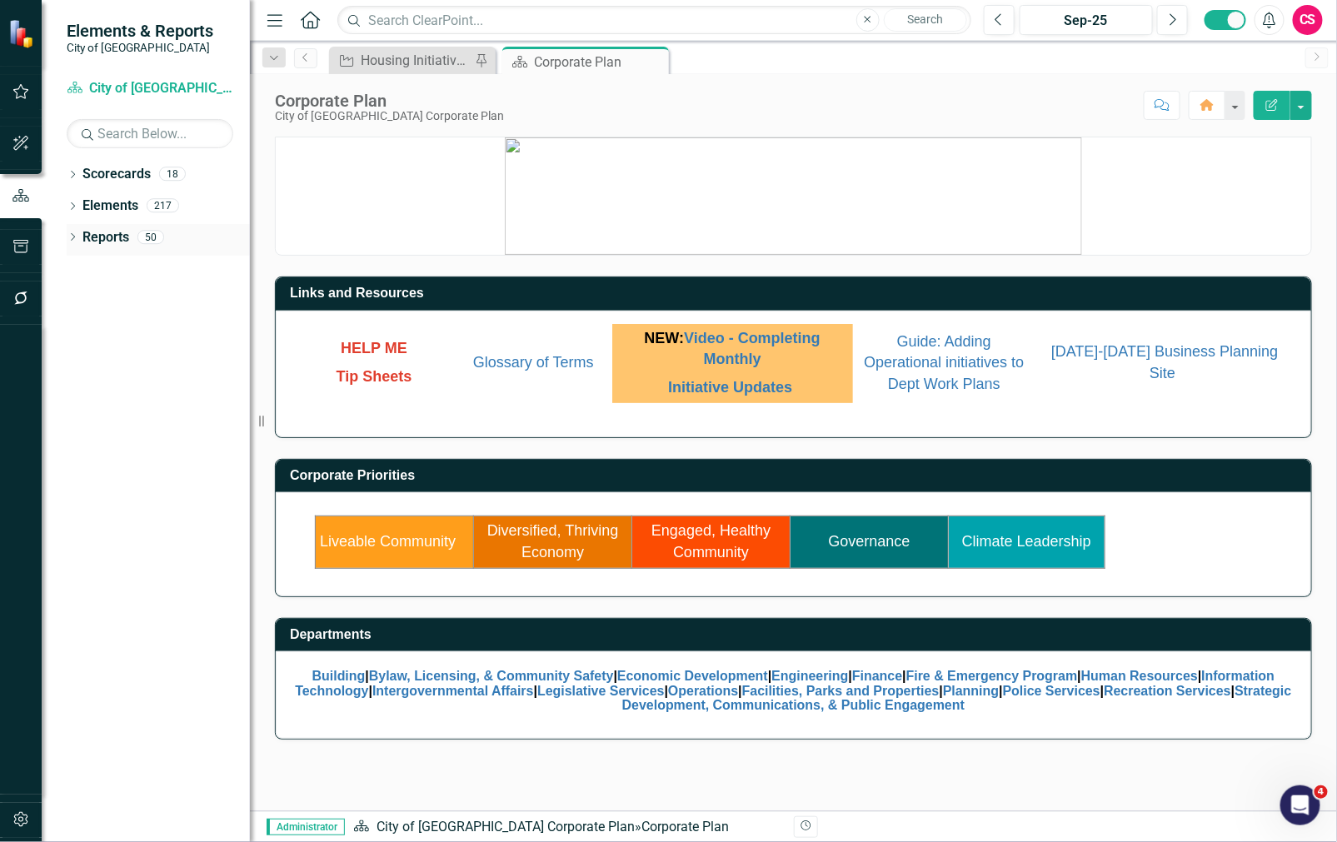
click at [105, 247] on div "Reports" at bounding box center [105, 237] width 47 height 27
click at [109, 238] on link "Reports" at bounding box center [105, 237] width 47 height 19
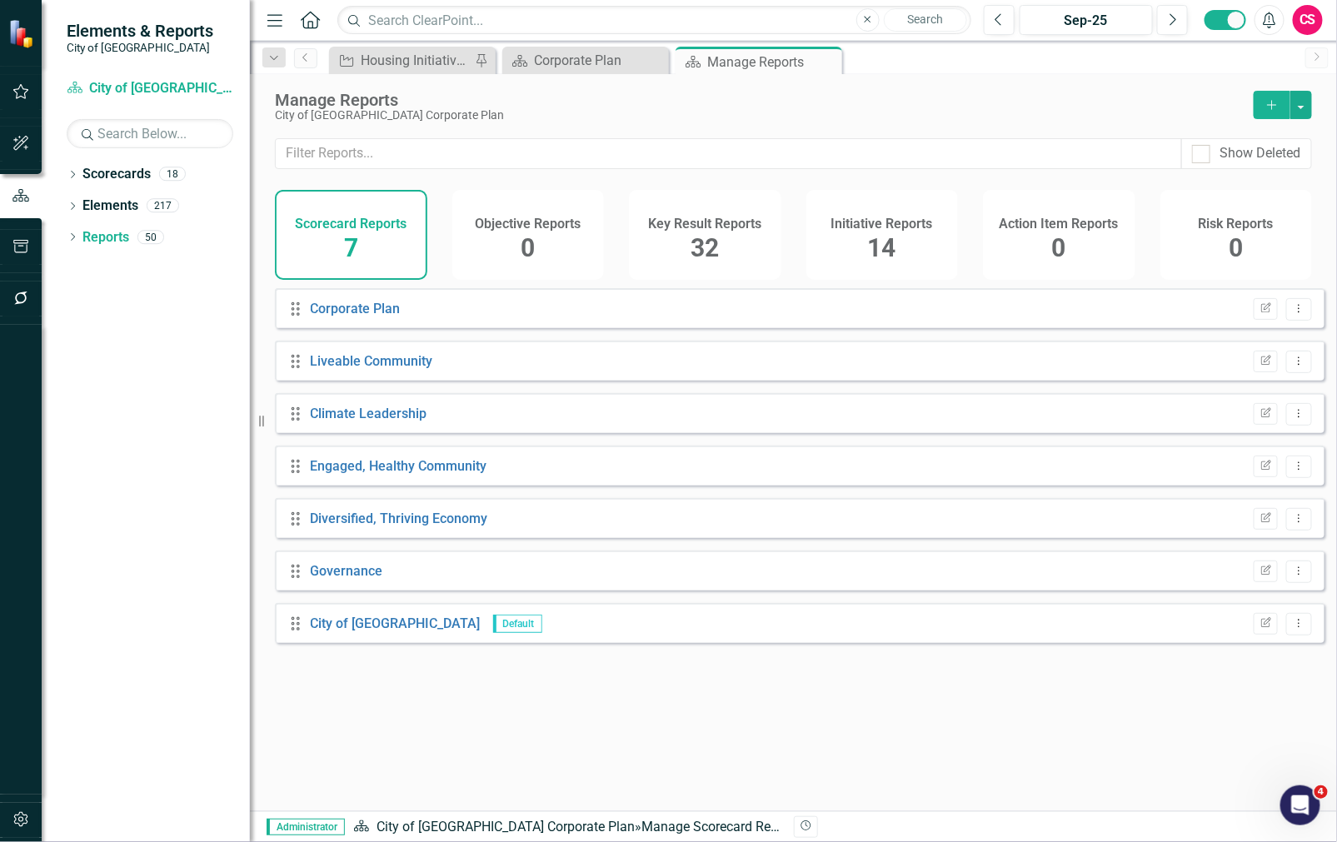
click at [728, 237] on div "Key Result Reports 32" at bounding box center [705, 235] width 152 height 90
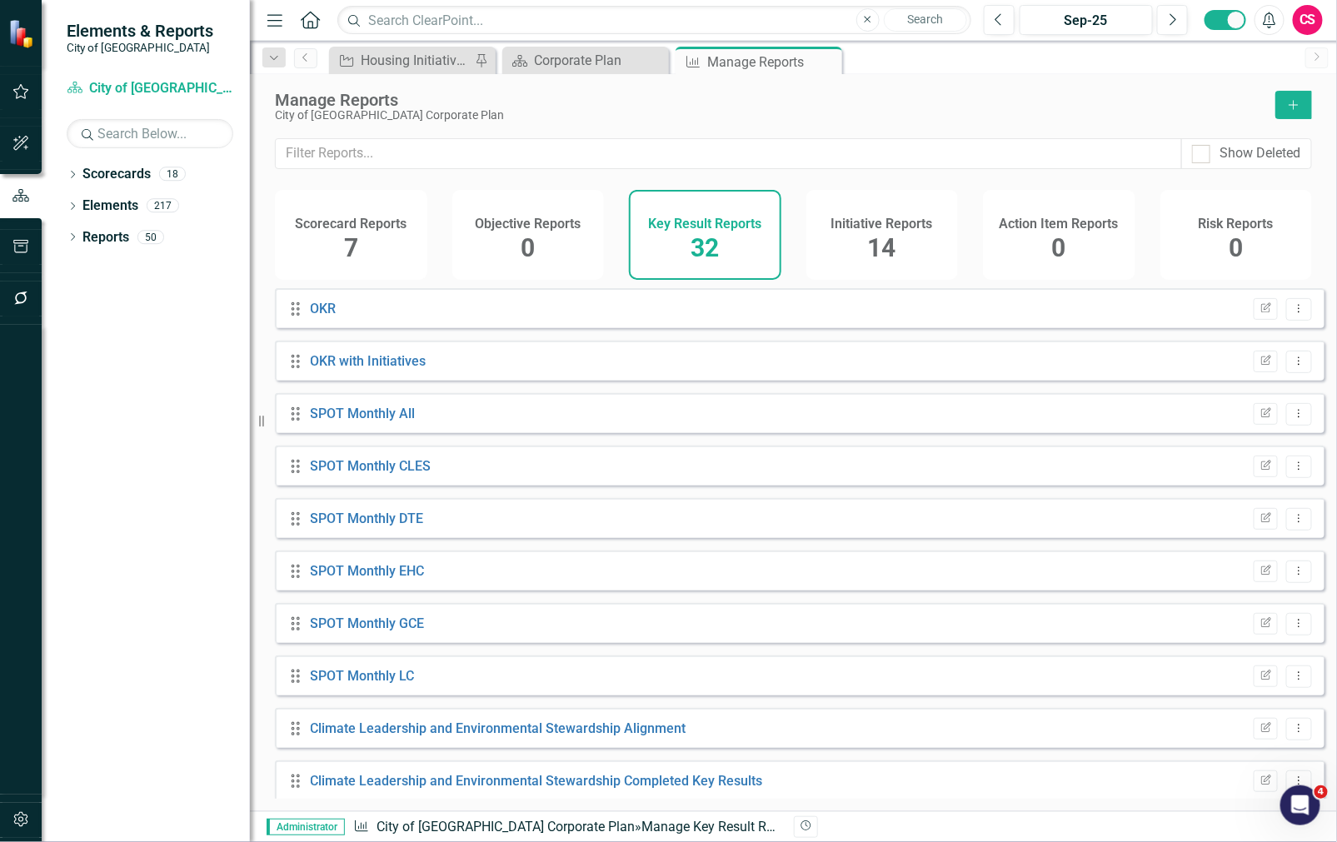
click at [1277, 102] on button "Add" at bounding box center [1293, 105] width 37 height 28
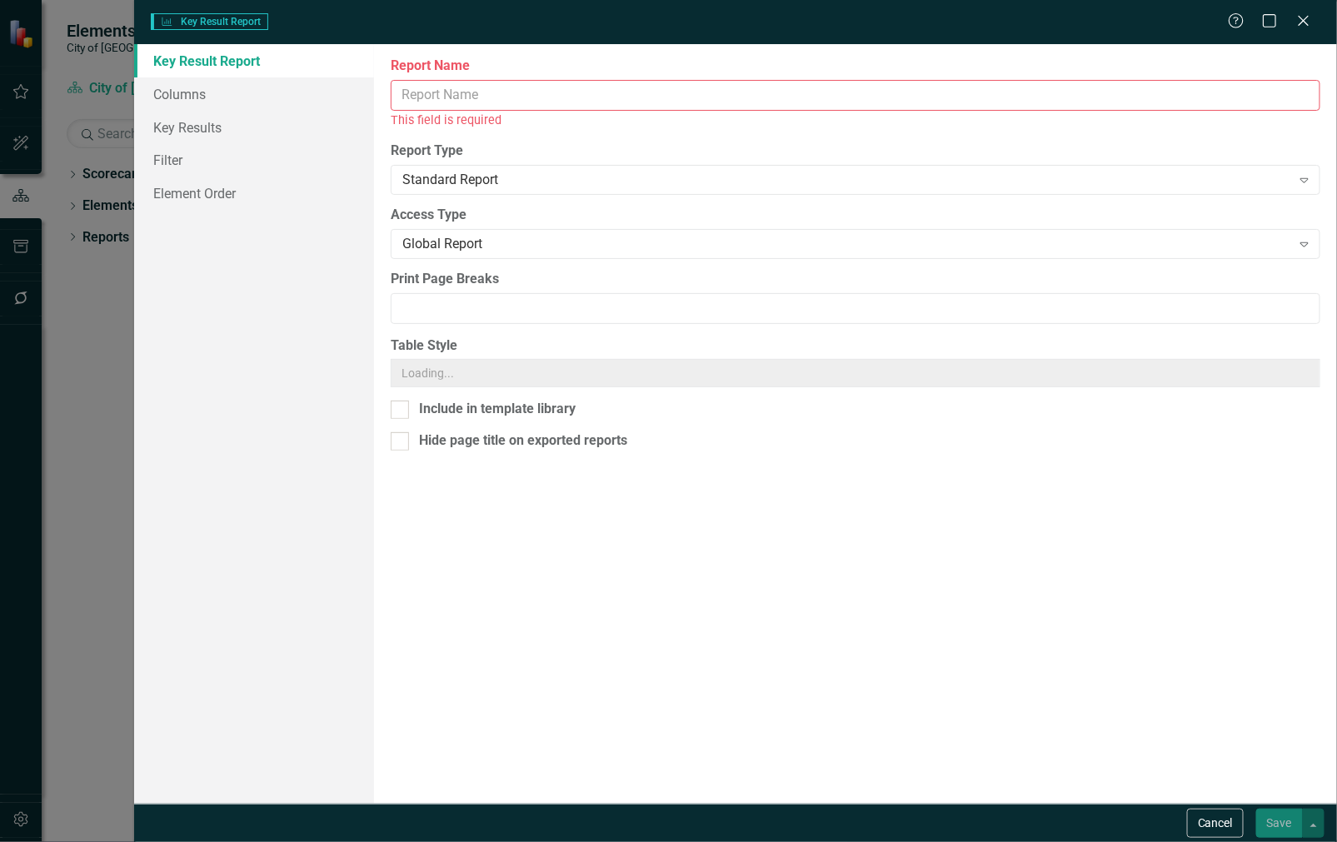
click at [465, 84] on input "Report Name" at bounding box center [855, 95] width 929 height 31
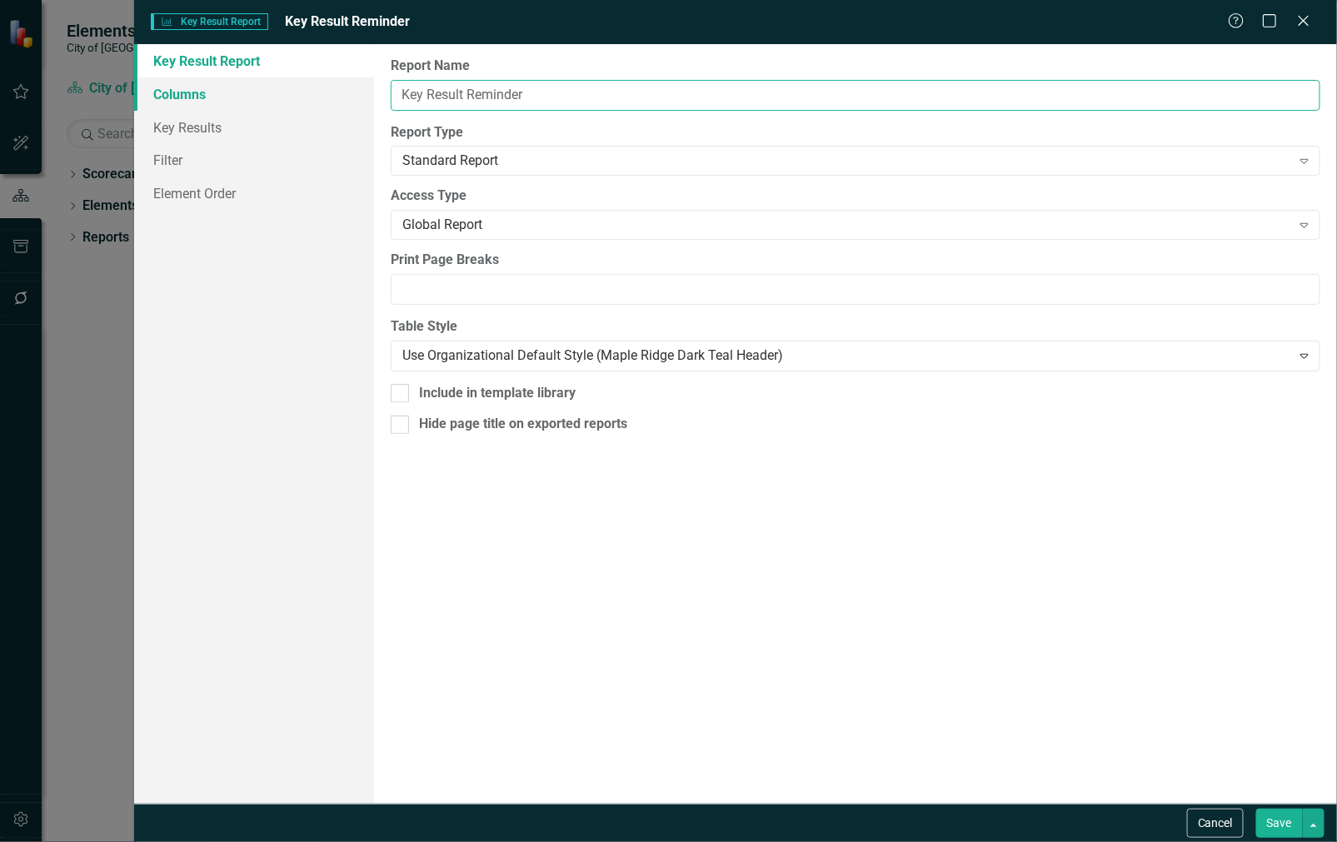
type input "Key Result Reminder"
click at [300, 101] on link "Columns" at bounding box center [254, 93] width 241 height 33
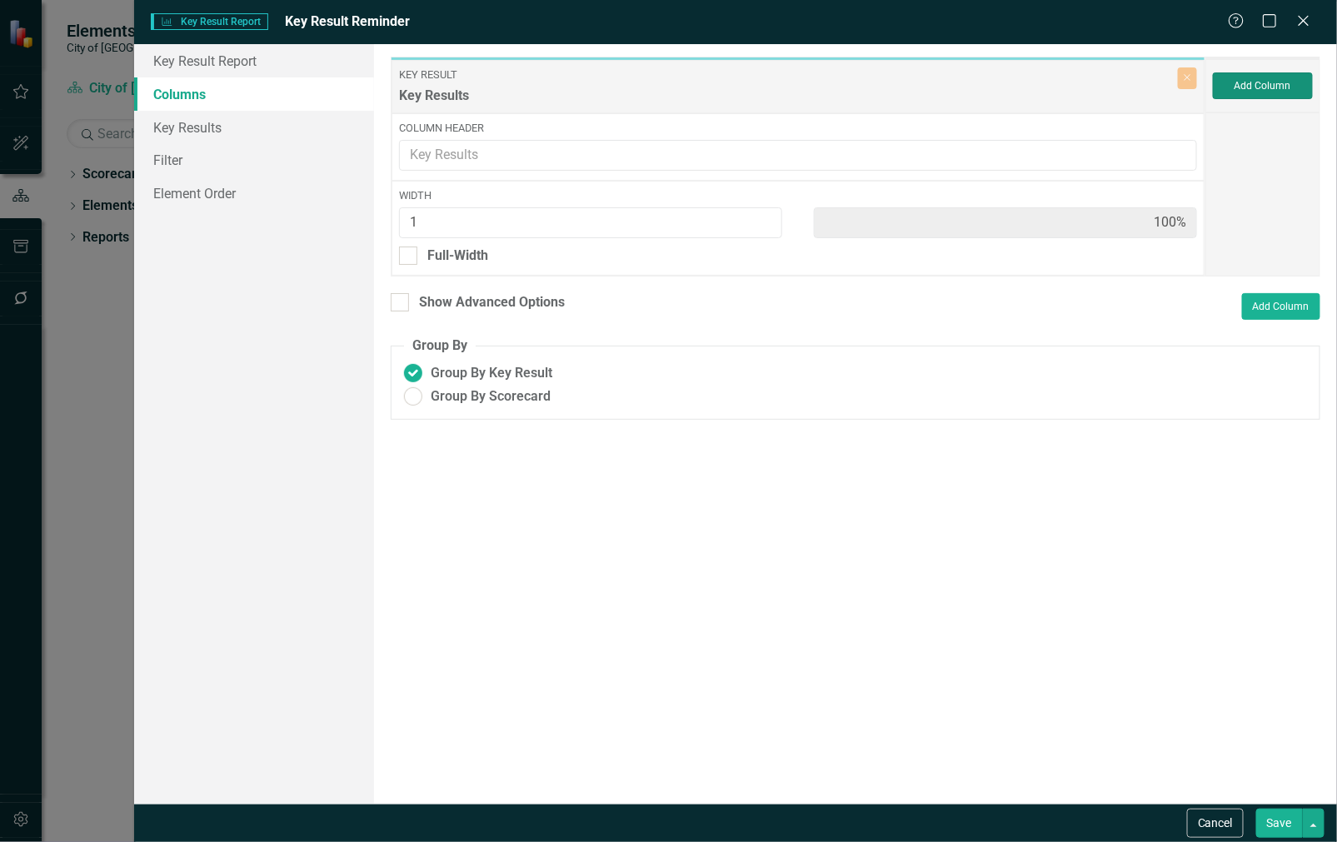
click at [1277, 87] on button "Add Column" at bounding box center [1262, 85] width 100 height 27
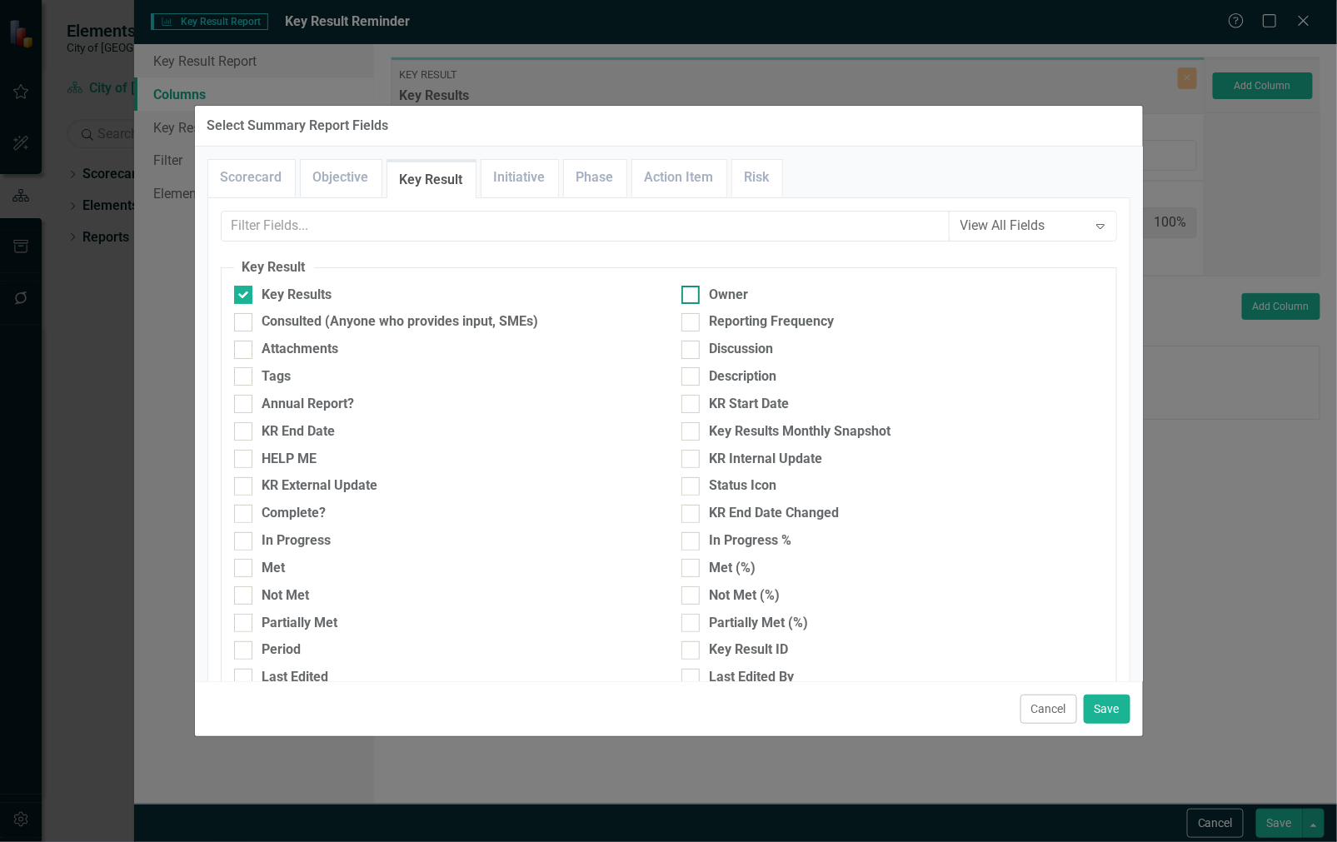
click at [696, 291] on div "Owner" at bounding box center [892, 295] width 422 height 19
click at [692, 291] on input "Owner" at bounding box center [686, 291] width 11 height 11
checkbox input "true"
click at [1108, 700] on button "Save" at bounding box center [1106, 709] width 47 height 29
type input "50%"
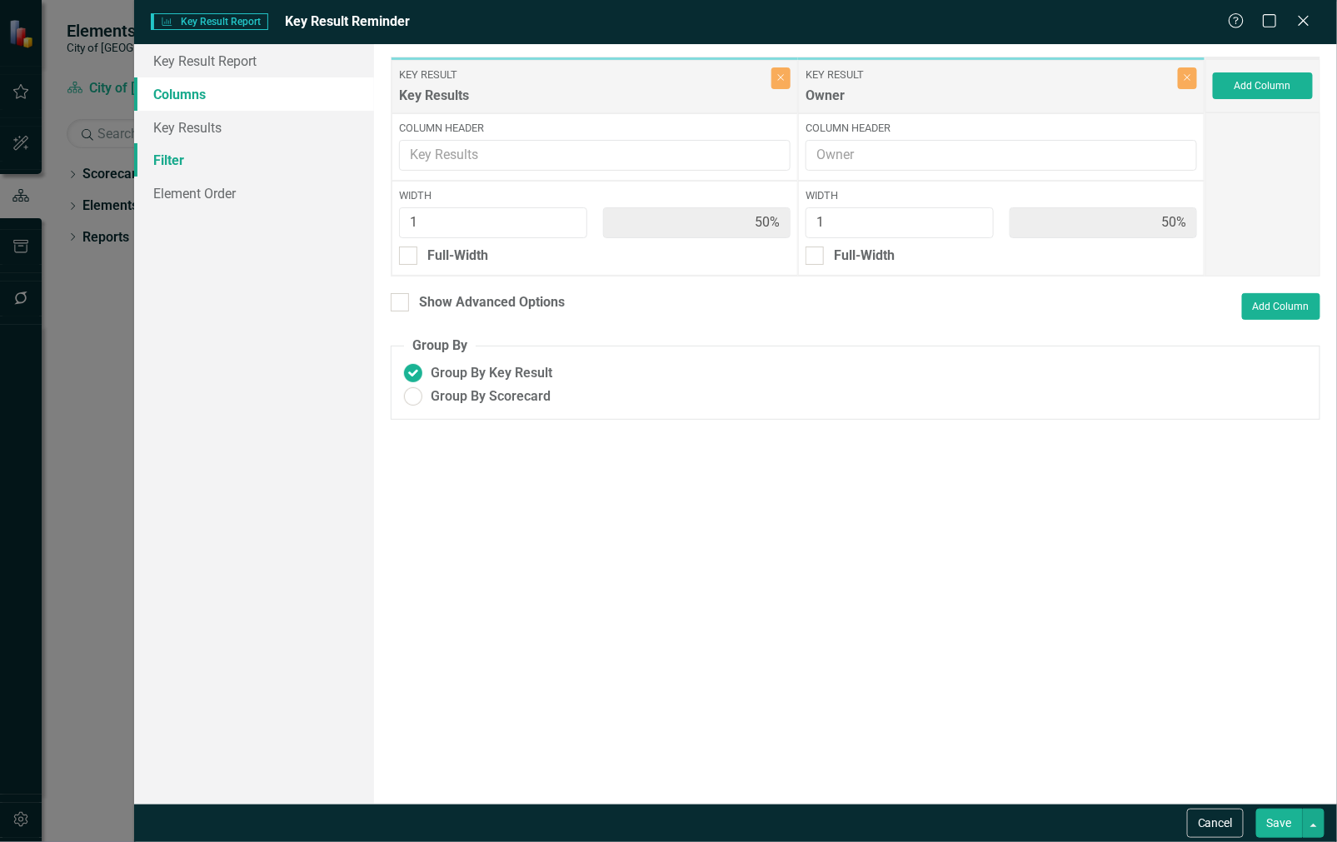
click at [190, 155] on link "Filter" at bounding box center [254, 159] width 241 height 33
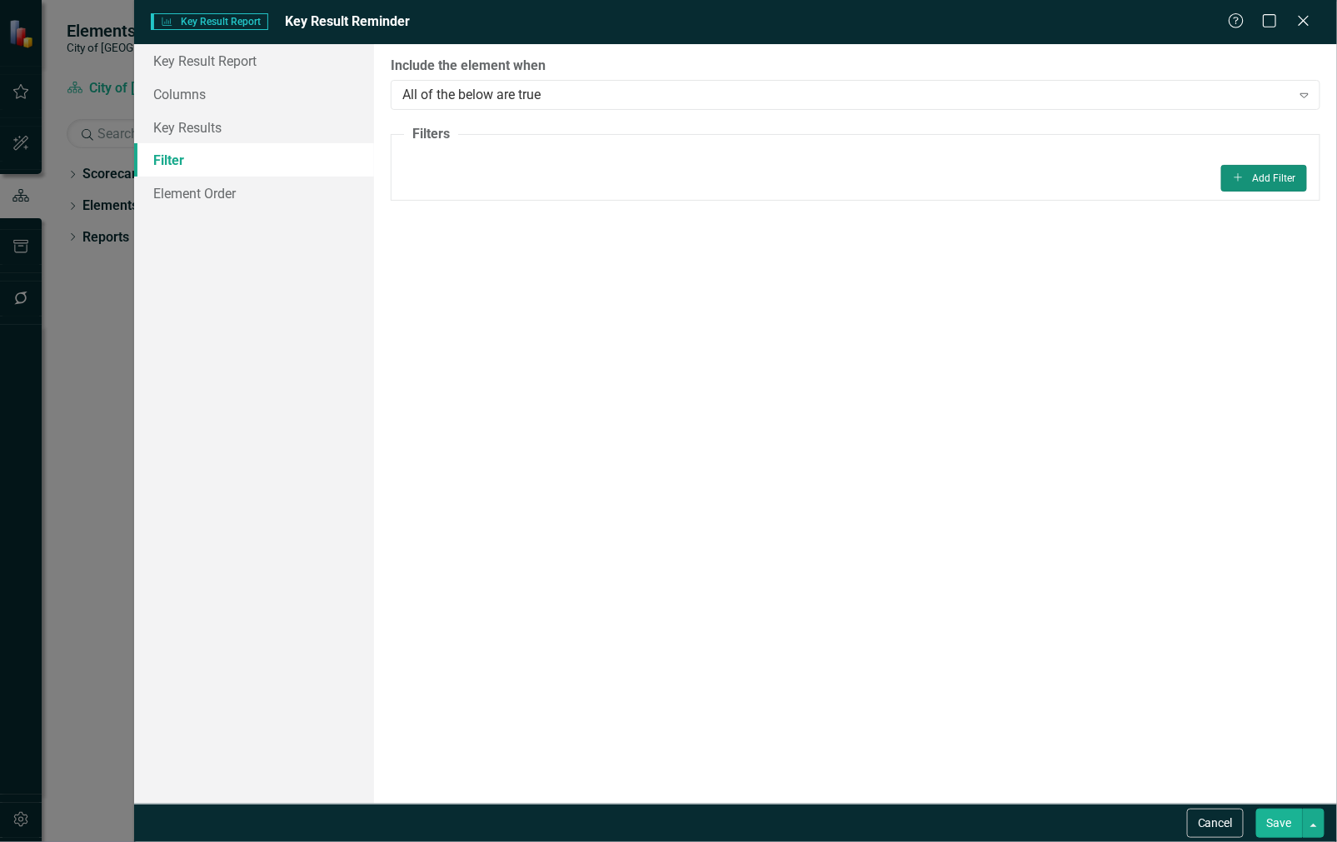
click at [1252, 177] on button "Add Add Filter" at bounding box center [1264, 178] width 86 height 27
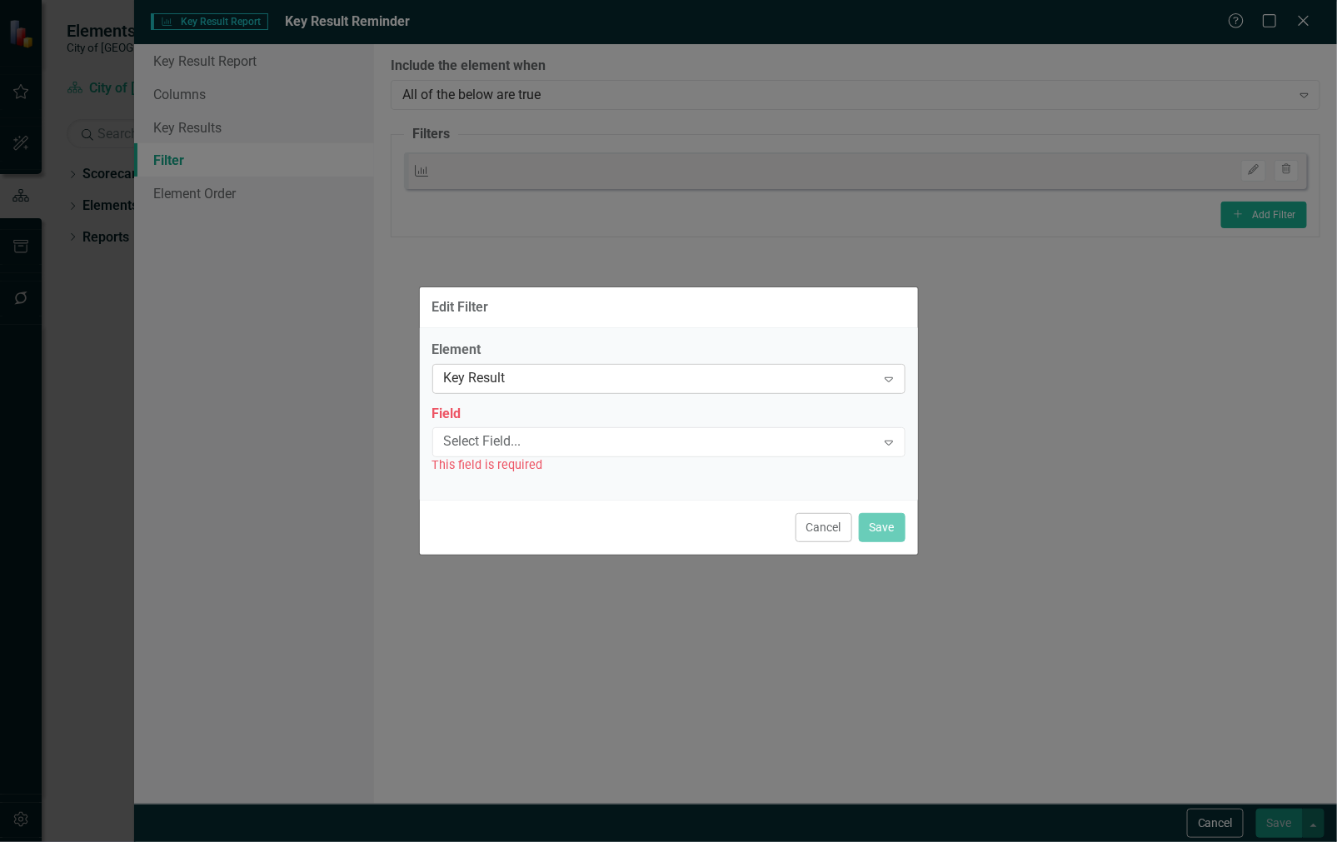
click at [589, 371] on div "Key Result" at bounding box center [660, 378] width 432 height 19
click at [543, 431] on div "Select Field... Expand" at bounding box center [668, 442] width 473 height 30
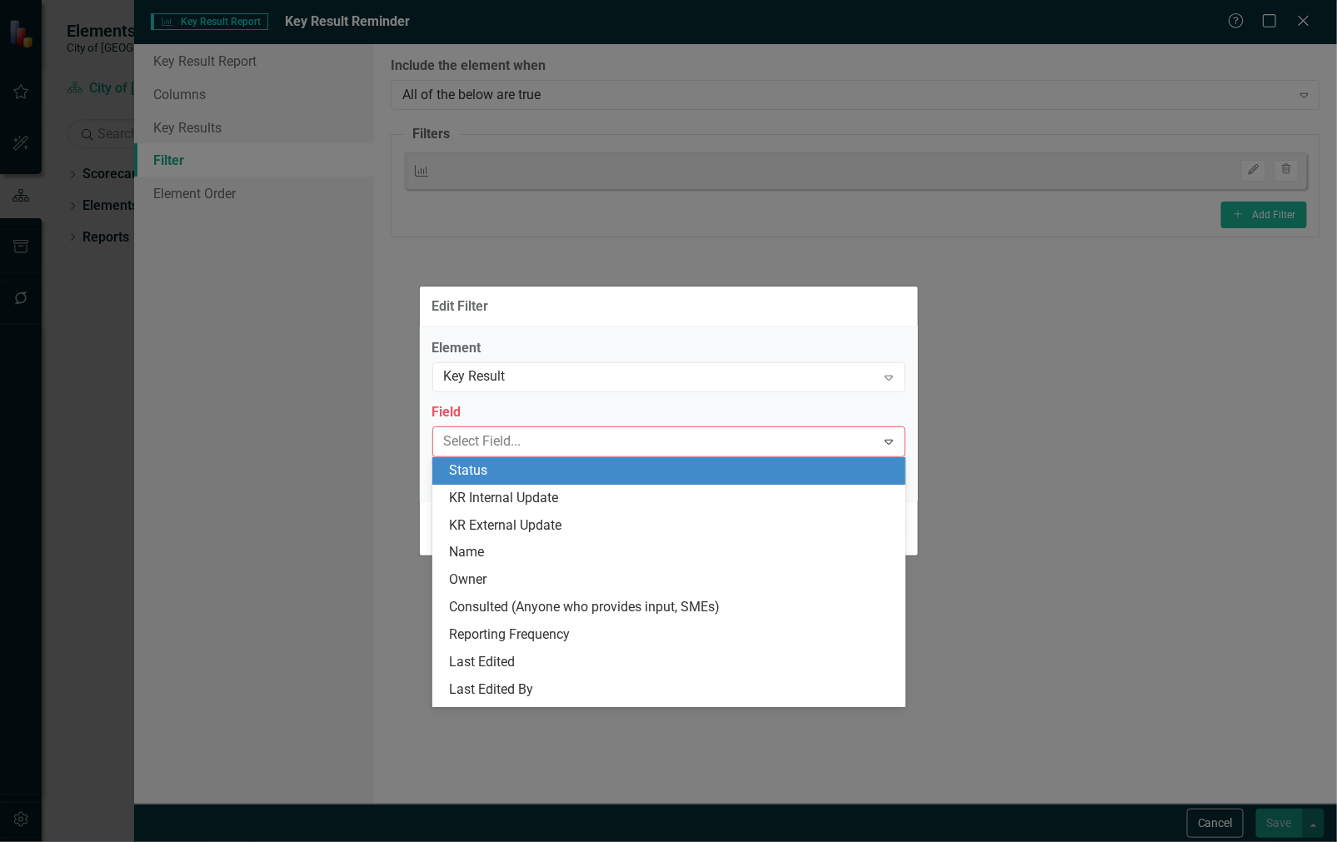
click at [514, 479] on div "Status" at bounding box center [672, 470] width 446 height 19
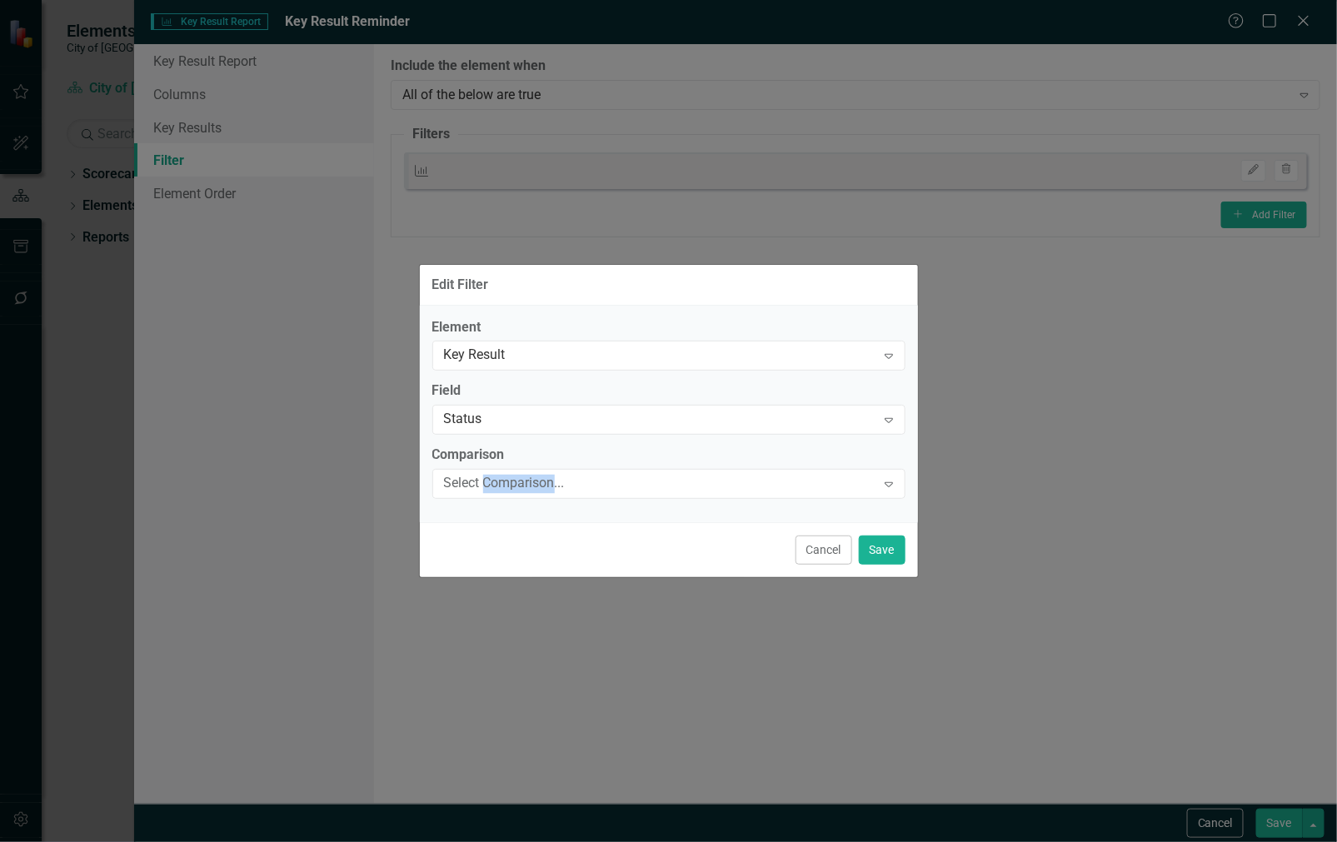
click at [514, 479] on div "Select Comparison..." at bounding box center [660, 484] width 432 height 19
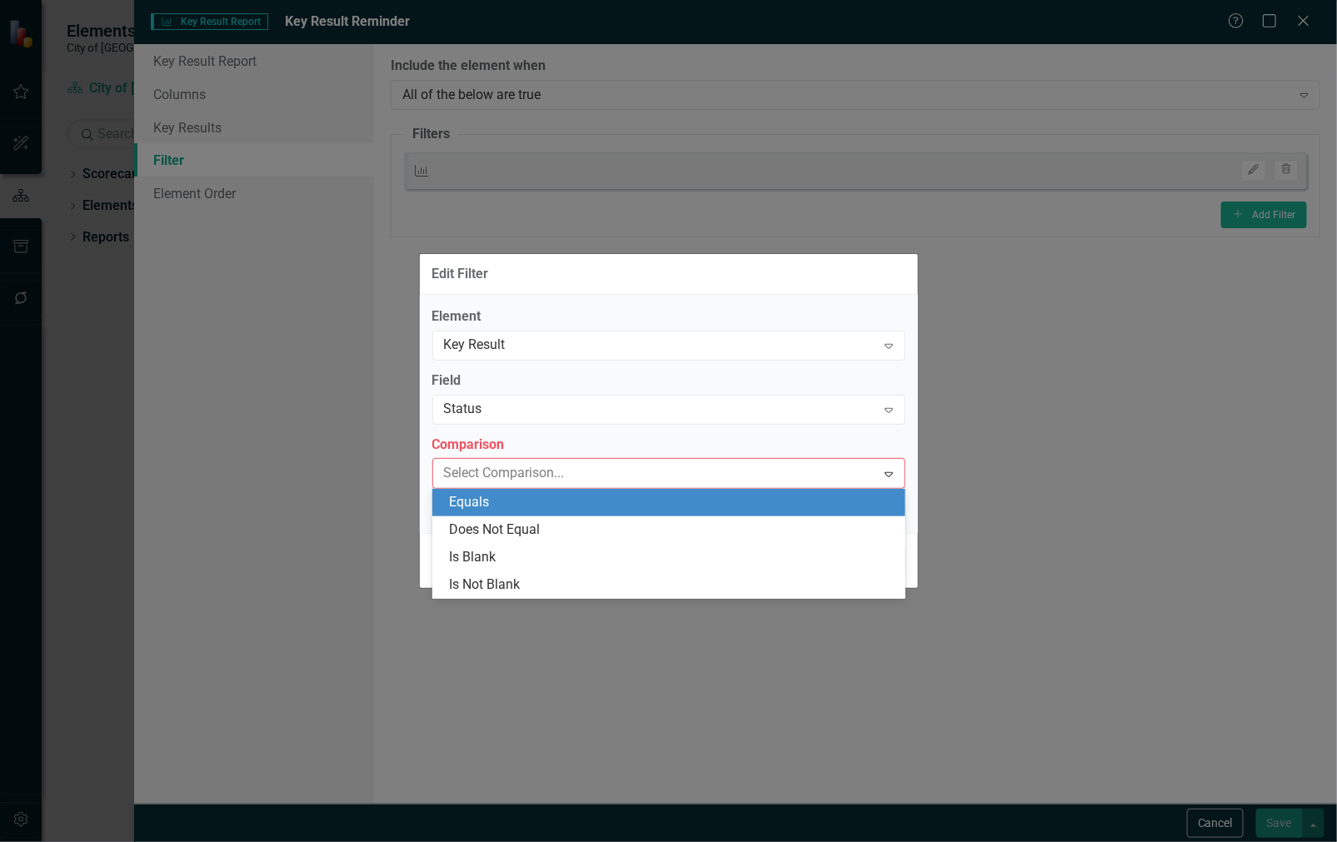
click at [505, 500] on div "Equals" at bounding box center [672, 502] width 446 height 19
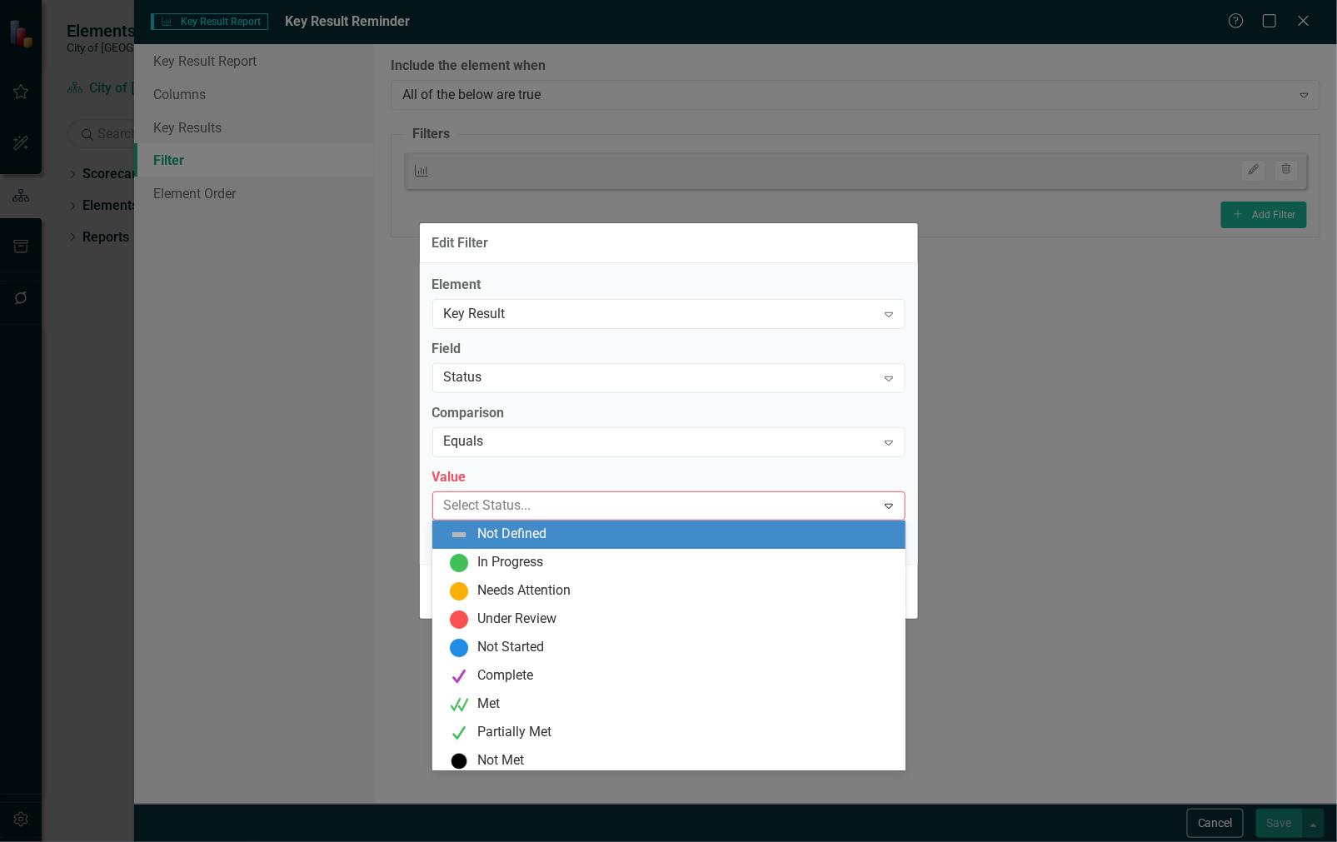
click at [505, 530] on div "Not Defined" at bounding box center [511, 534] width 69 height 19
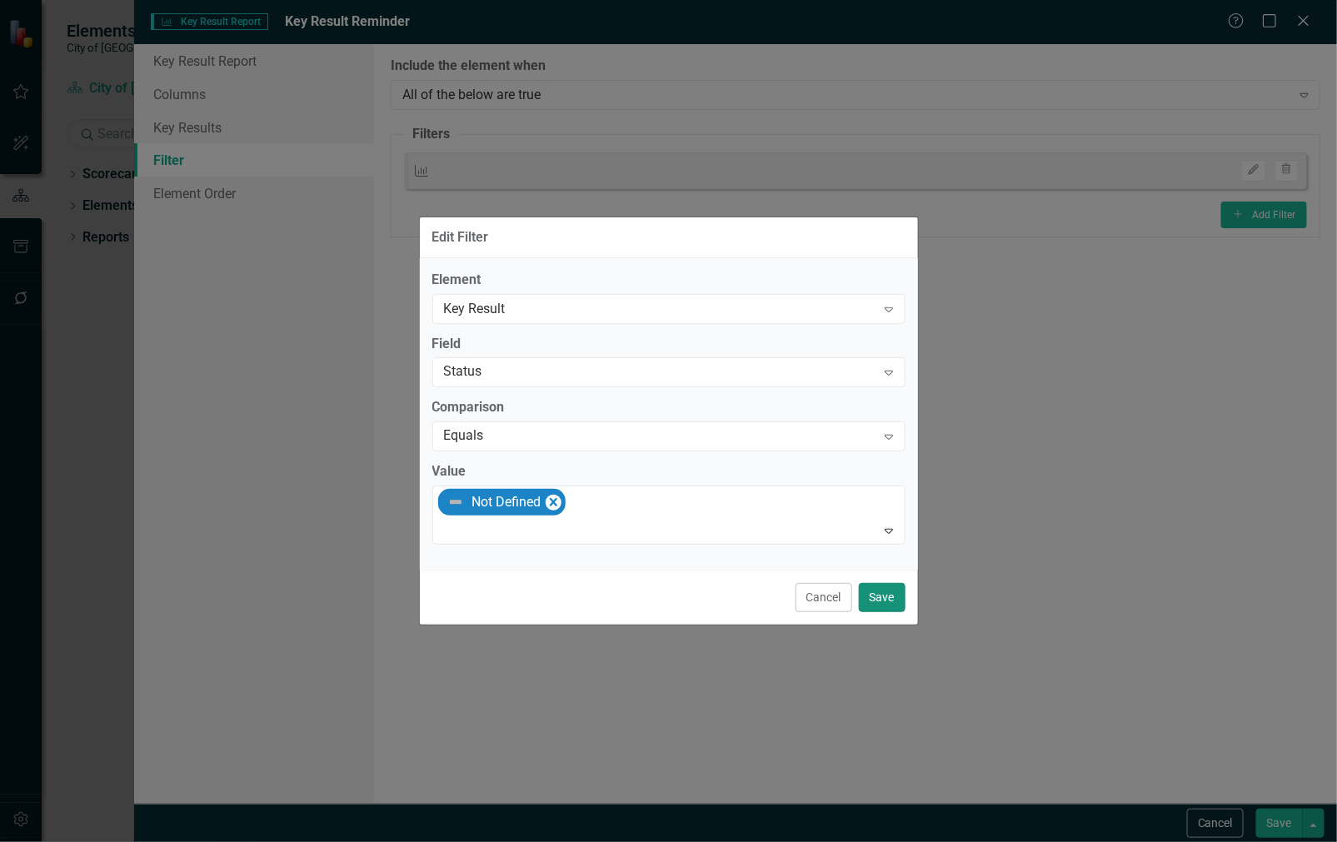
click at [876, 592] on button "Save" at bounding box center [882, 597] width 47 height 29
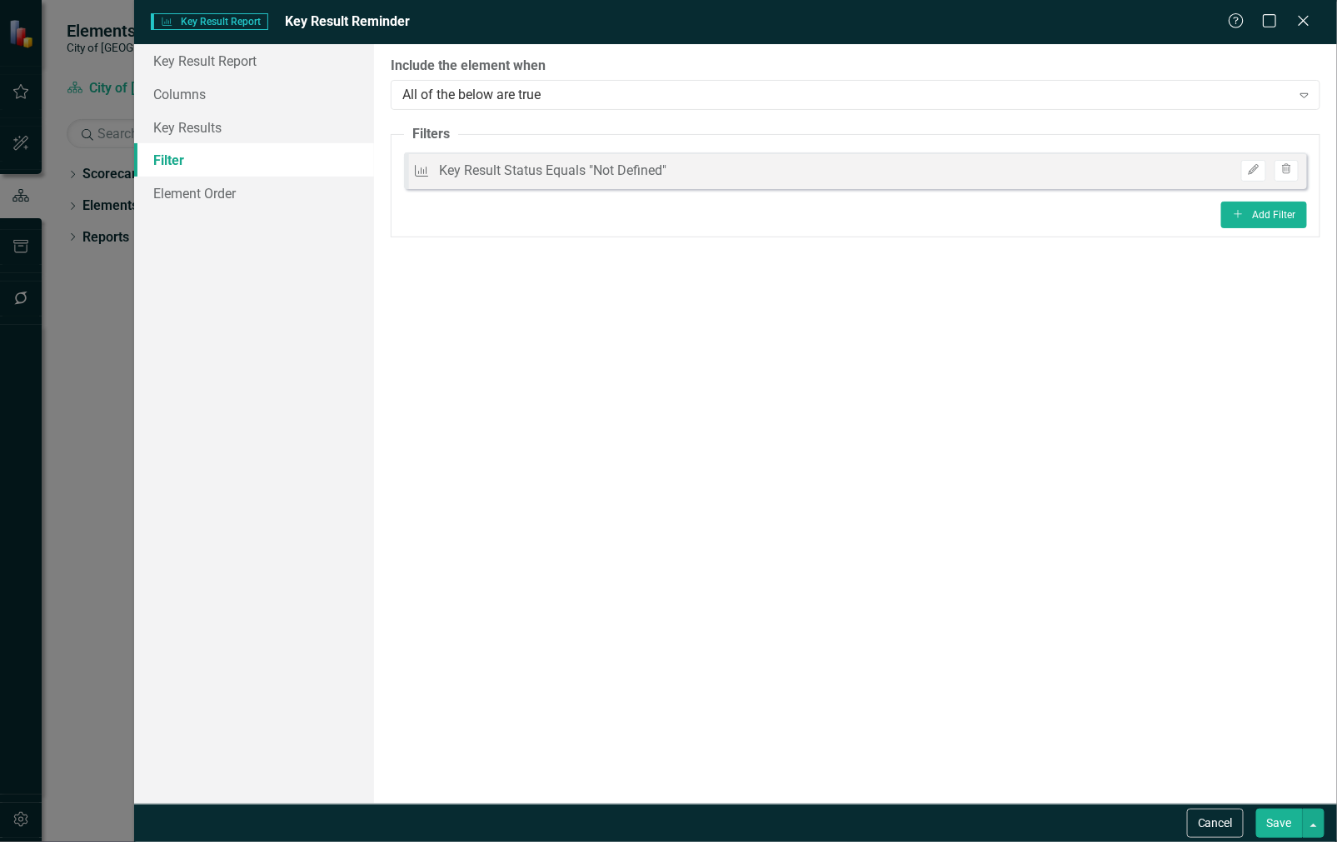
click at [1277, 822] on button "Save" at bounding box center [1279, 823] width 47 height 29
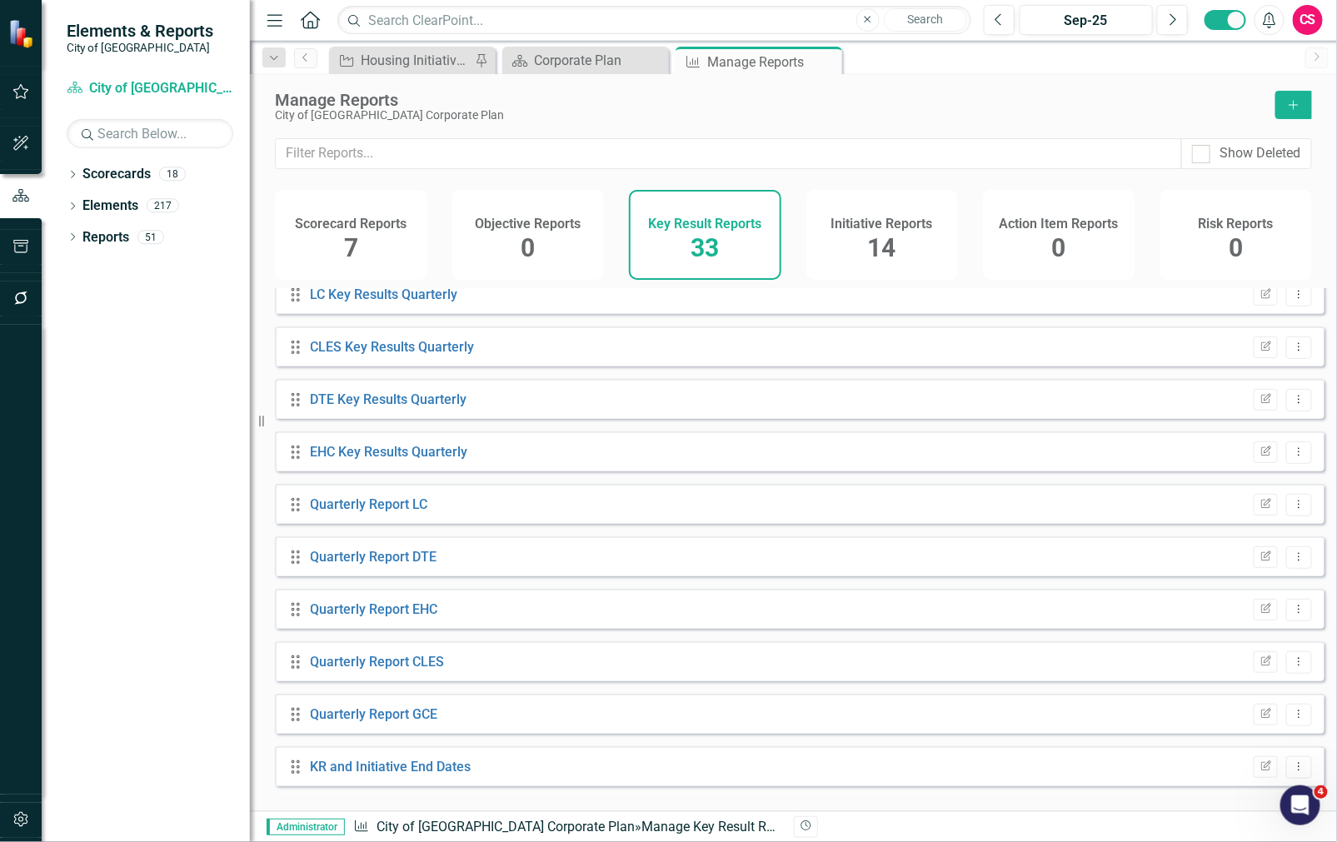
scroll to position [1221, 0]
click at [386, 774] on link "Key Result Reminder" at bounding box center [373, 767] width 125 height 16
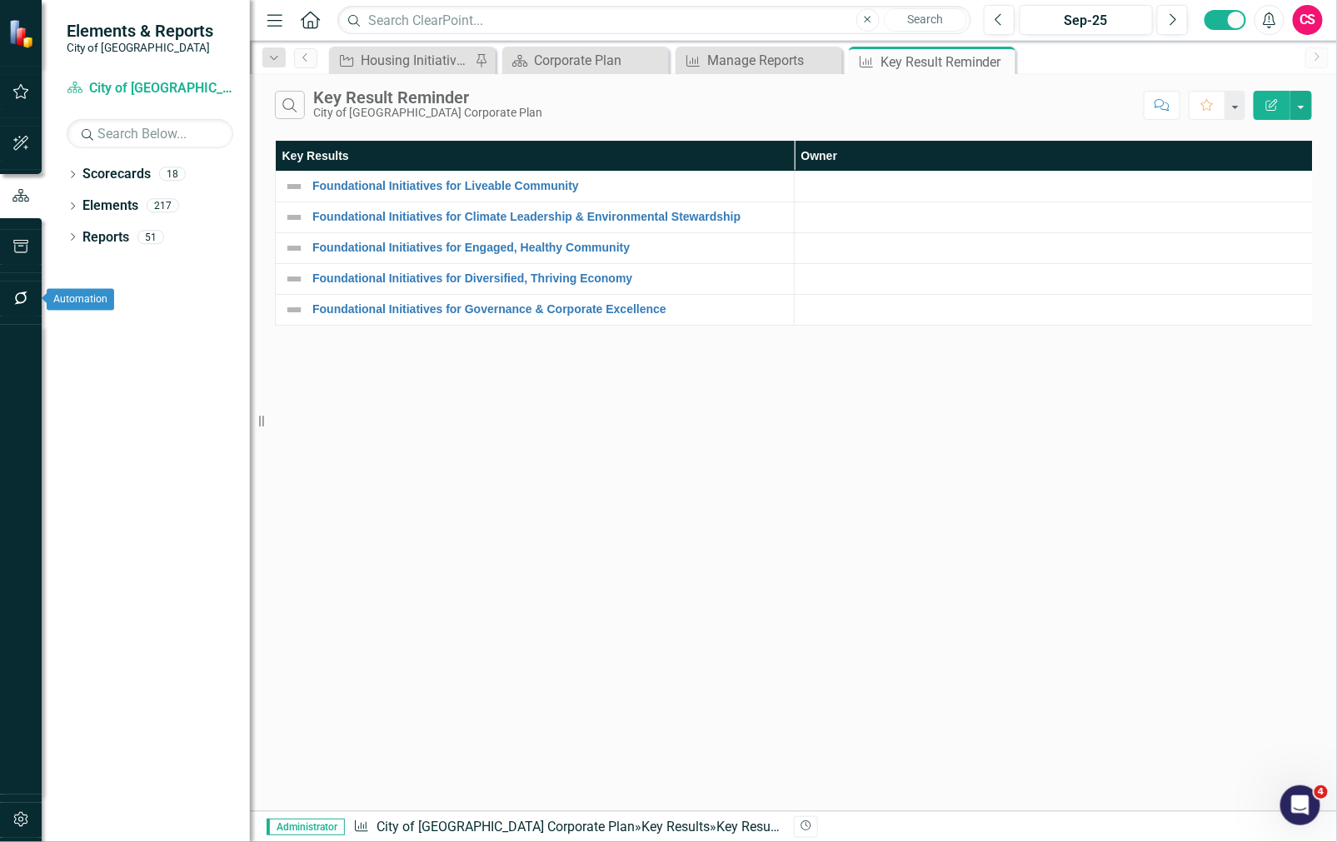
click at [18, 297] on icon "button" at bounding box center [20, 297] width 17 height 13
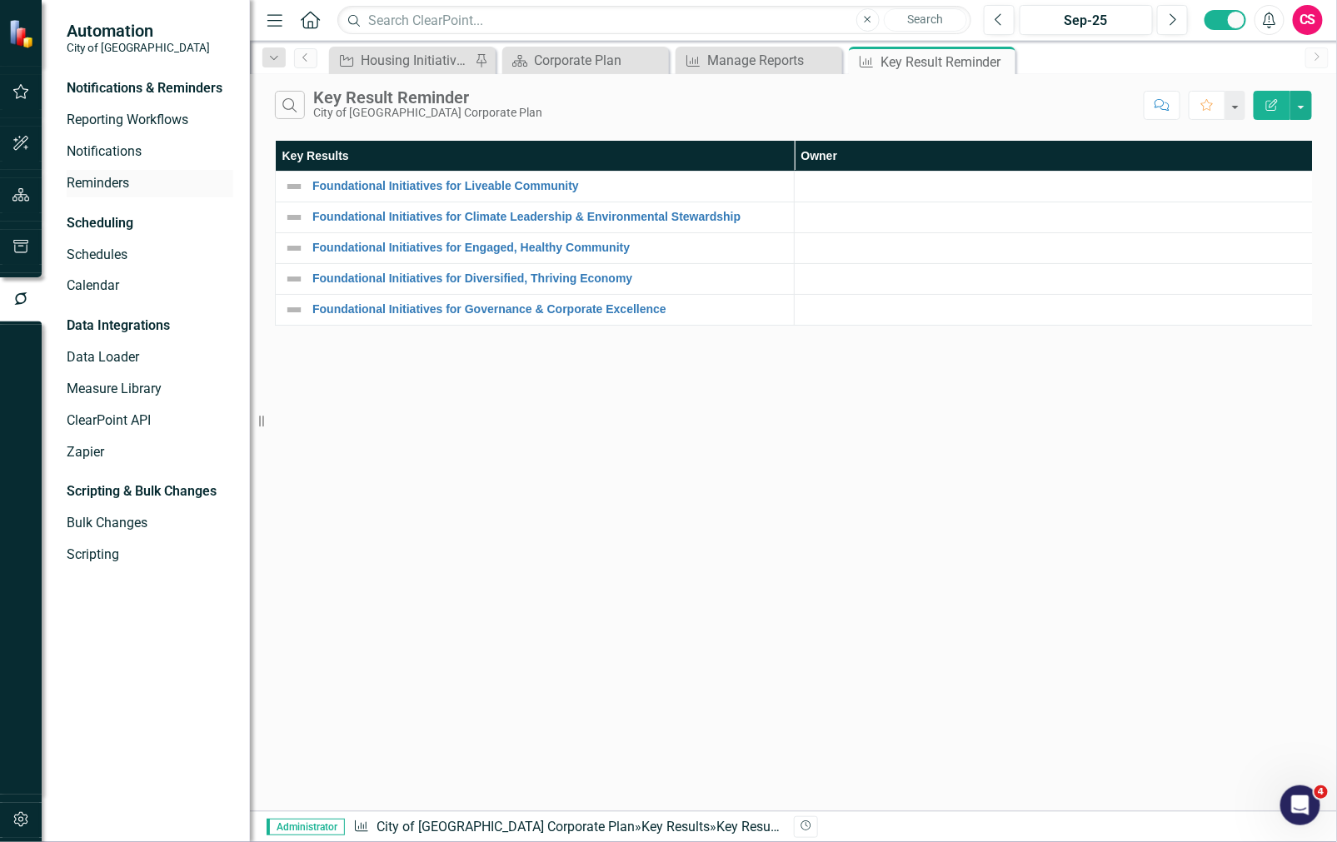
click at [90, 188] on link "Reminders" at bounding box center [150, 183] width 167 height 19
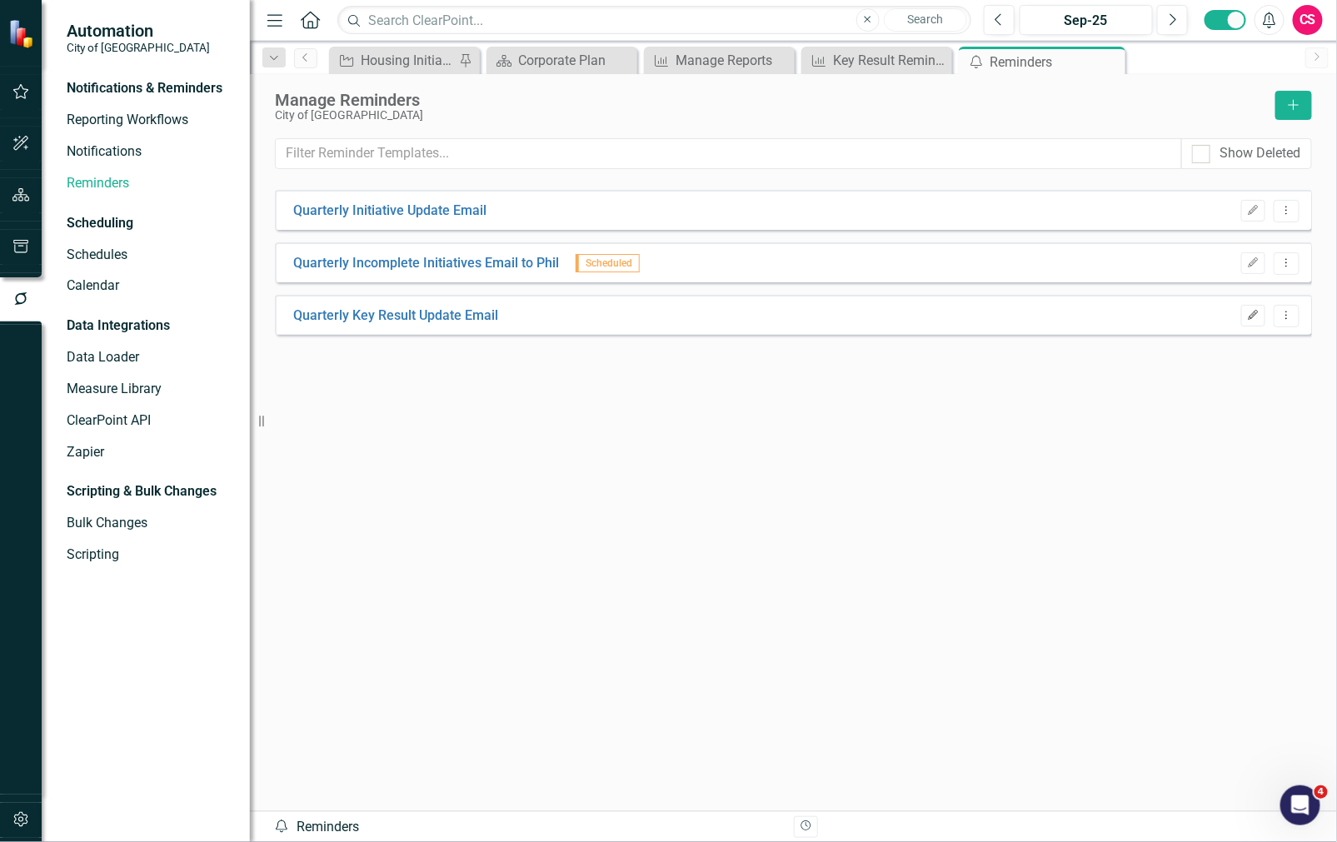
click at [1249, 308] on button "Edit" at bounding box center [1253, 316] width 24 height 22
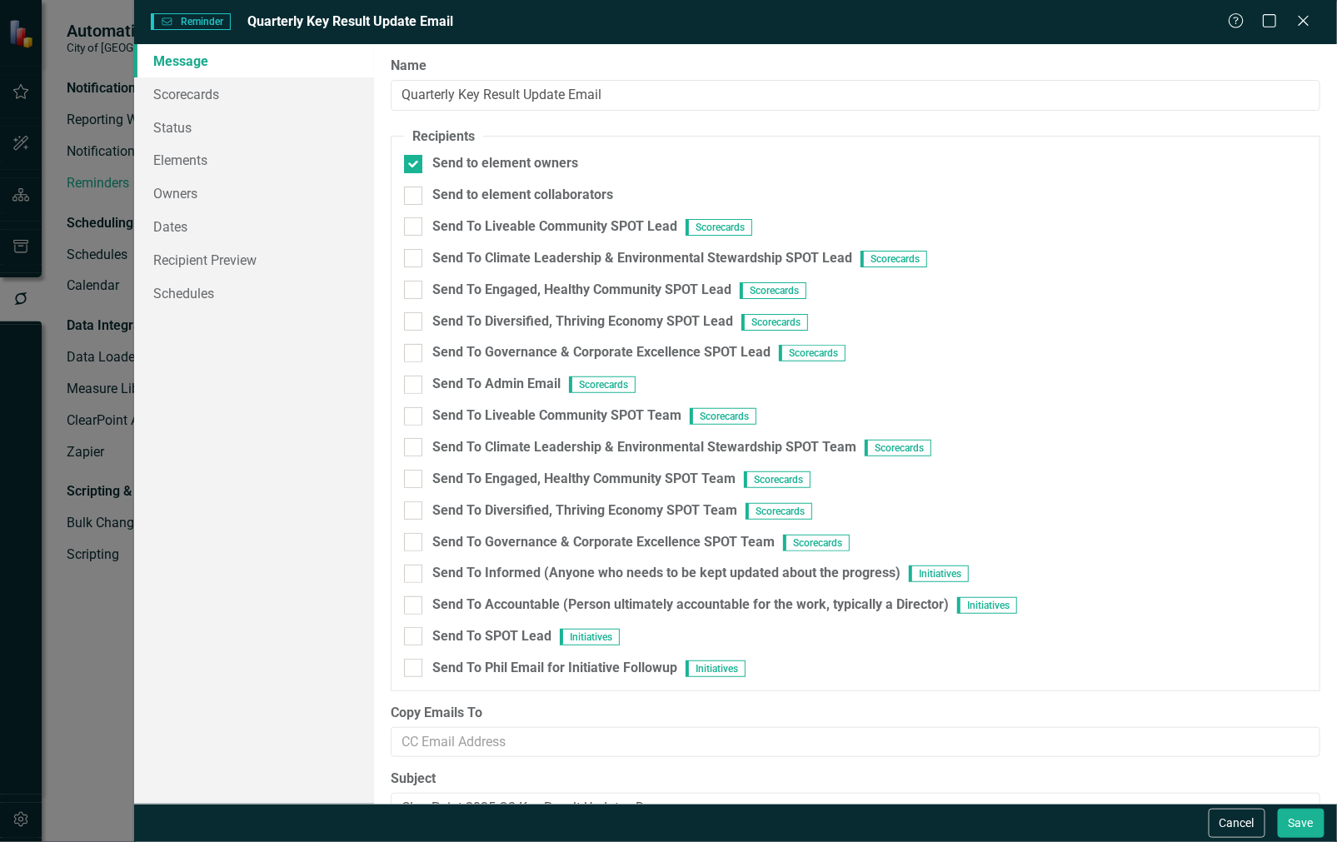
type textarea "<p lang="en-CA">It&rsquo;s time for Q3 Key Result updates within ClearPoint, to…"
click at [202, 94] on link "Scorecards" at bounding box center [254, 93] width 241 height 33
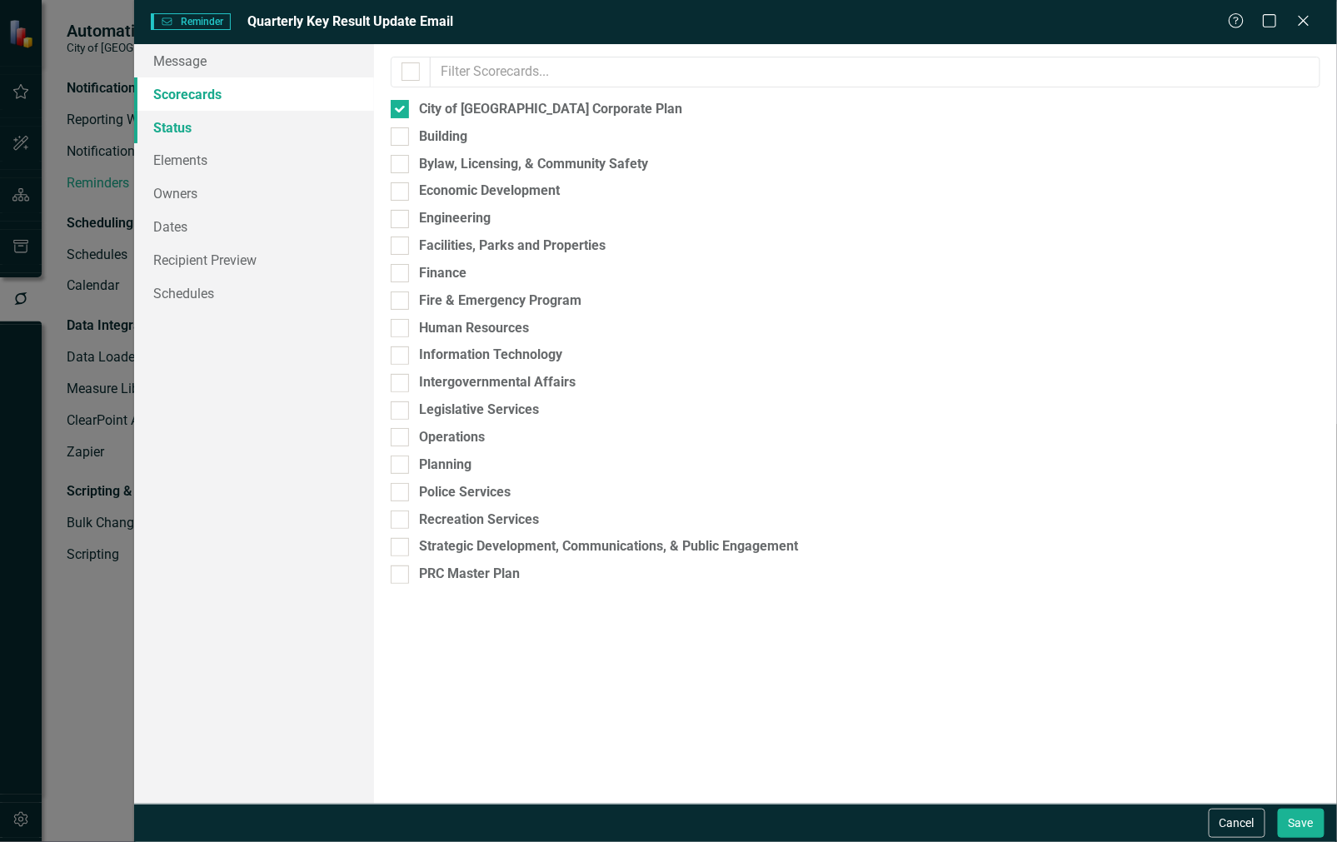
click at [198, 117] on link "Status" at bounding box center [254, 127] width 241 height 33
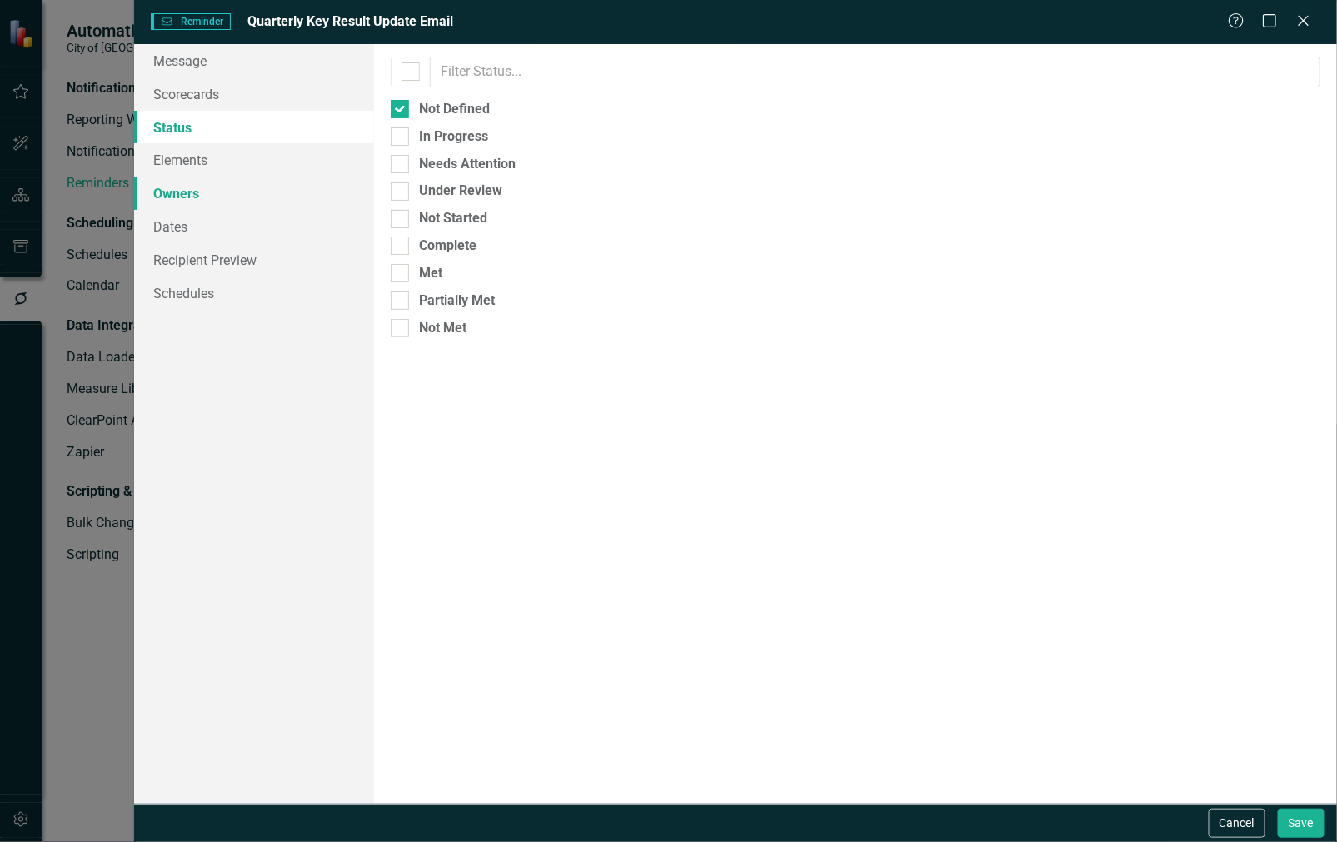
click at [210, 180] on link "Owners" at bounding box center [254, 193] width 241 height 33
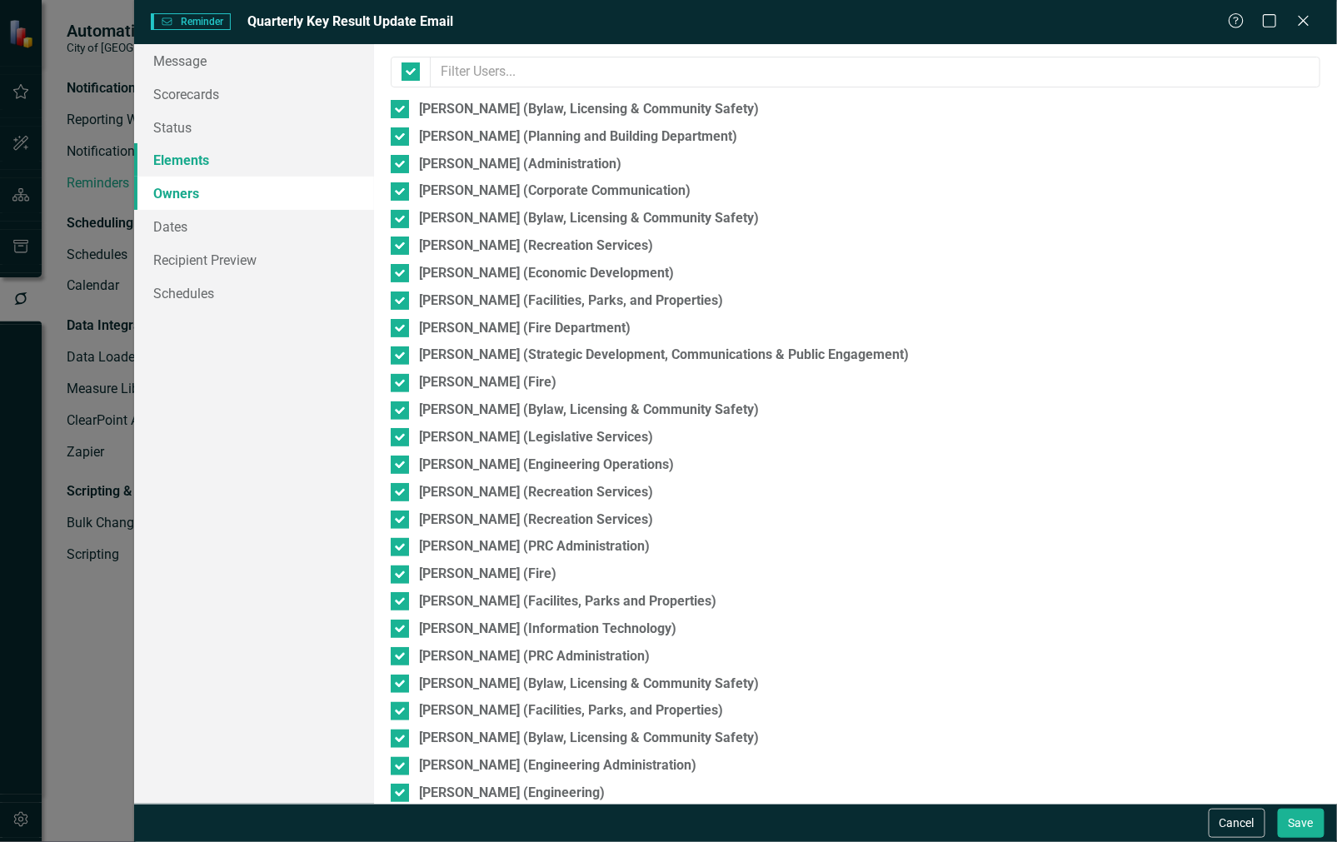
click at [217, 169] on link "Elements" at bounding box center [254, 159] width 241 height 33
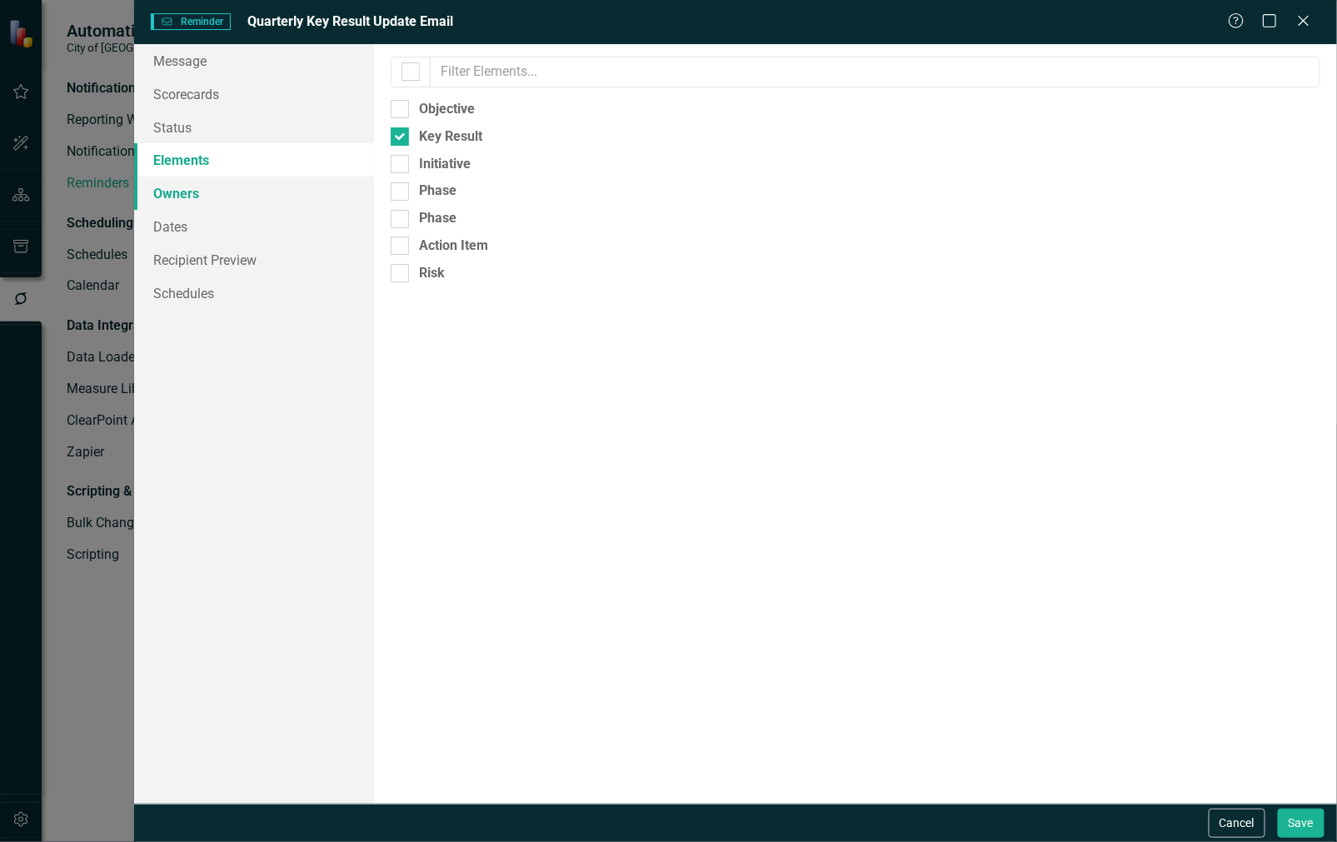
click at [218, 186] on link "Owners" at bounding box center [254, 193] width 241 height 33
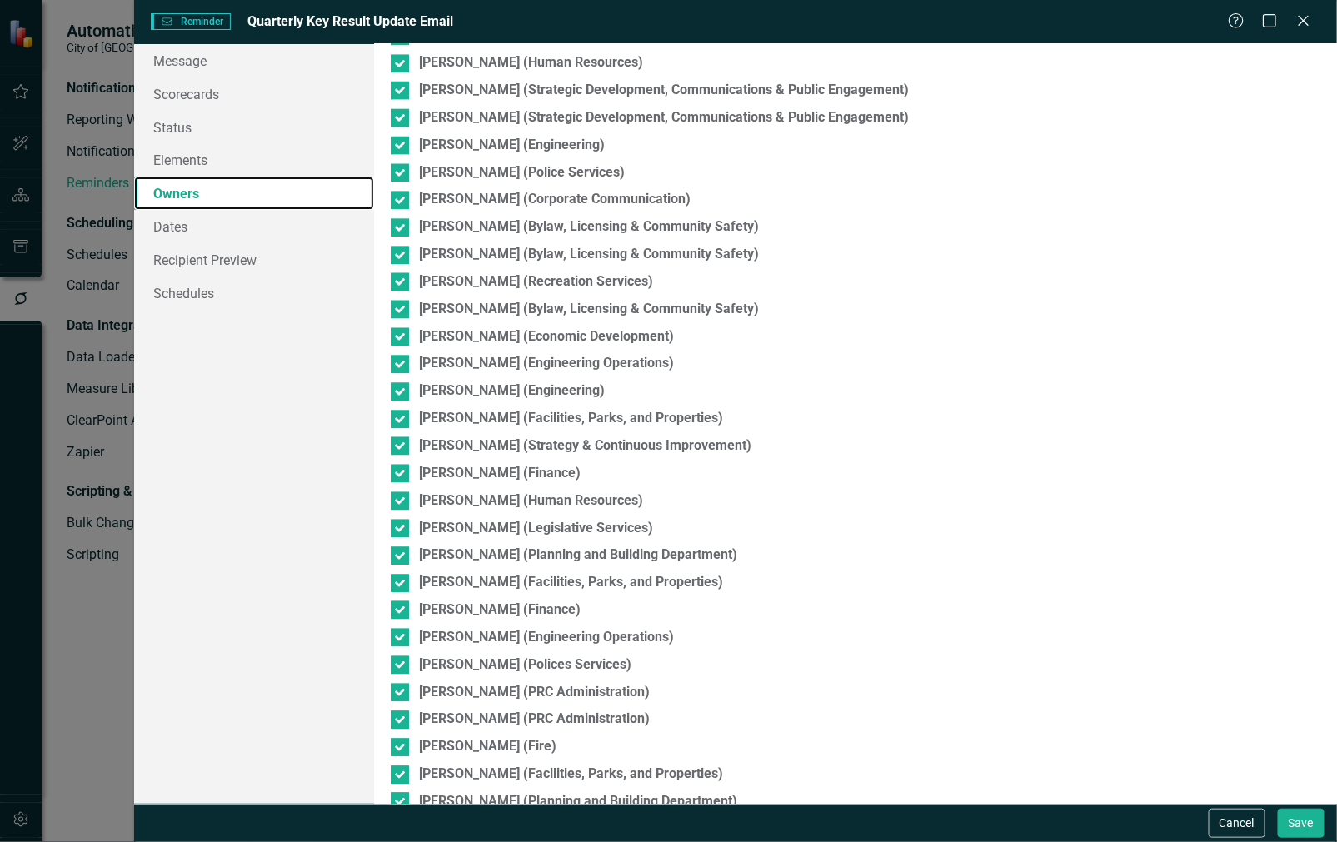
scroll to position [2018, 0]
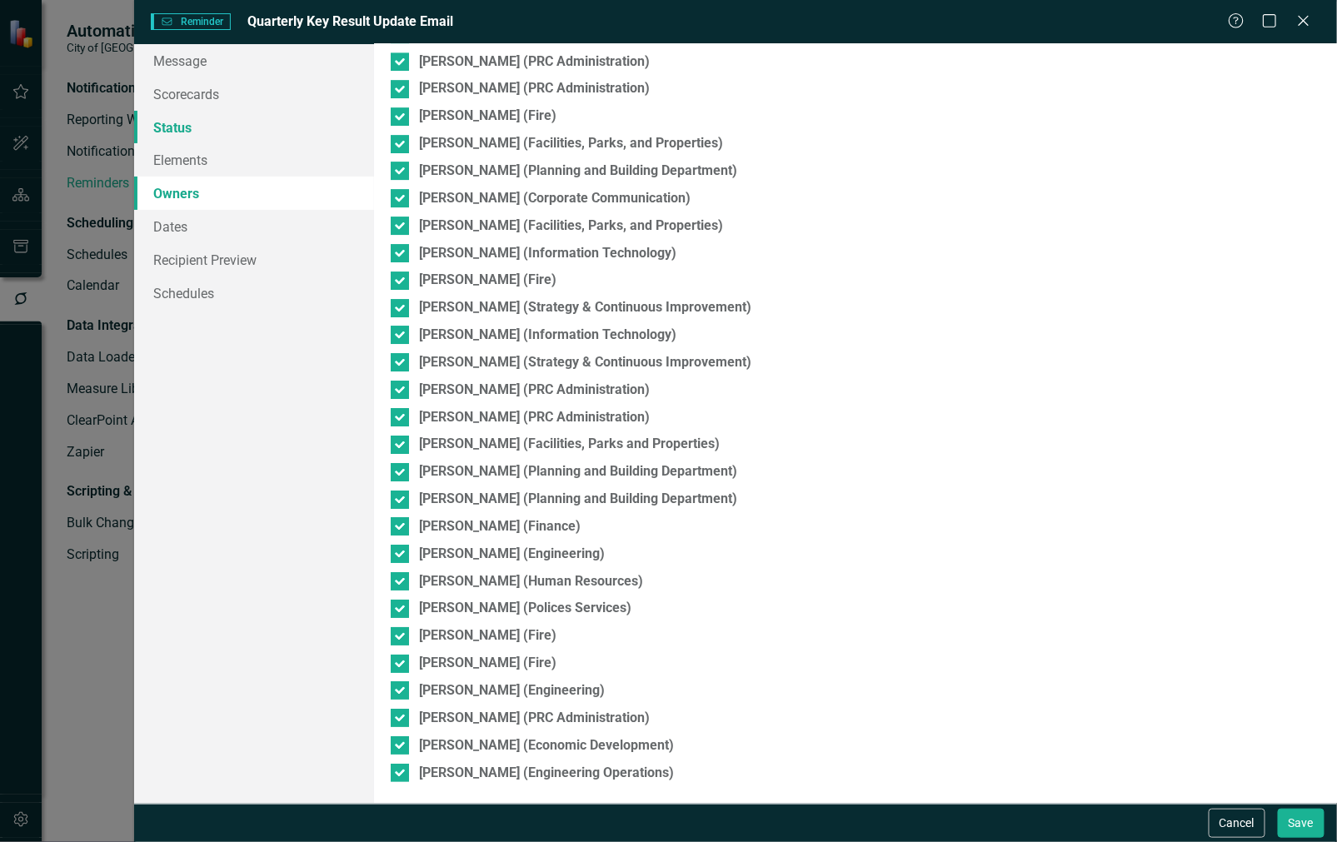
click at [210, 130] on link "Status" at bounding box center [254, 127] width 241 height 33
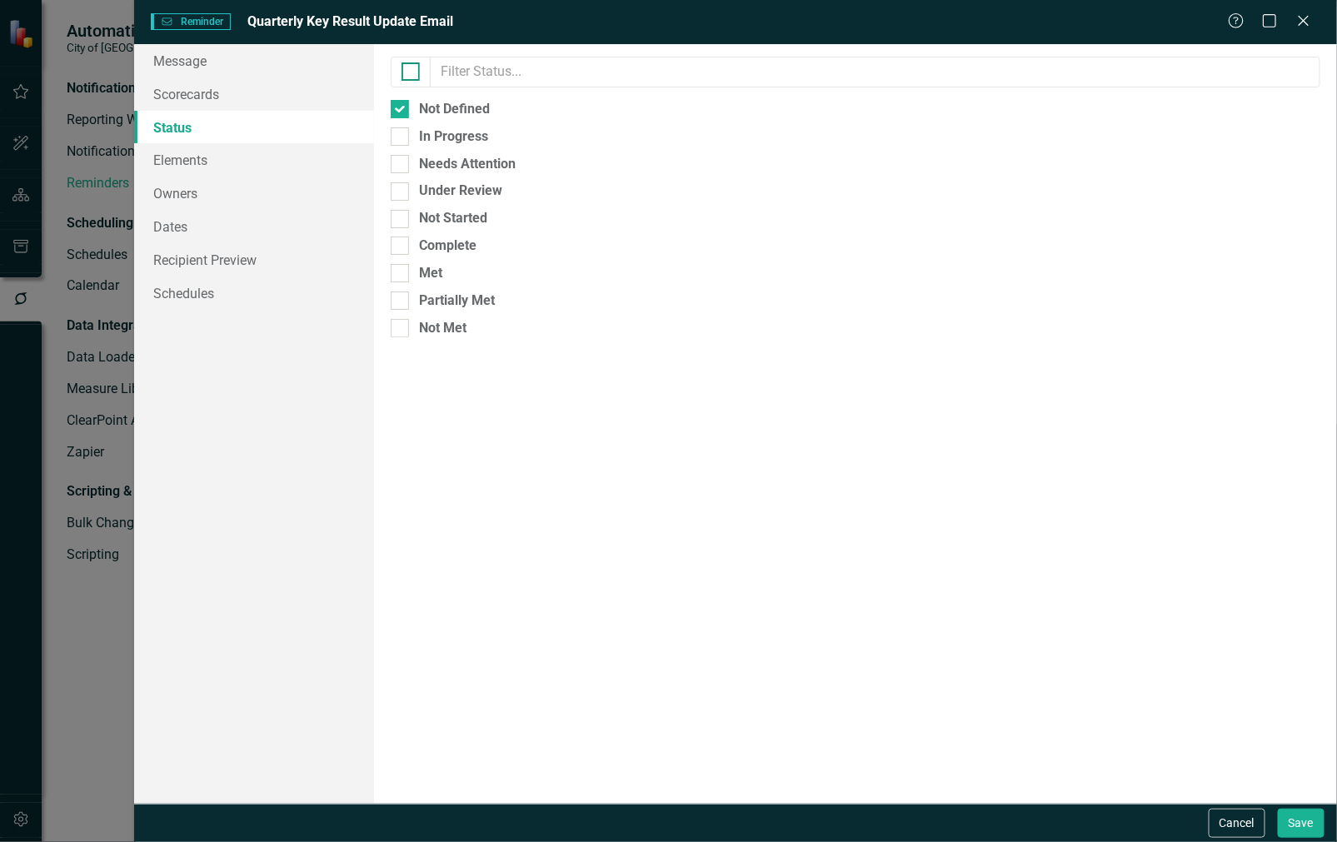
click at [414, 71] on div at bounding box center [411, 72] width 40 height 31
click at [414, 71] on div at bounding box center [410, 71] width 18 height 18
click at [412, 71] on input "checkbox" at bounding box center [406, 67] width 11 height 11
checkbox input "true"
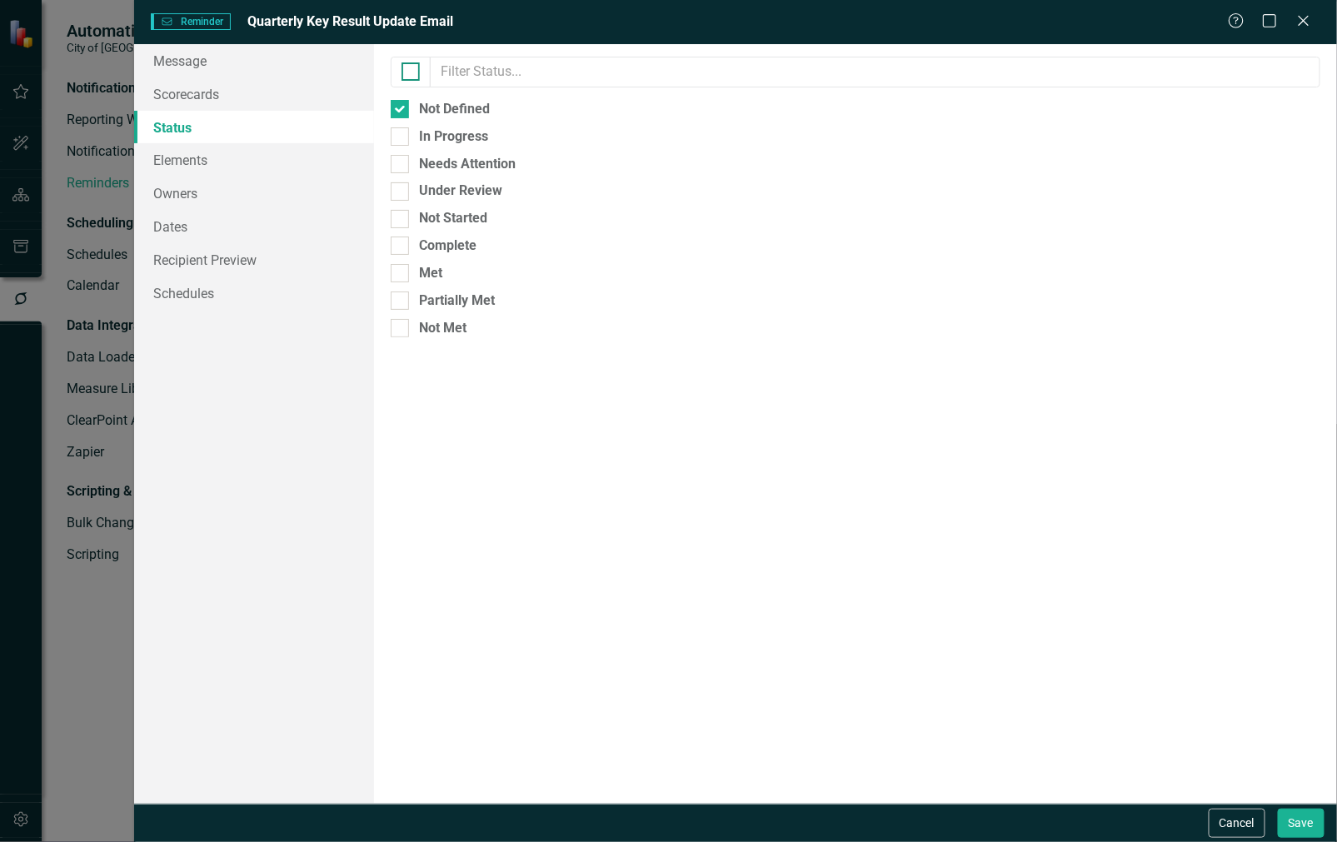
checkbox input "true"
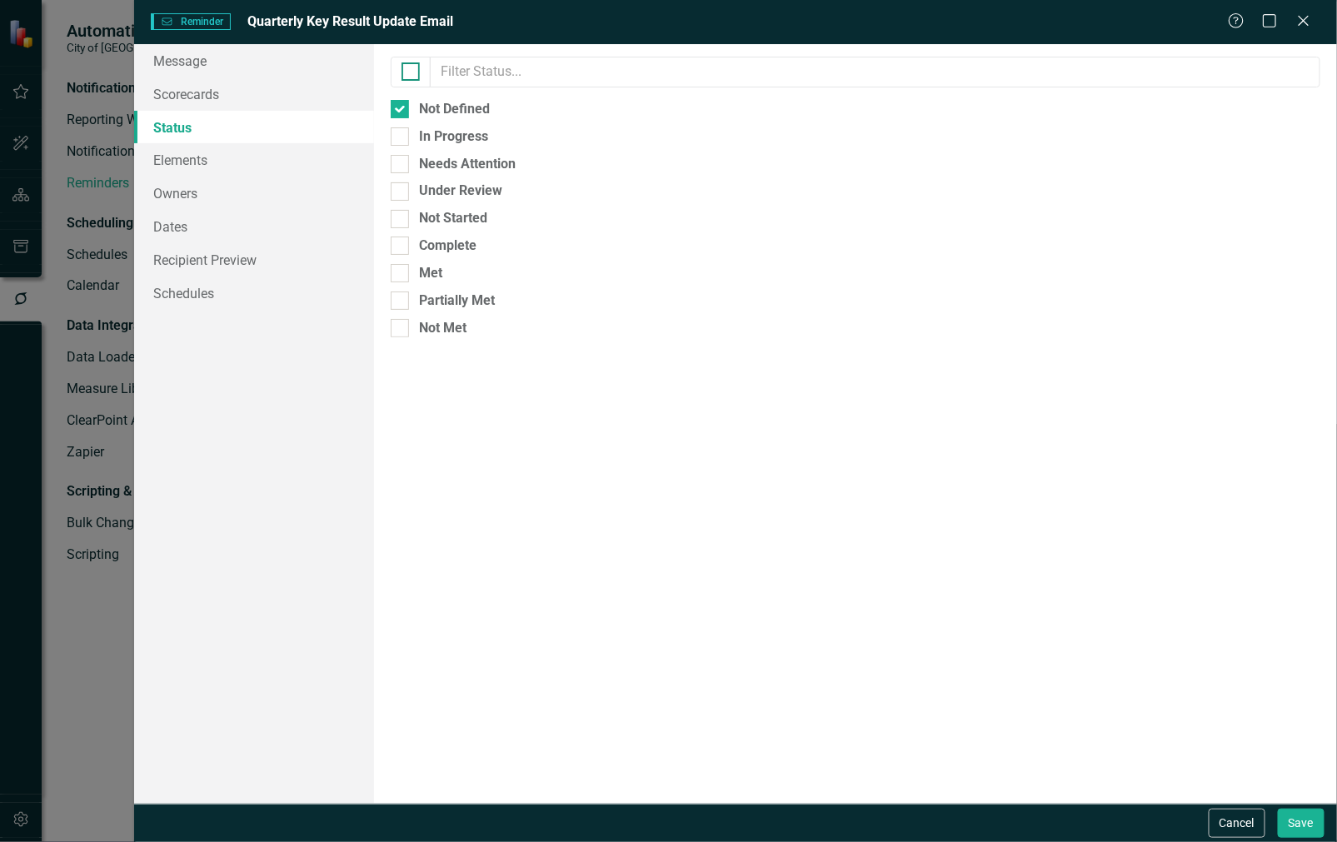
checkbox input "true"
click at [252, 269] on link "Recipient Preview" at bounding box center [254, 259] width 241 height 33
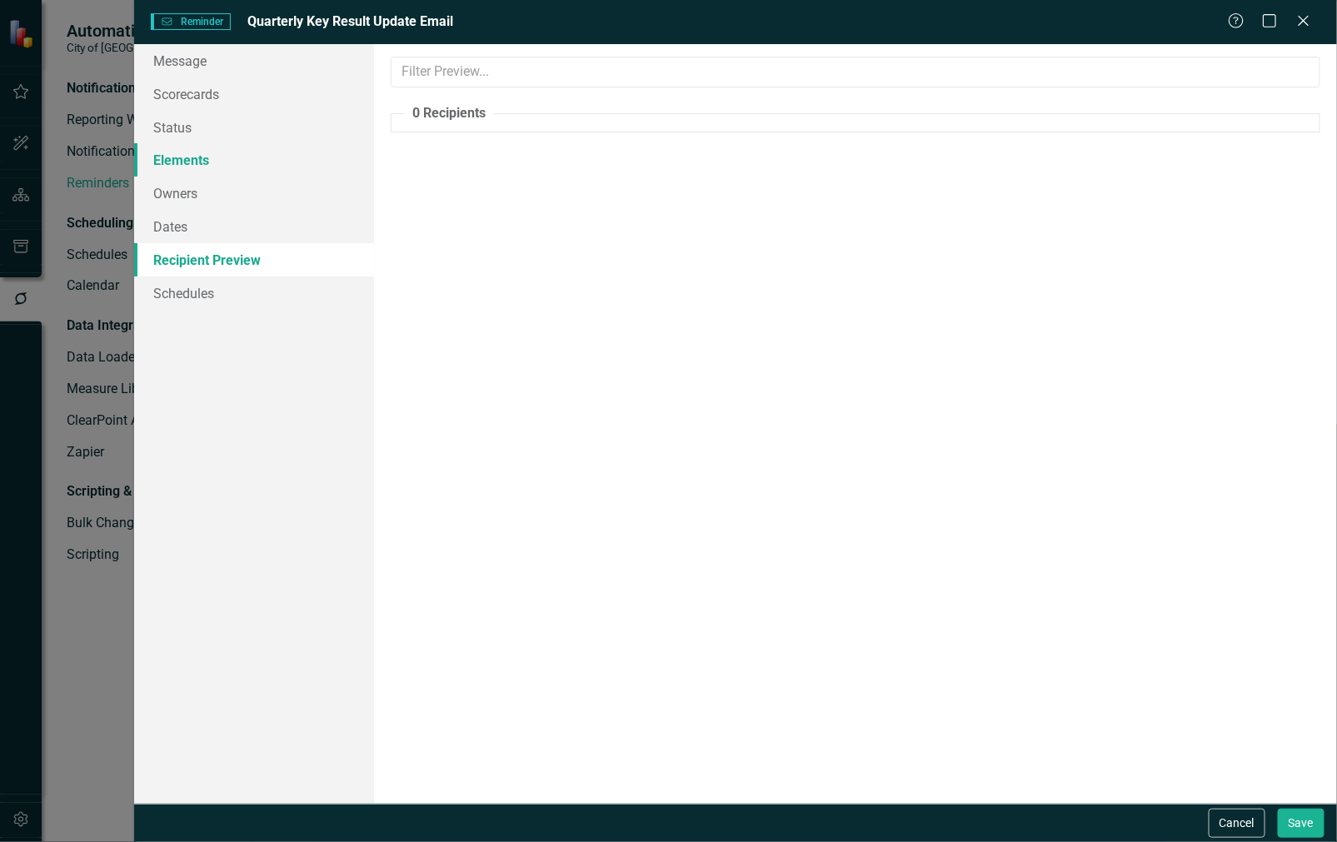
click at [236, 165] on link "Elements" at bounding box center [254, 159] width 241 height 33
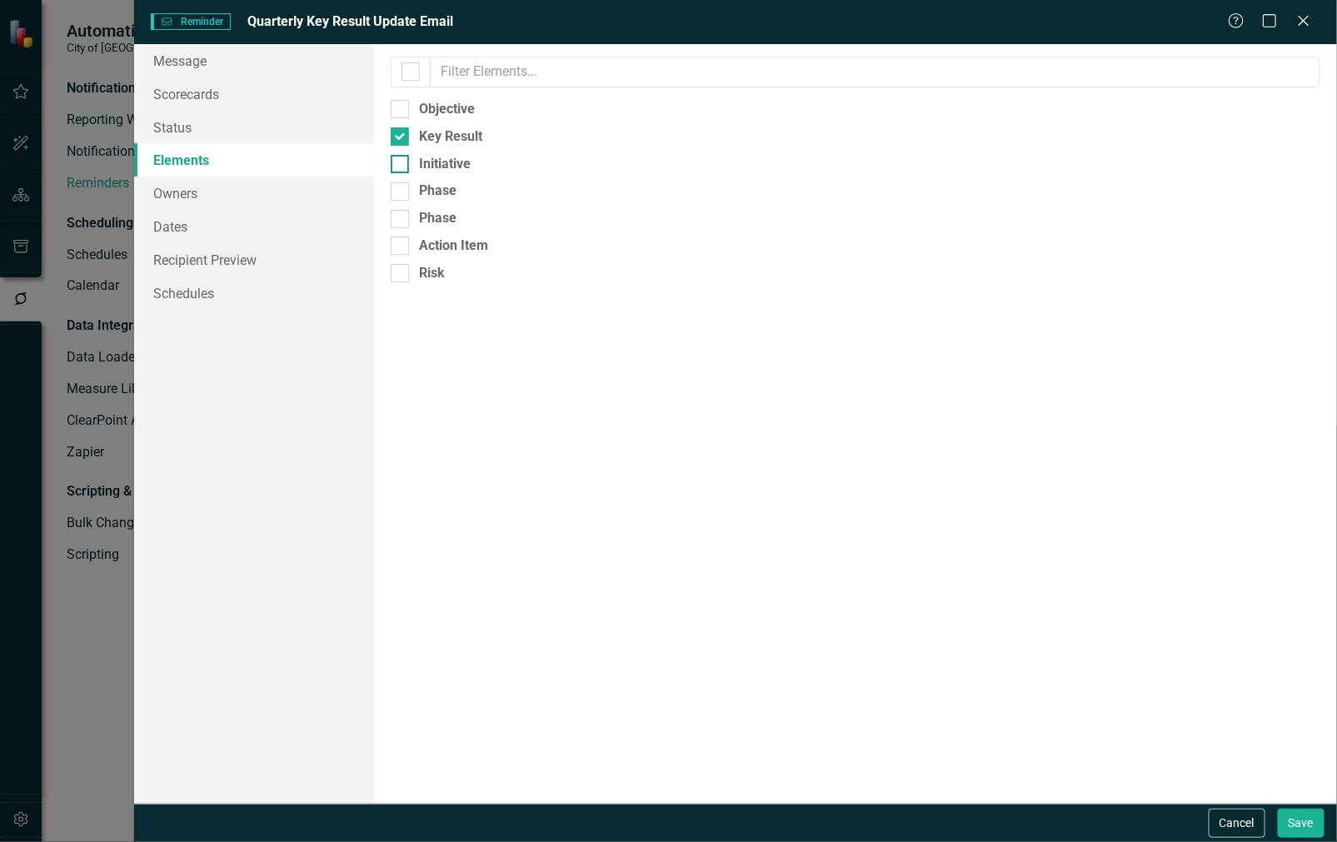
click at [393, 172] on div at bounding box center [400, 164] width 18 height 18
click at [393, 166] on input "Initiative" at bounding box center [396, 160] width 11 height 11
checkbox input "true"
click at [404, 131] on div at bounding box center [400, 136] width 18 height 18
click at [401, 131] on input "Key Result" at bounding box center [396, 132] width 11 height 11
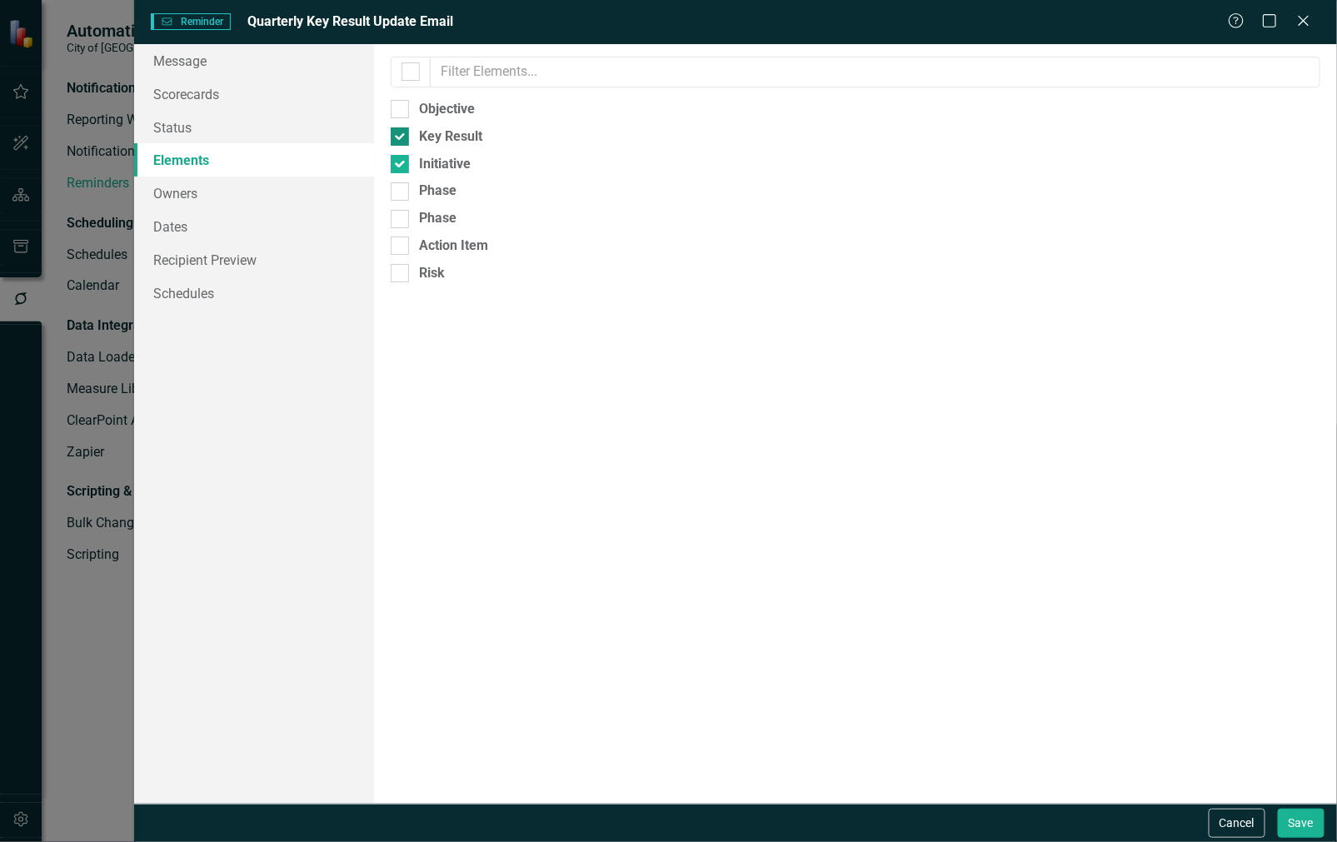
checkbox input "false"
click at [276, 261] on link "Recipient Preview" at bounding box center [254, 259] width 241 height 33
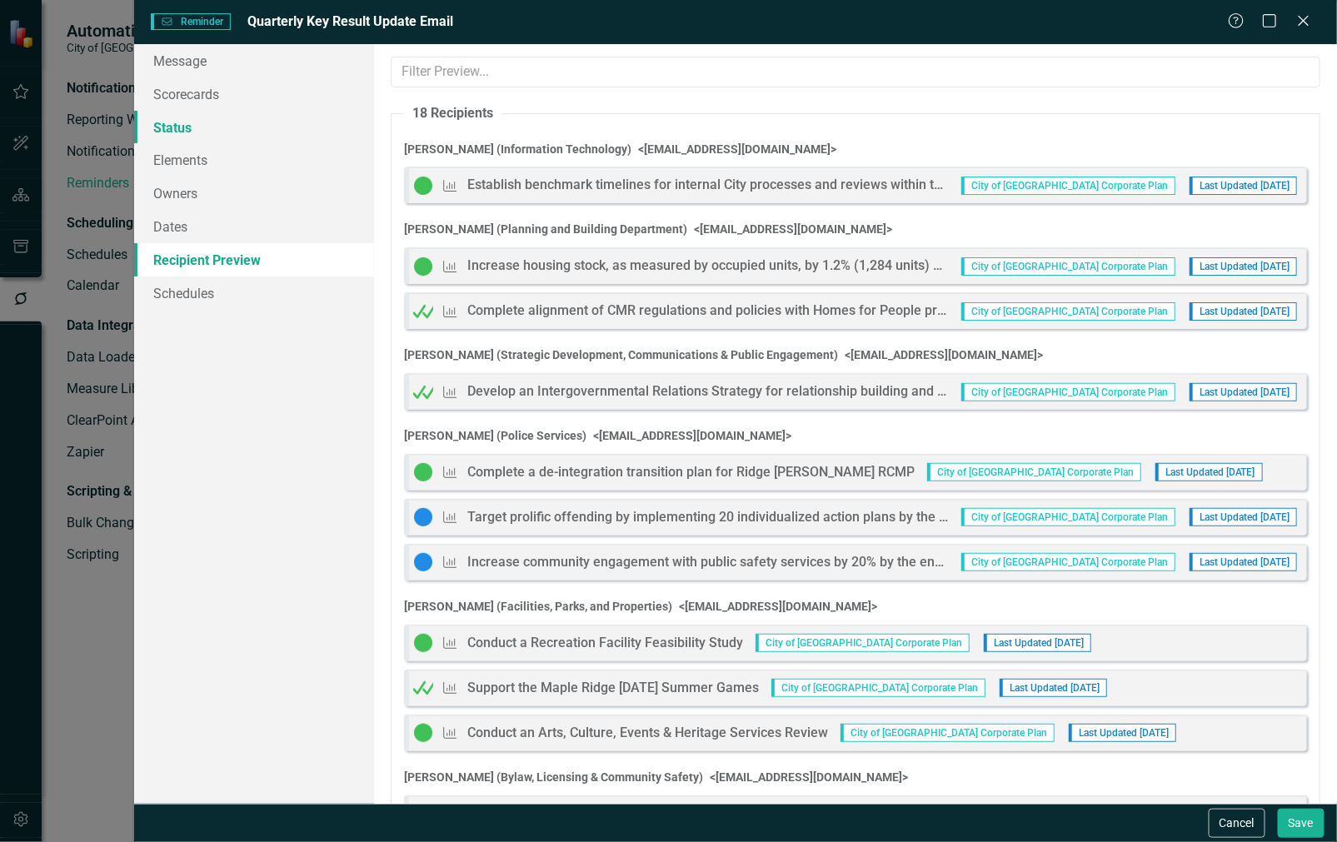
click at [236, 133] on link "Status" at bounding box center [254, 127] width 241 height 33
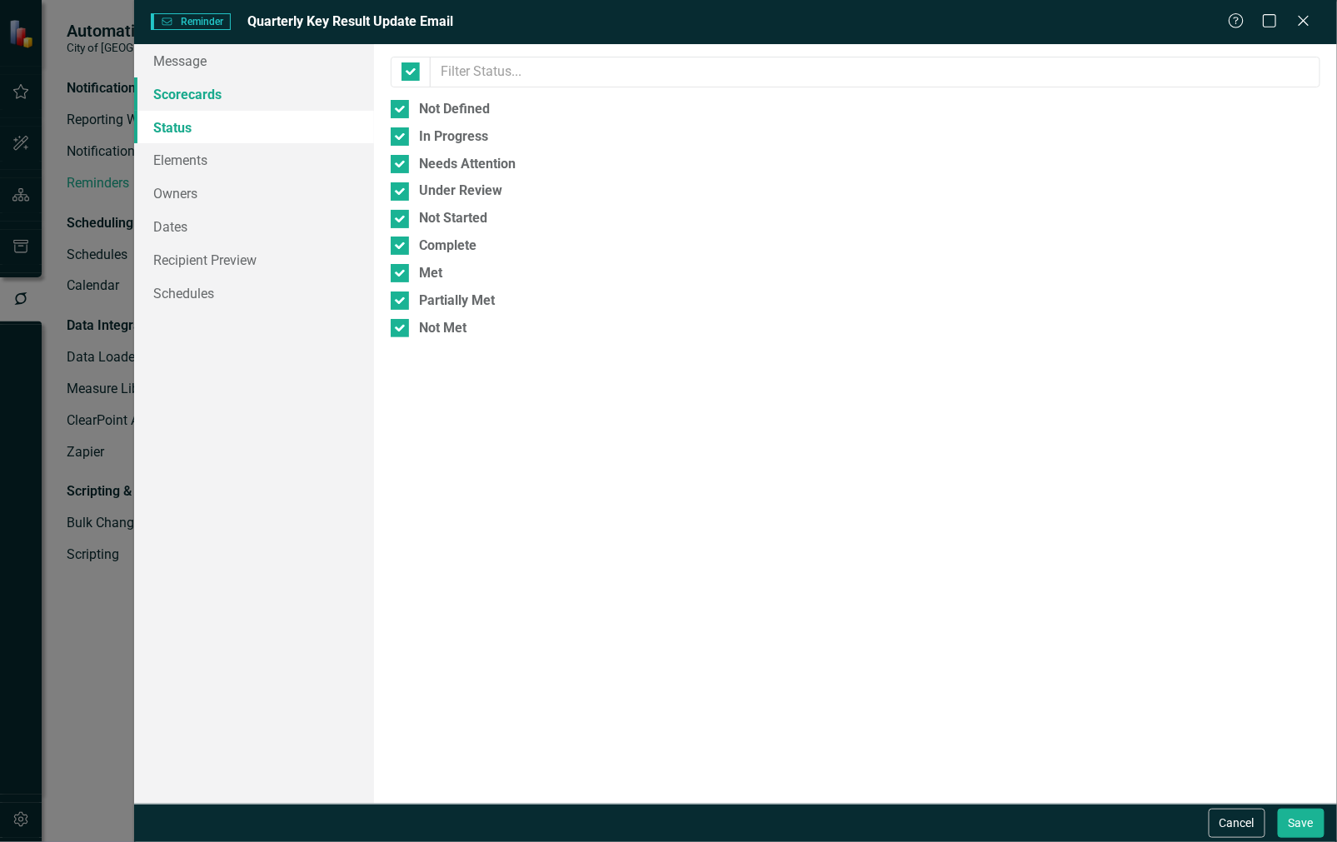
click at [208, 89] on link "Scorecards" at bounding box center [254, 93] width 241 height 33
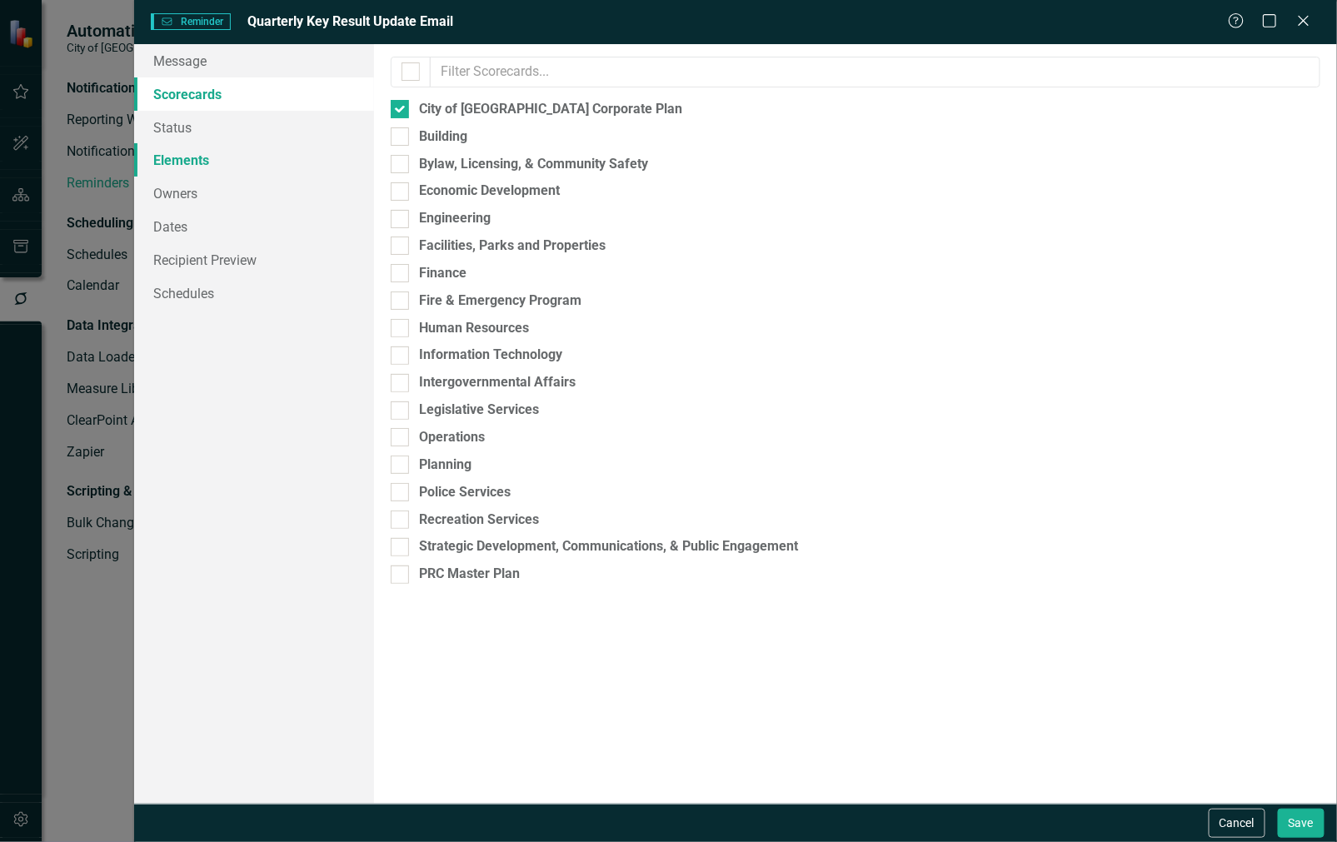
click at [197, 169] on link "Elements" at bounding box center [254, 159] width 241 height 33
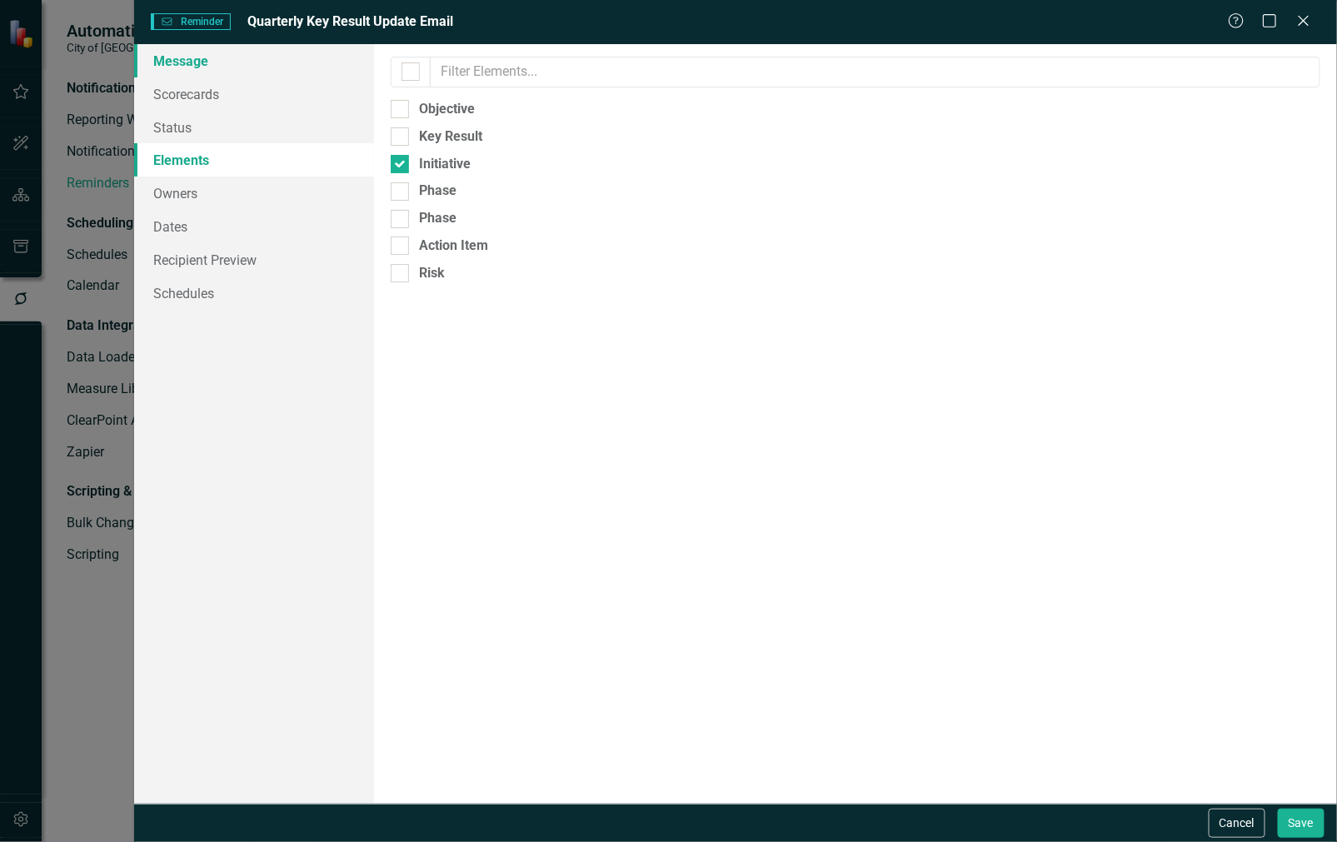
click at [286, 55] on link "Message" at bounding box center [254, 60] width 241 height 33
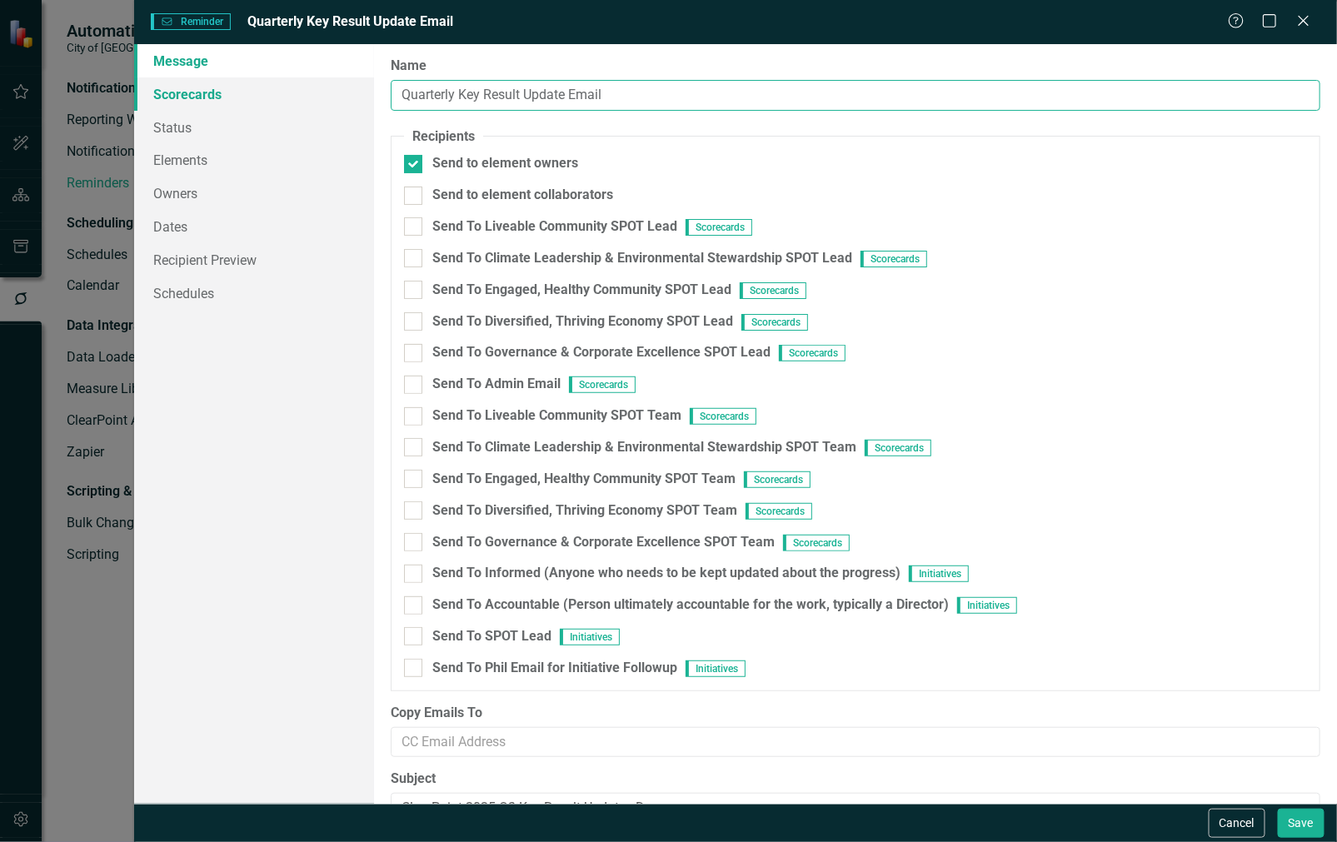
drag, startPoint x: 651, startPoint y: 100, endPoint x: 367, endPoint y: 97, distance: 284.0
click at [367, 97] on div "Message Scorecards Status Elements Owners Dates Recipient Preview Schedules Rem…" at bounding box center [735, 423] width 1203 height 759
